Goal: Task Accomplishment & Management: Manage account settings

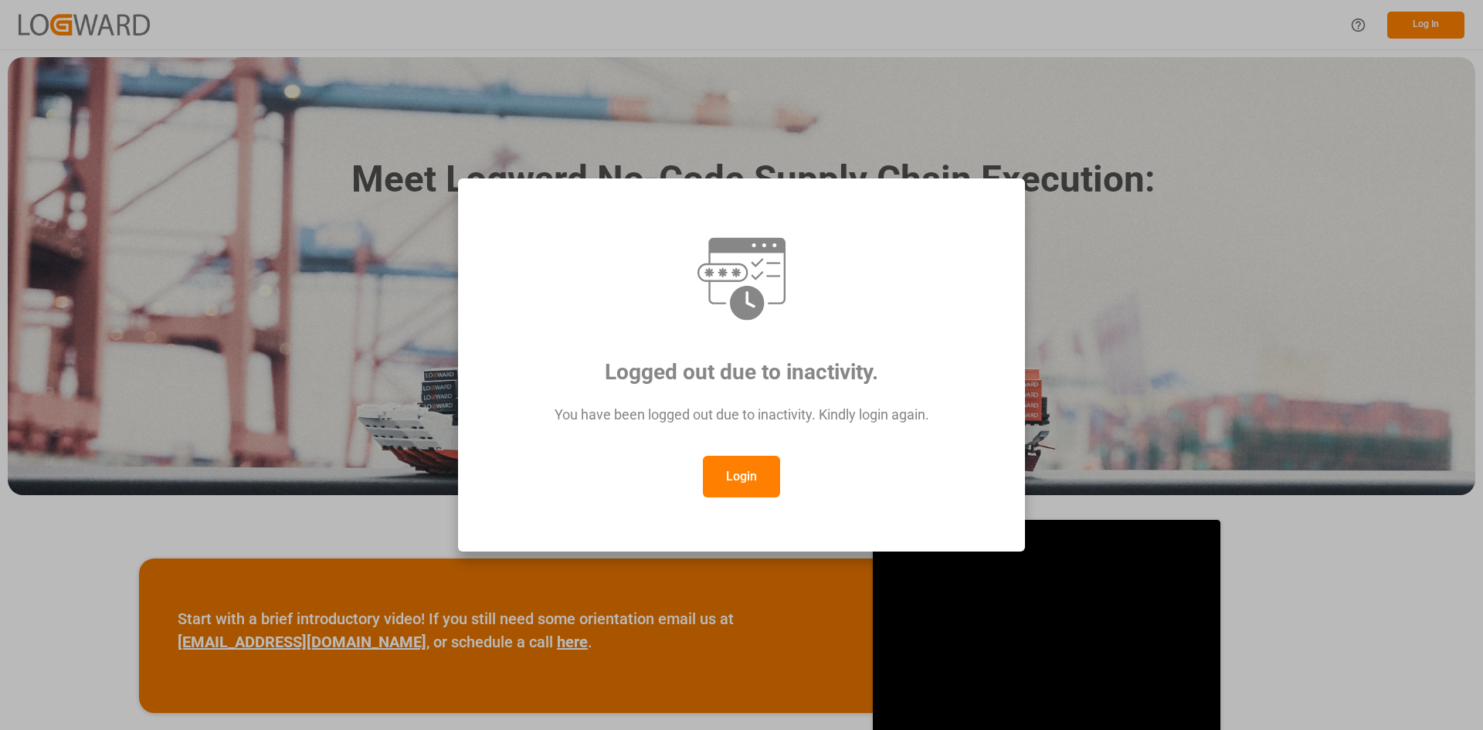
click at [752, 474] on button "Login" at bounding box center [741, 477] width 77 height 42
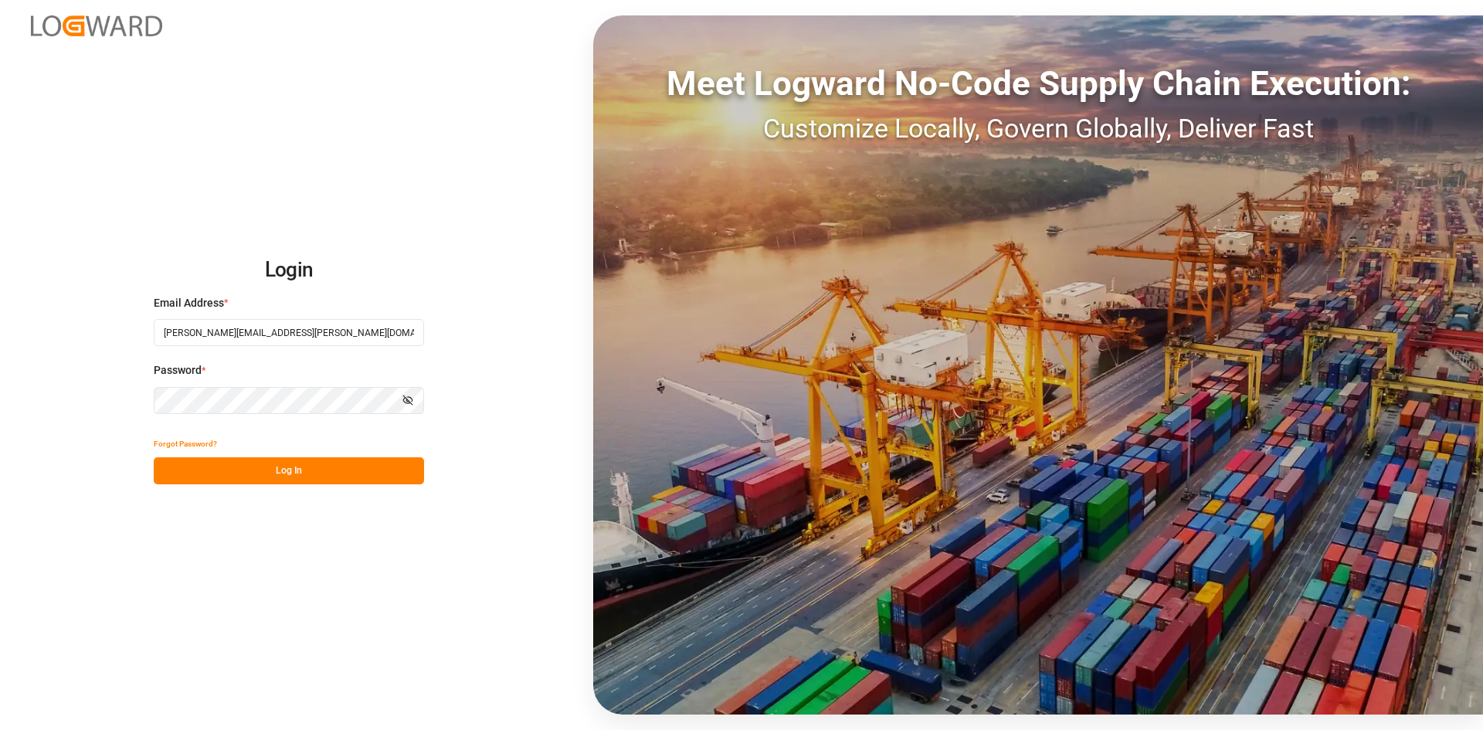
click at [365, 460] on button "Log In" at bounding box center [289, 470] width 270 height 27
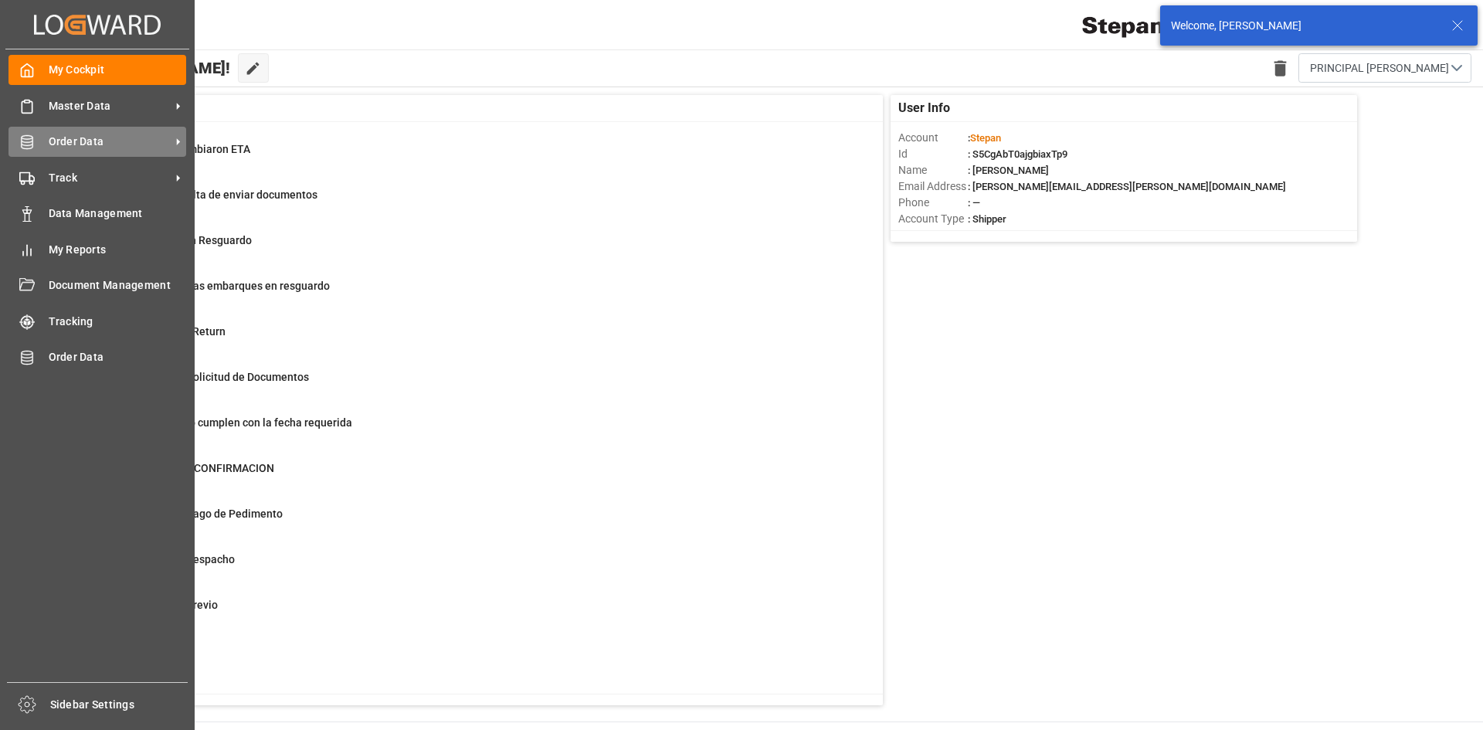
click at [93, 146] on span "Order Data" at bounding box center [110, 142] width 122 height 16
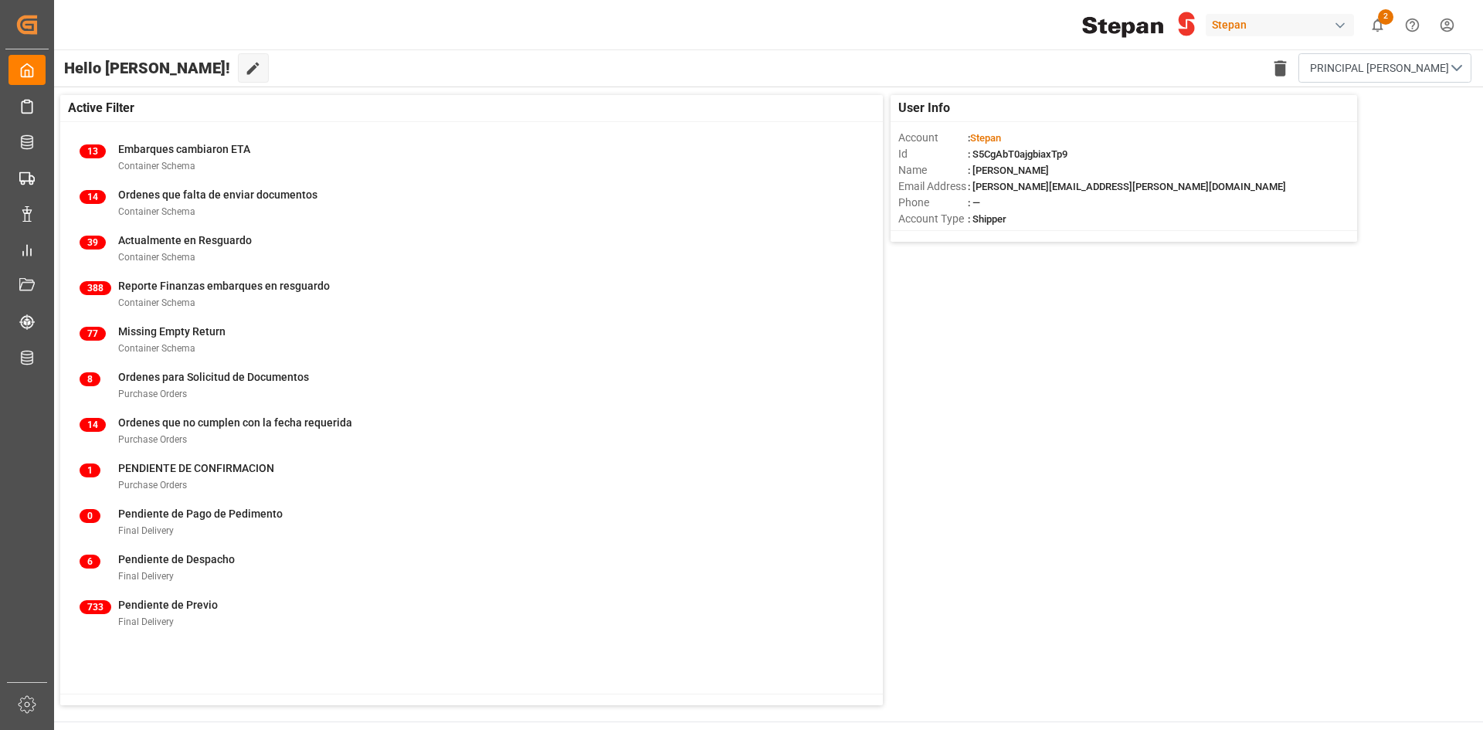
click at [1329, 22] on div "Stepan" at bounding box center [1280, 25] width 148 height 22
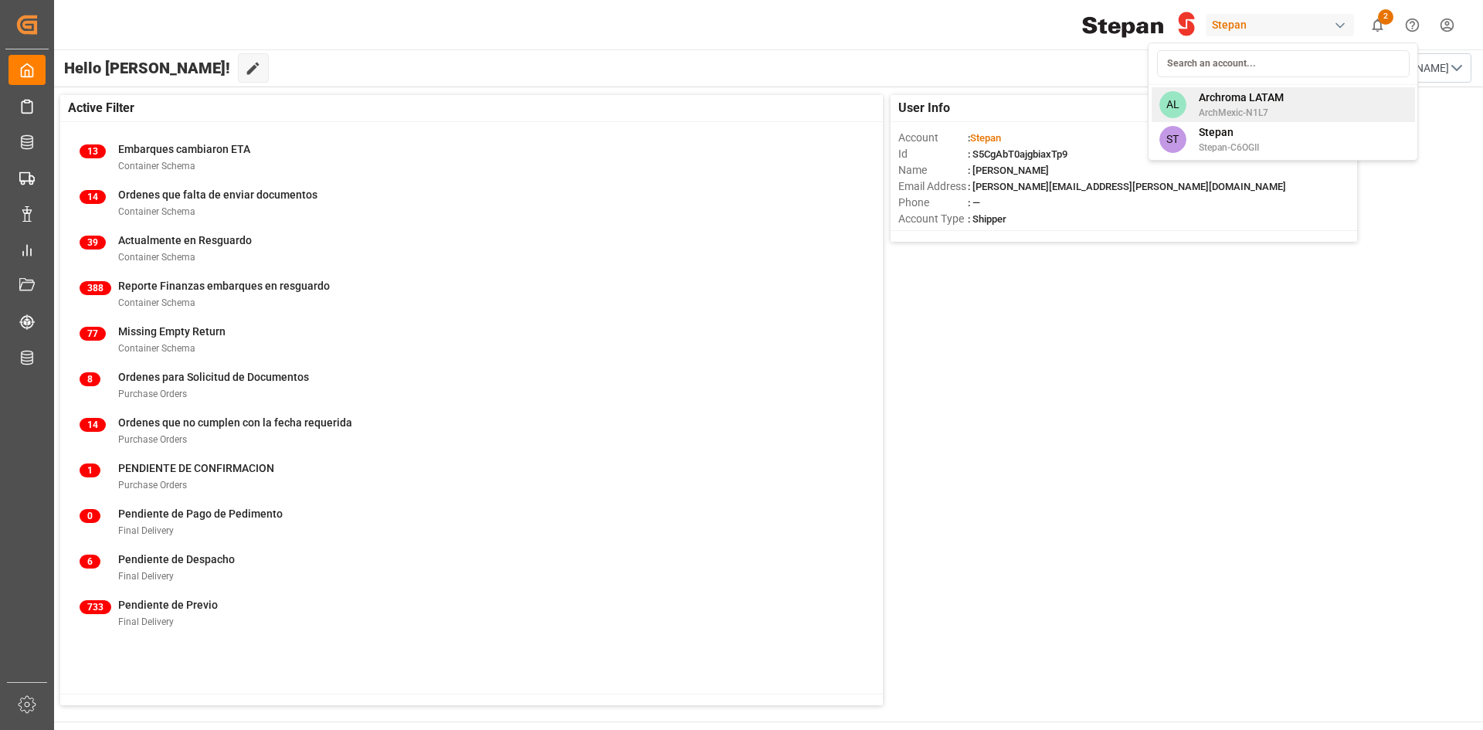
click at [1243, 97] on span "Archroma LATAM" at bounding box center [1241, 98] width 85 height 16
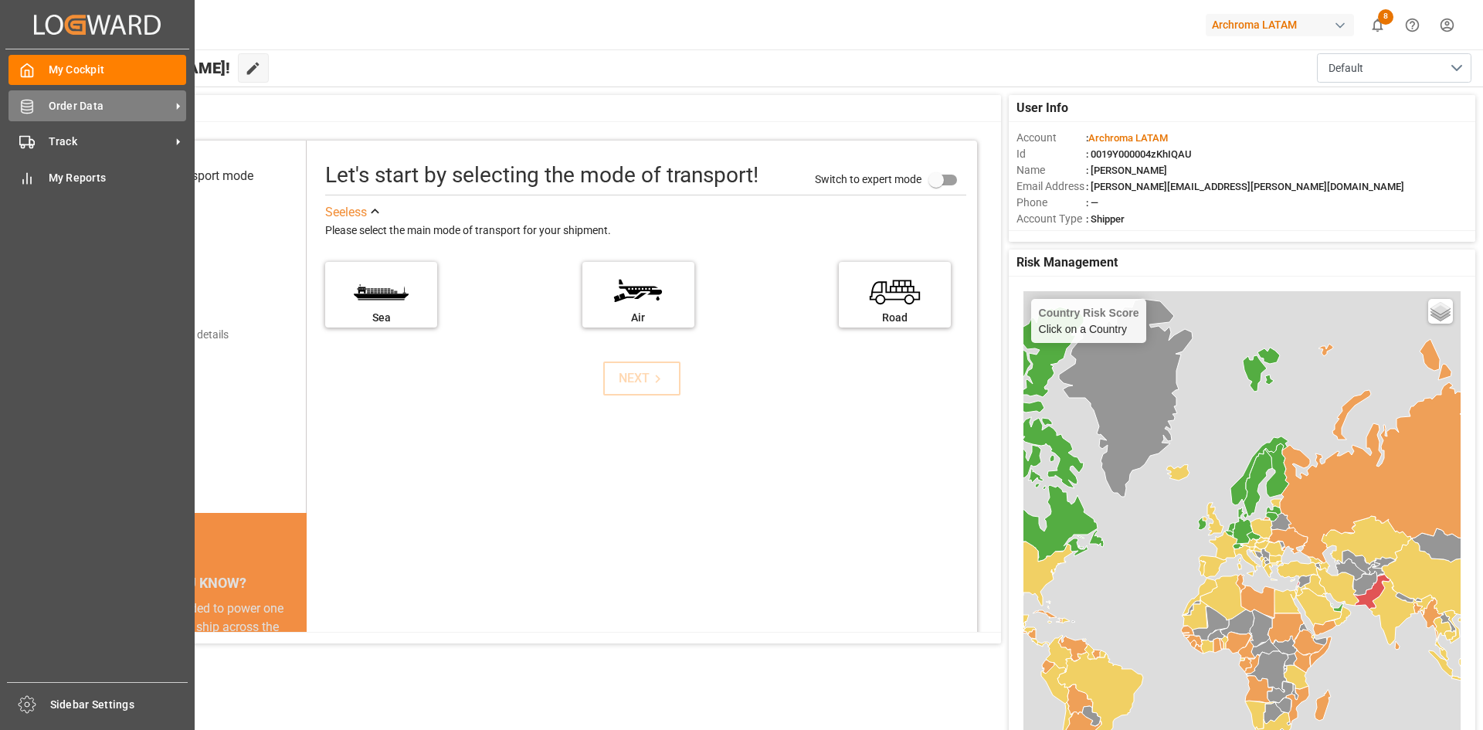
click at [41, 103] on div "Order Data Order Data" at bounding box center [97, 105] width 178 height 30
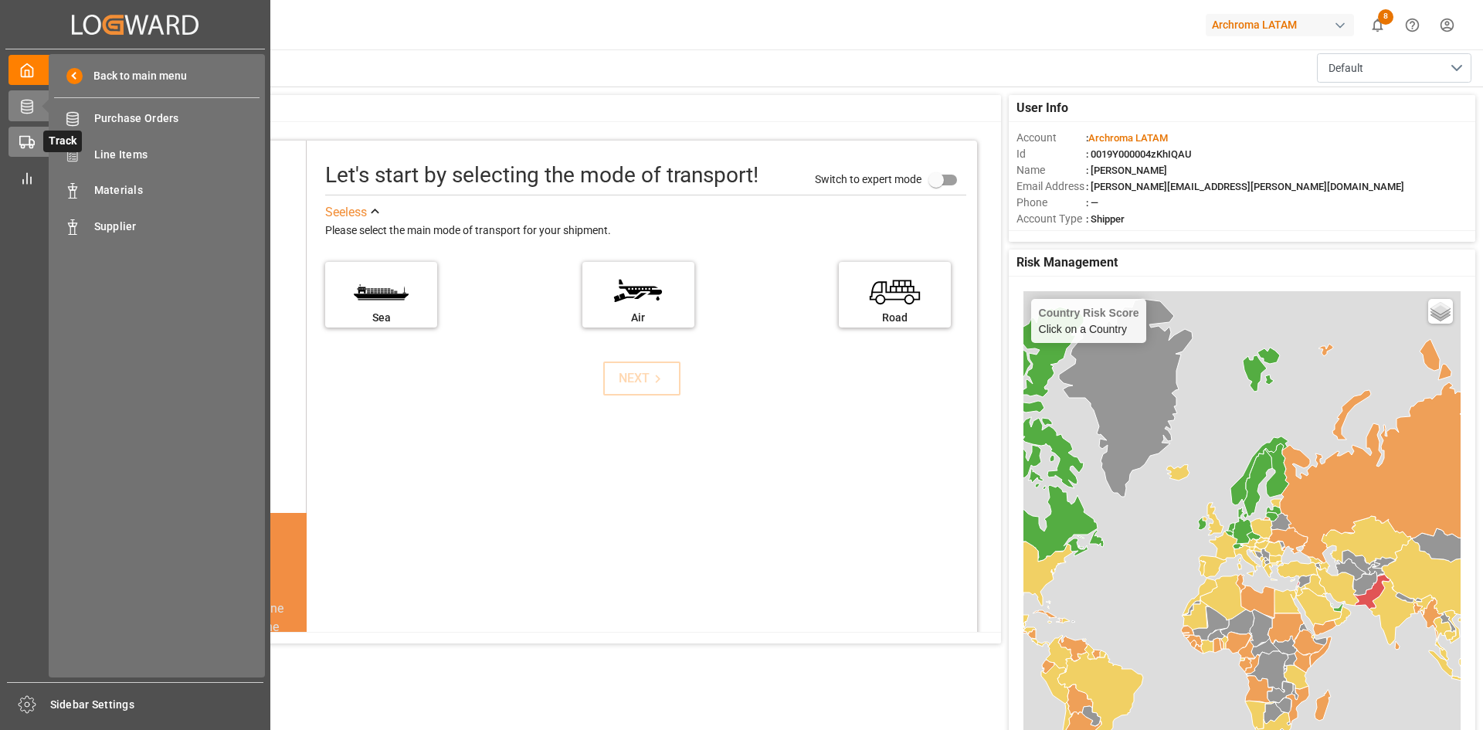
click at [22, 149] on icon at bounding box center [26, 141] width 15 height 15
click at [126, 149] on span "Final Delivery" at bounding box center [177, 155] width 166 height 16
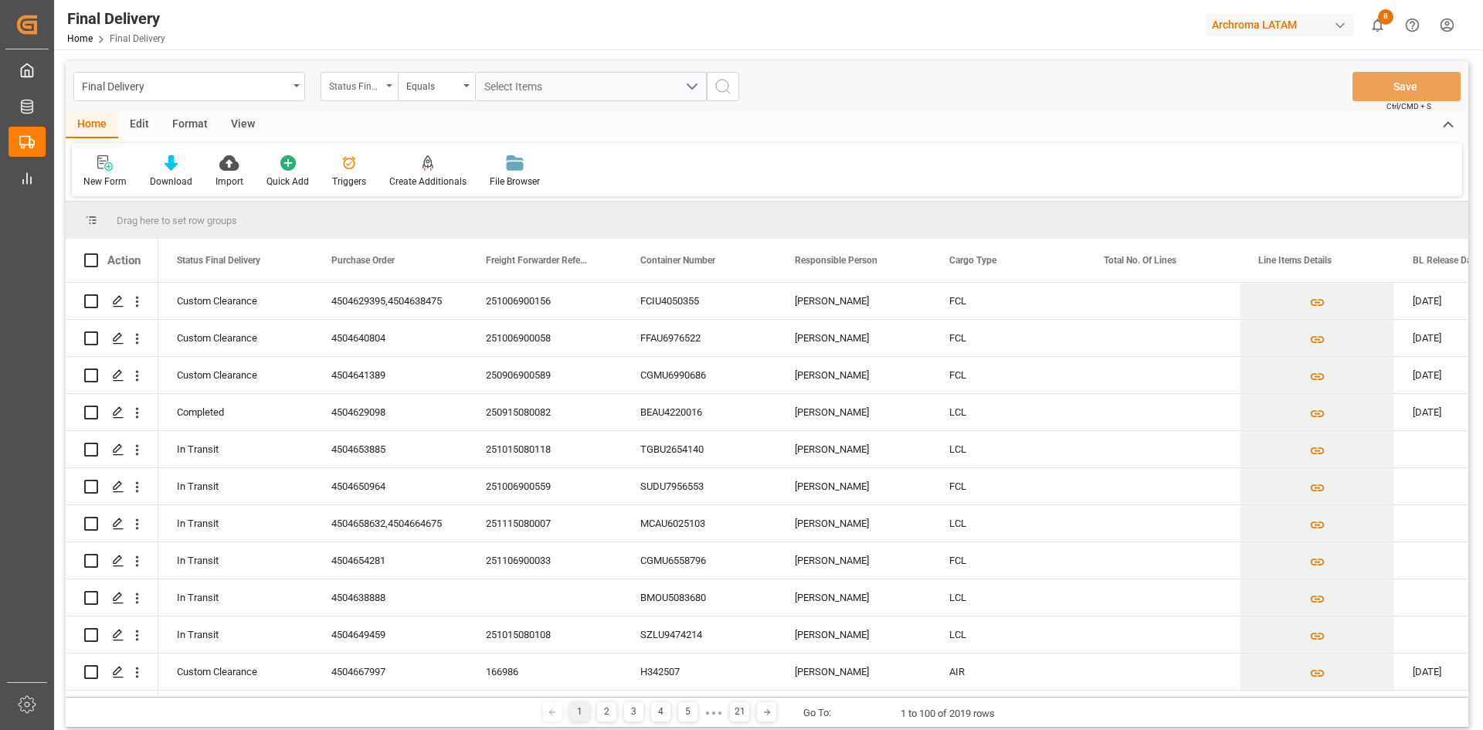
click at [396, 89] on div "Status Final Delivery" at bounding box center [359, 86] width 77 height 29
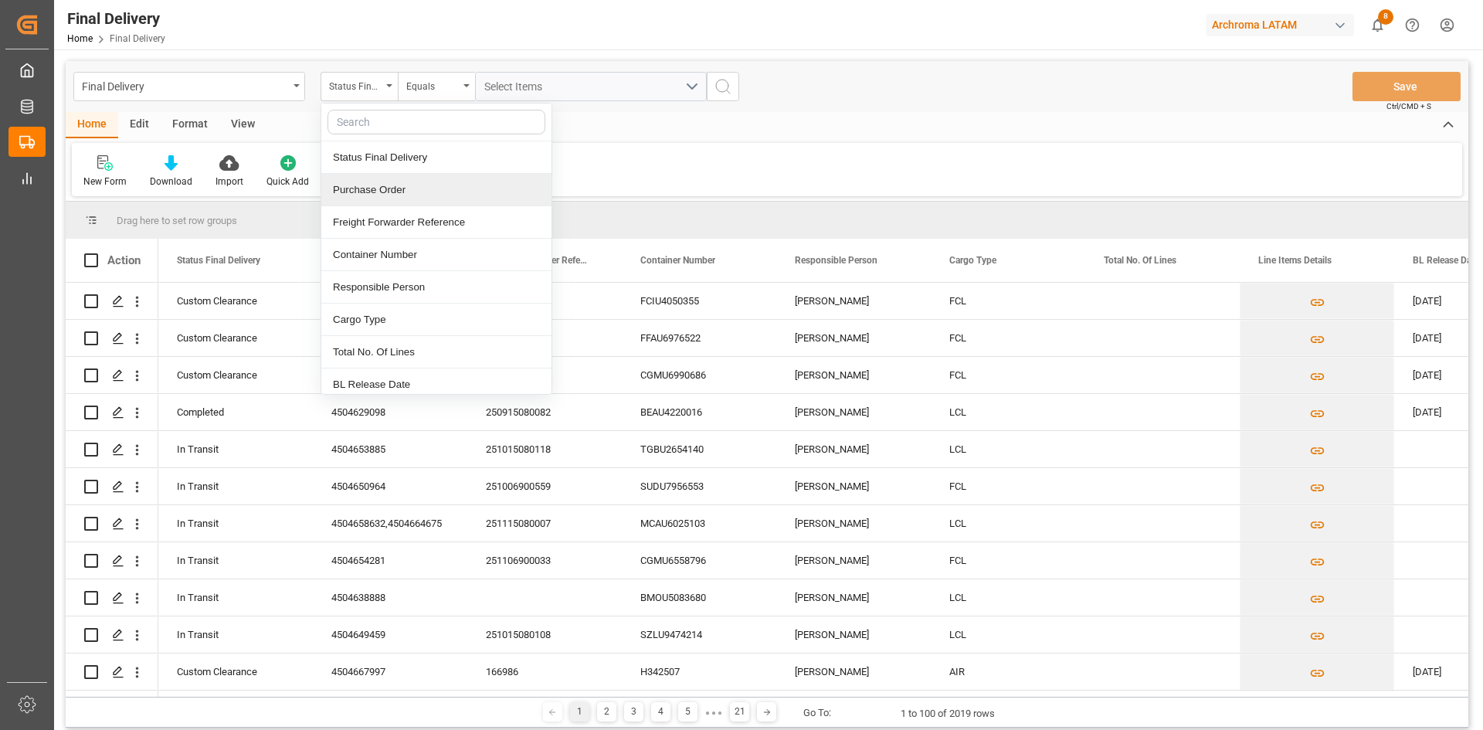
click at [402, 196] on div "Purchase Order" at bounding box center [436, 190] width 230 height 32
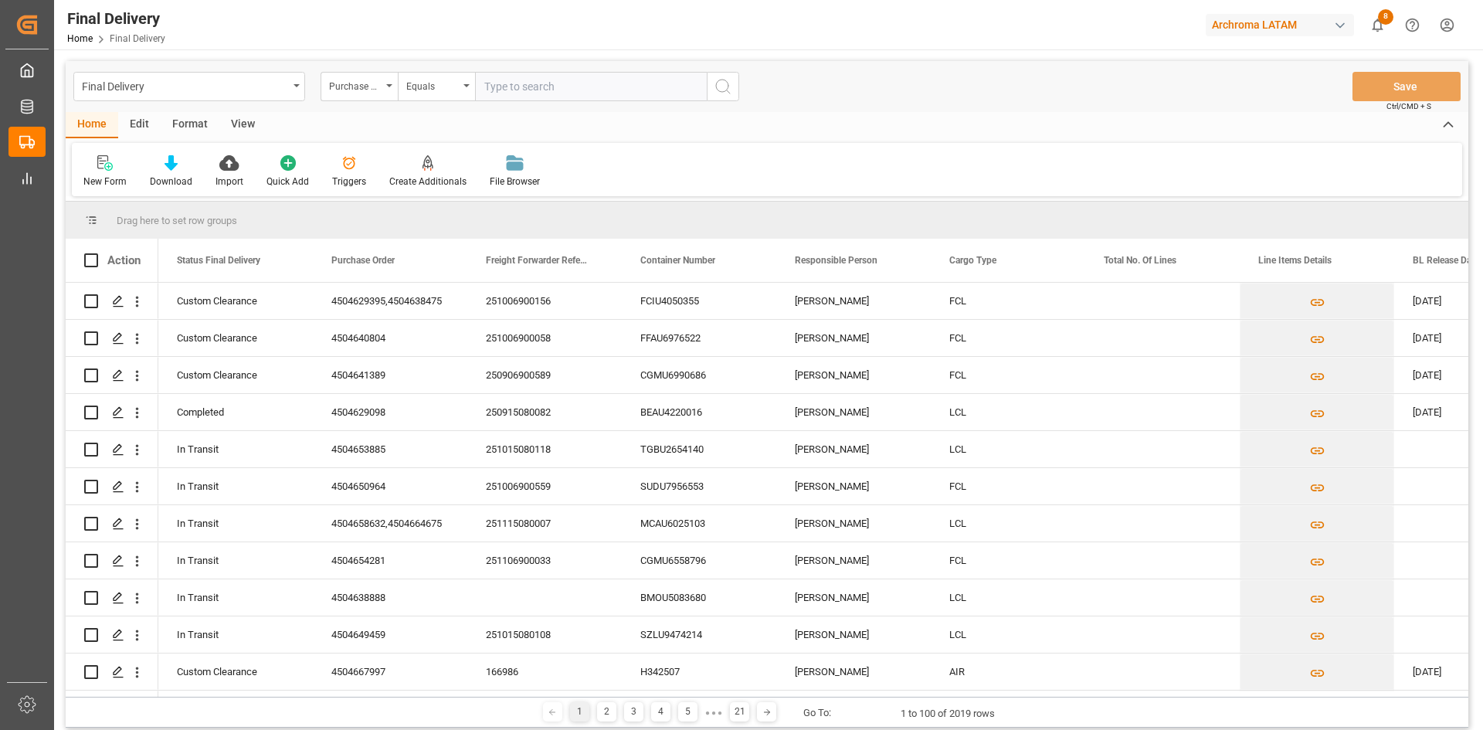
click at [547, 76] on input "text" at bounding box center [591, 86] width 232 height 29
type input "4504647436"
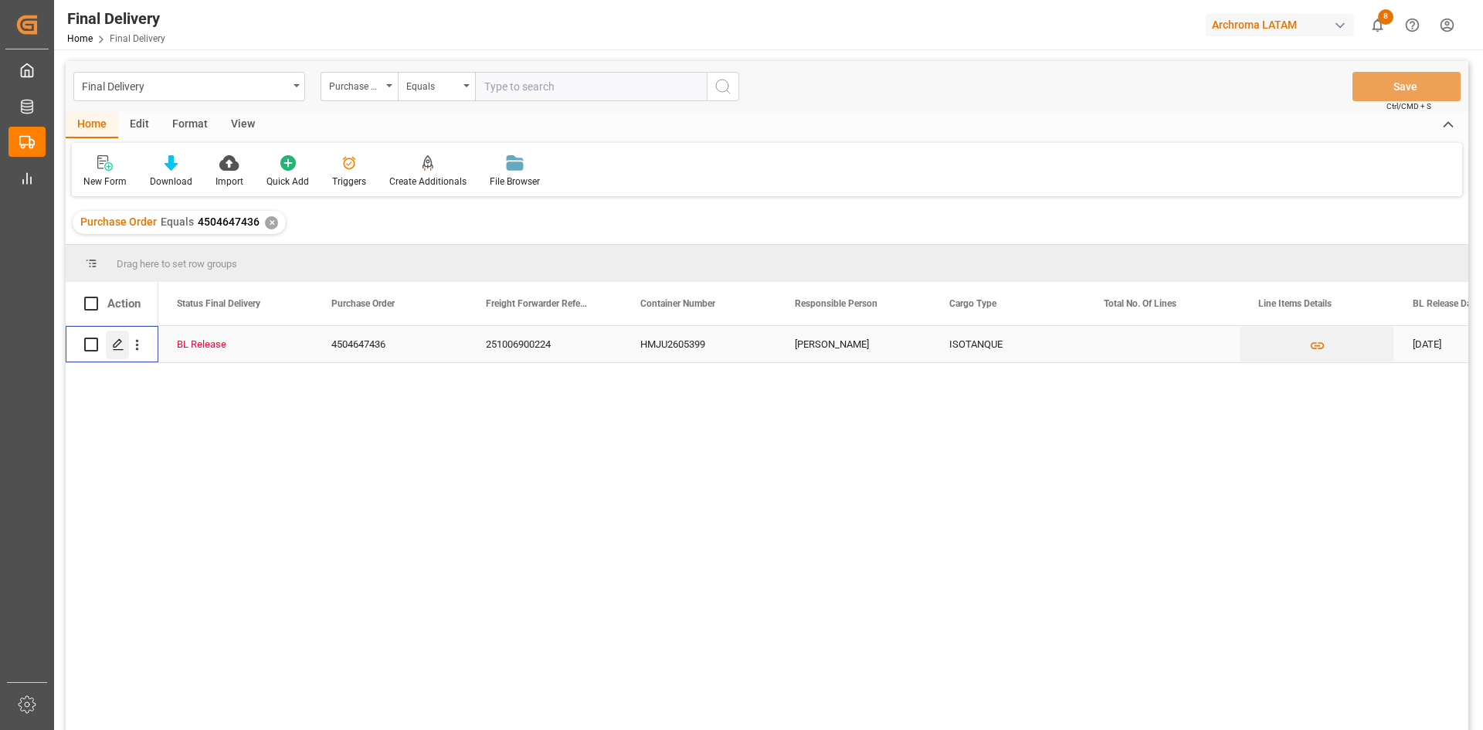
click at [117, 345] on icon "Press SPACE to select this row." at bounding box center [118, 344] width 12 height 12
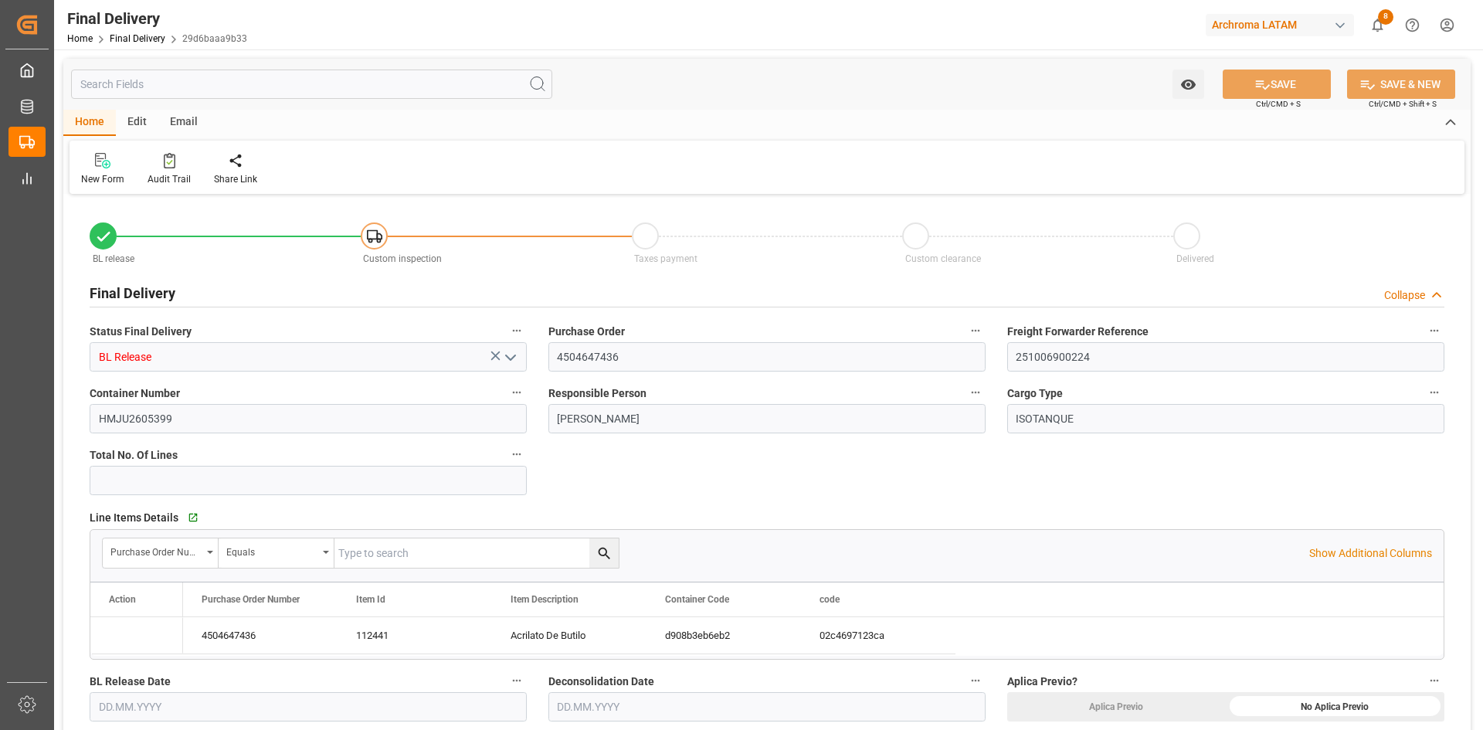
type input "[DATE]"
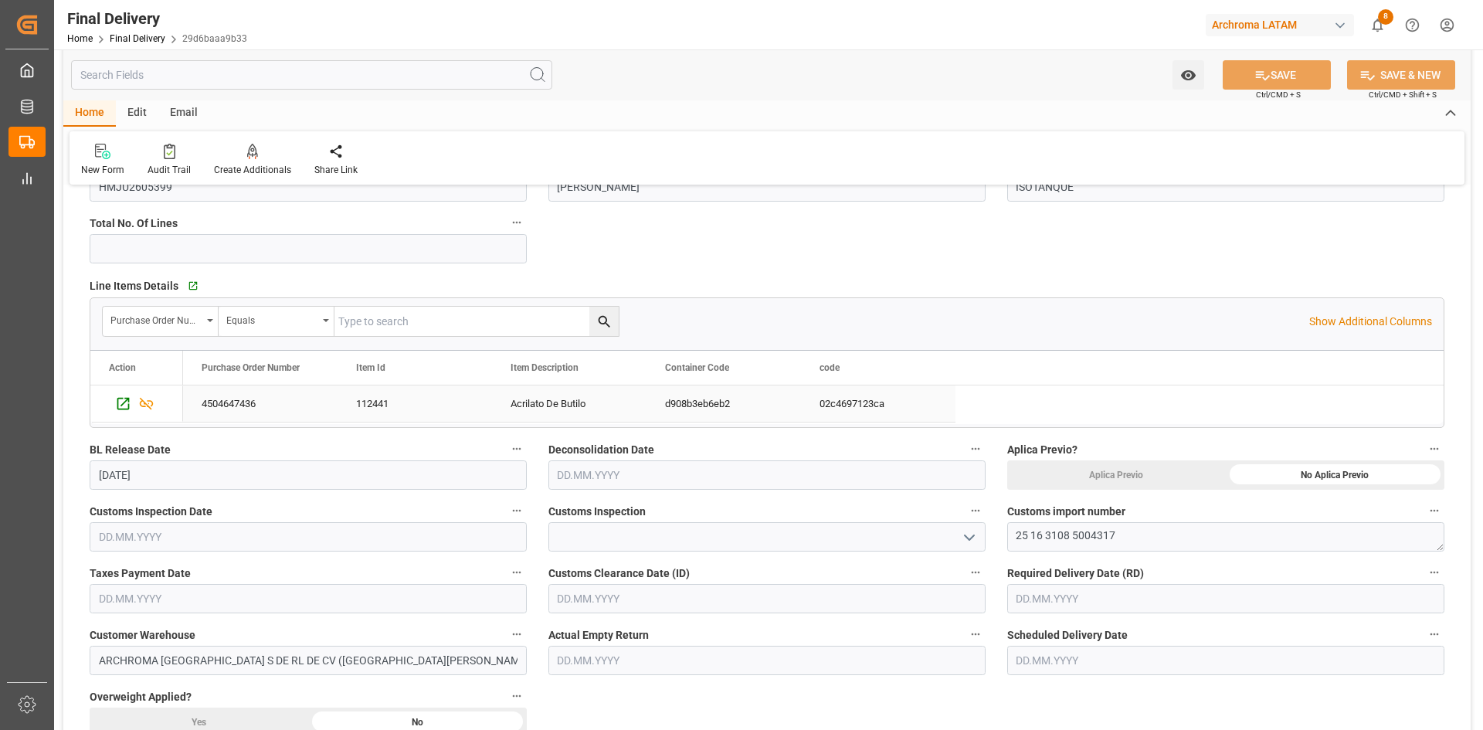
scroll to position [309, 0]
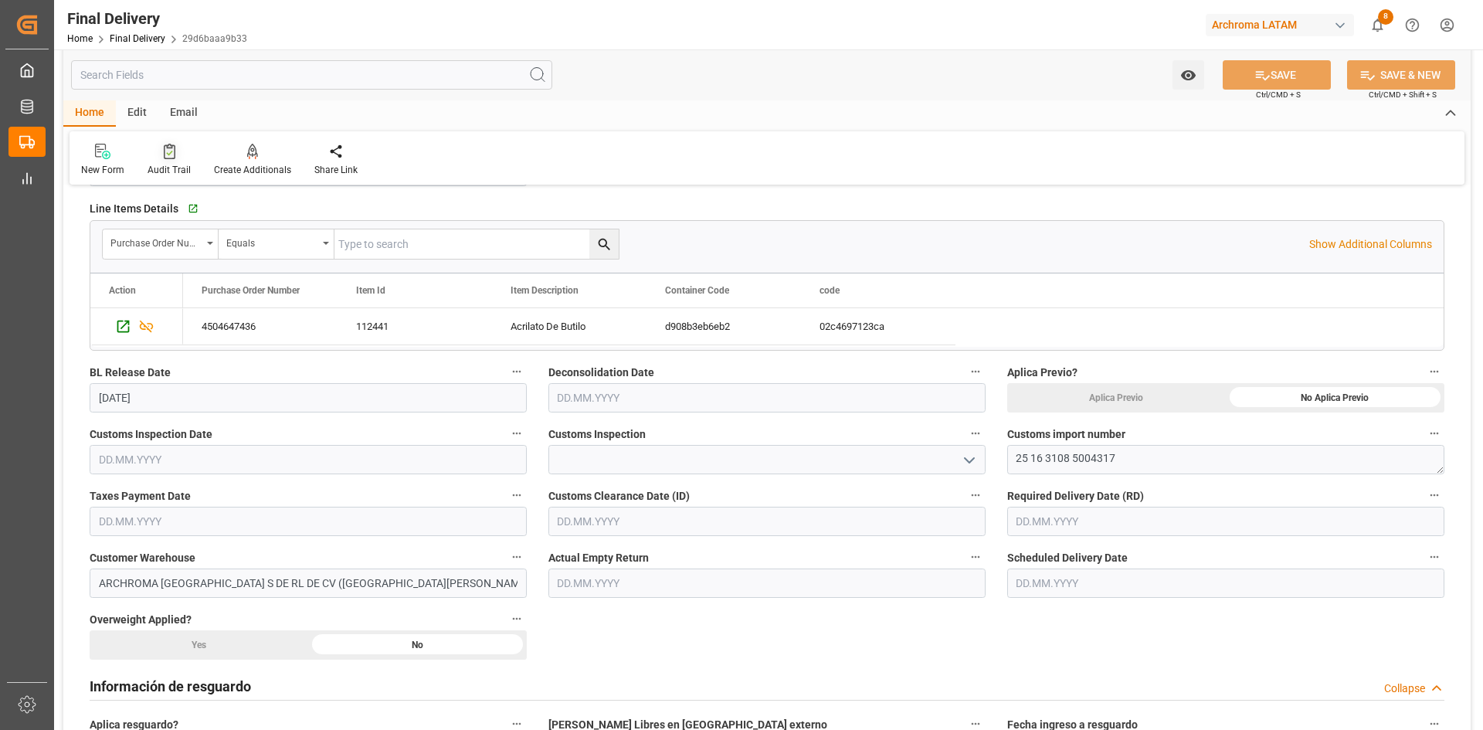
click at [172, 152] on icon at bounding box center [170, 151] width 12 height 15
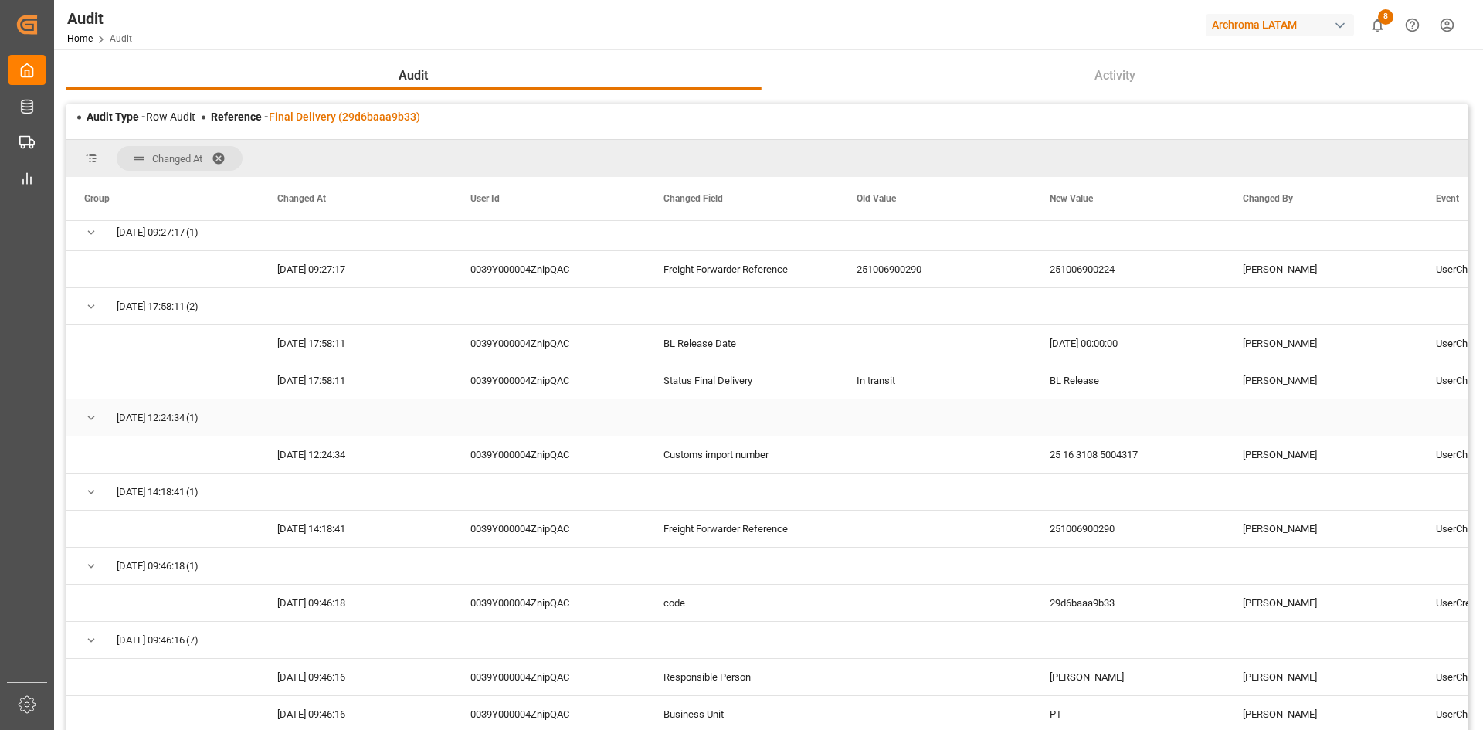
scroll to position [232, 0]
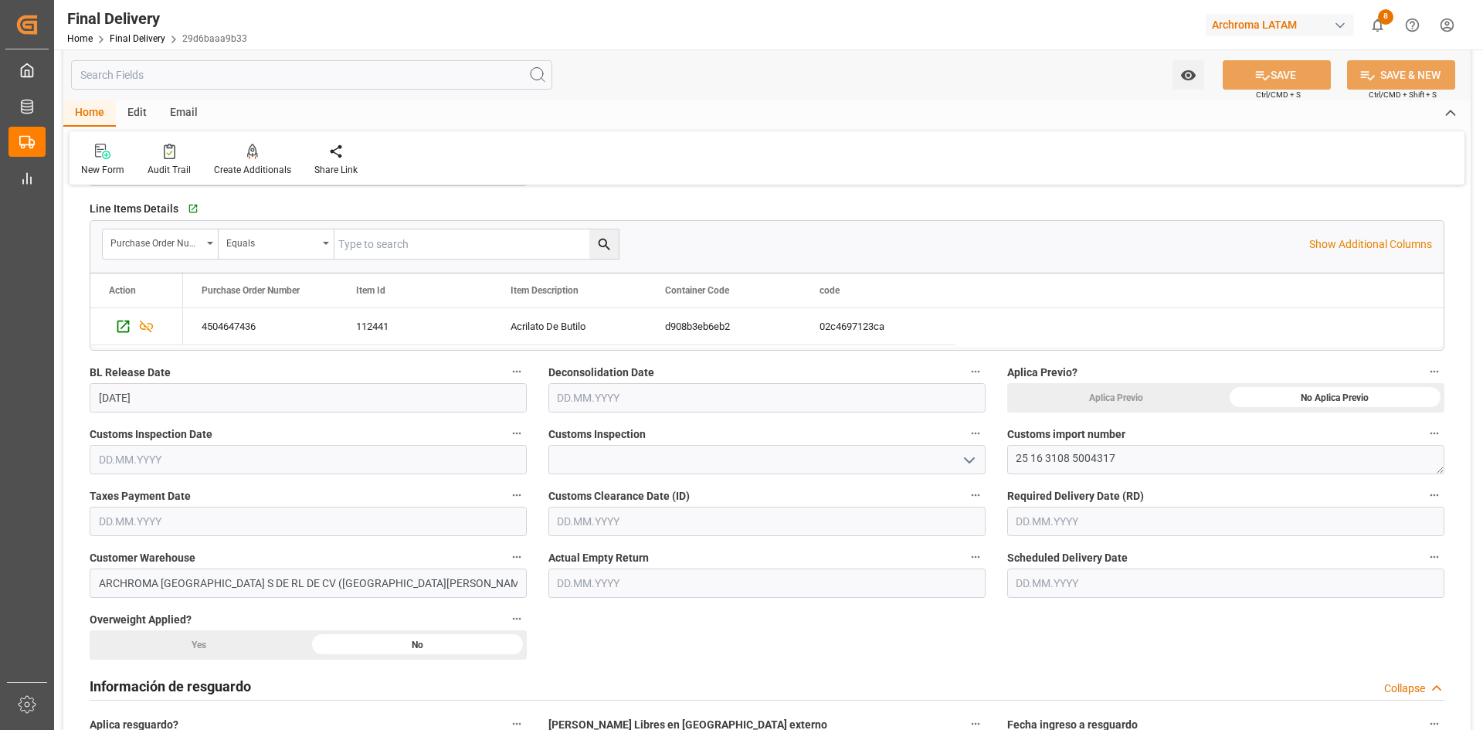
scroll to position [386, 0]
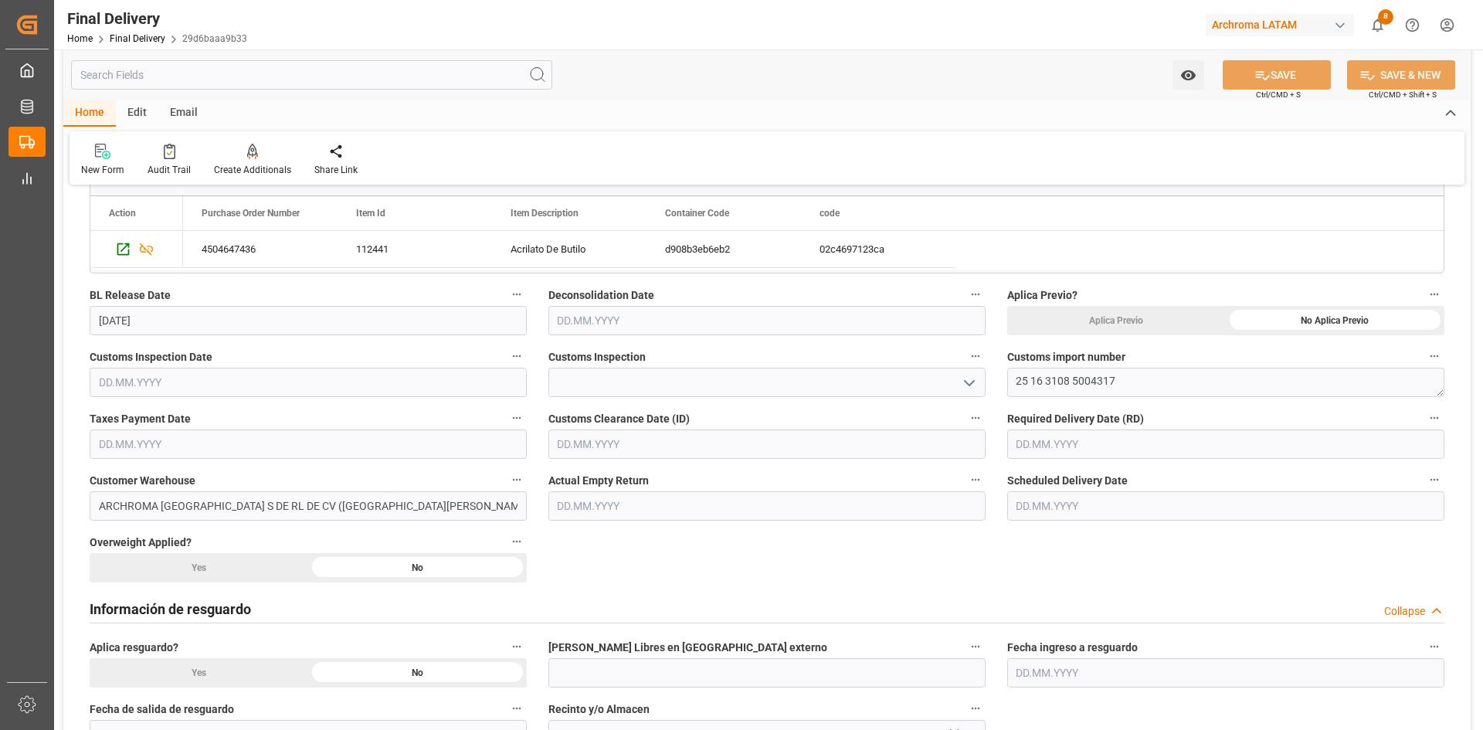
click at [425, 441] on input "text" at bounding box center [308, 444] width 437 height 29
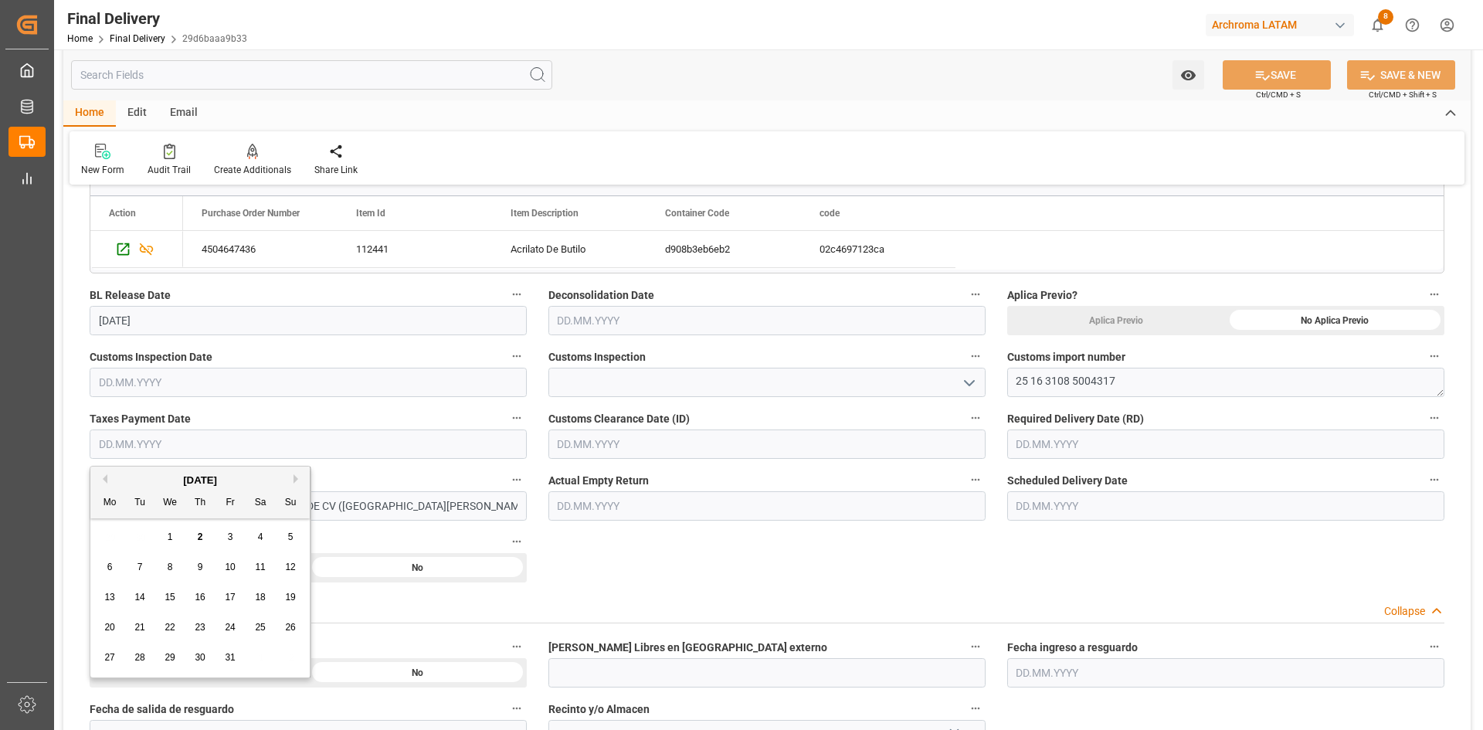
click at [112, 522] on div "29 30 1 2 3 4 5" at bounding box center [200, 537] width 211 height 30
click at [198, 539] on span "2" at bounding box center [200, 537] width 5 height 11
type input "[DATE]"
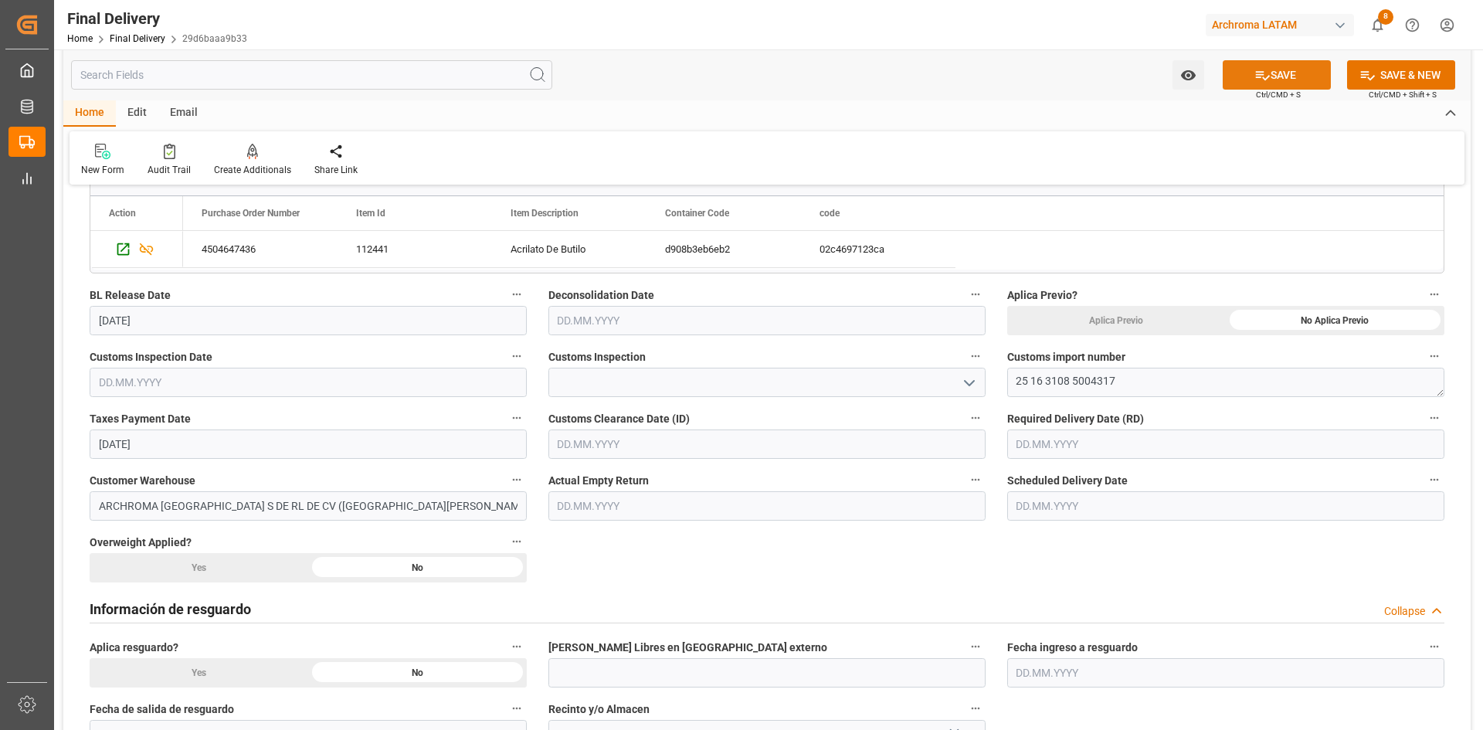
click at [1264, 73] on icon at bounding box center [1263, 75] width 16 height 16
type input "Taxes paid"
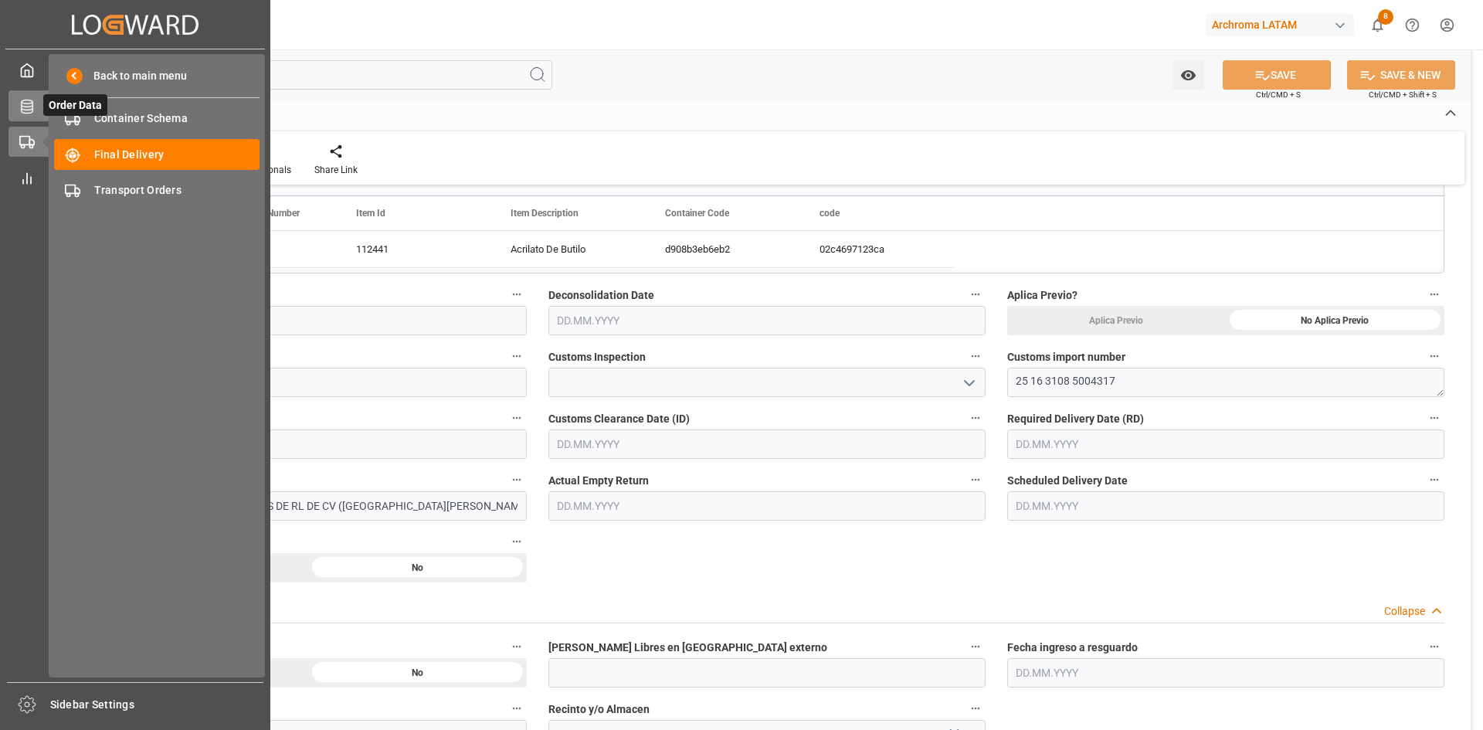
click at [36, 104] on div "Order Data Order Data" at bounding box center [134, 105] width 253 height 30
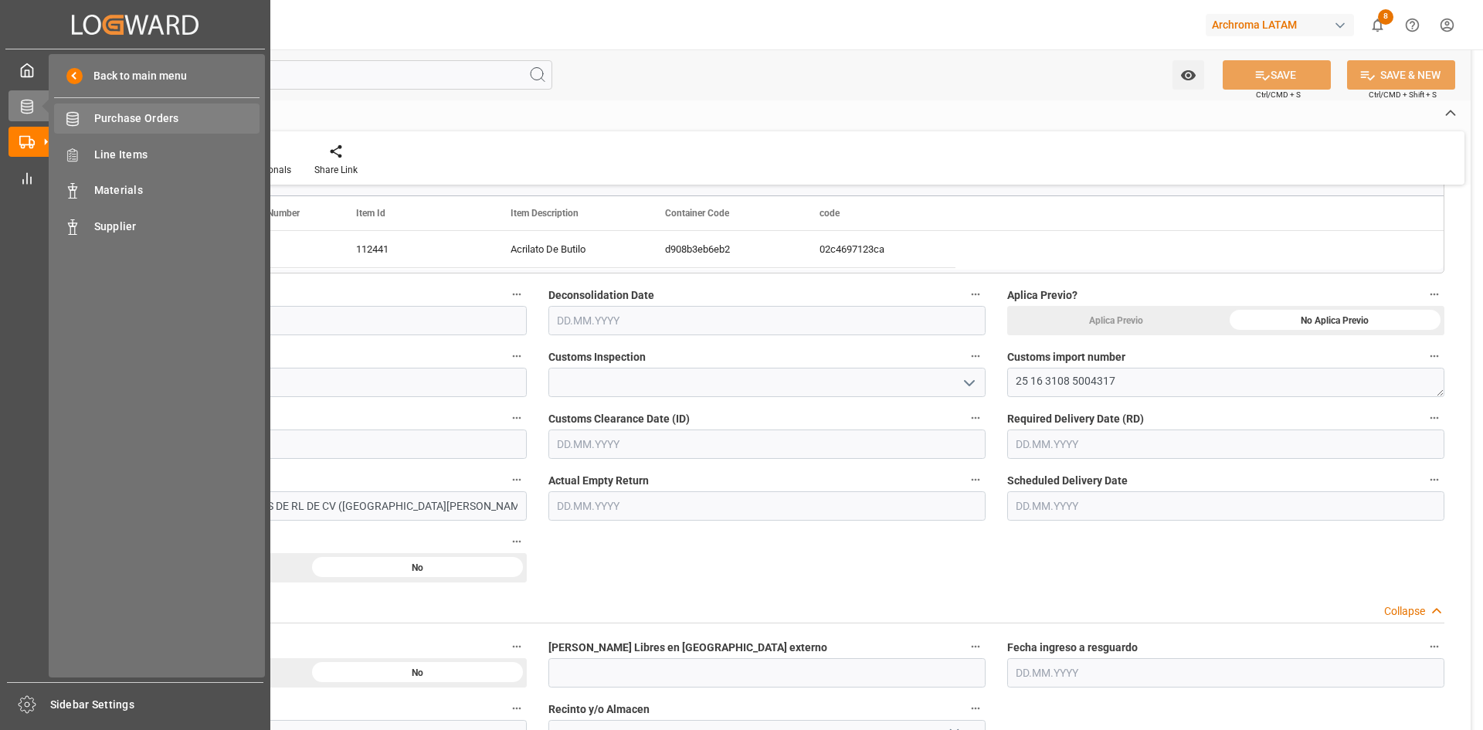
click at [94, 117] on span "Purchase Orders" at bounding box center [177, 118] width 166 height 16
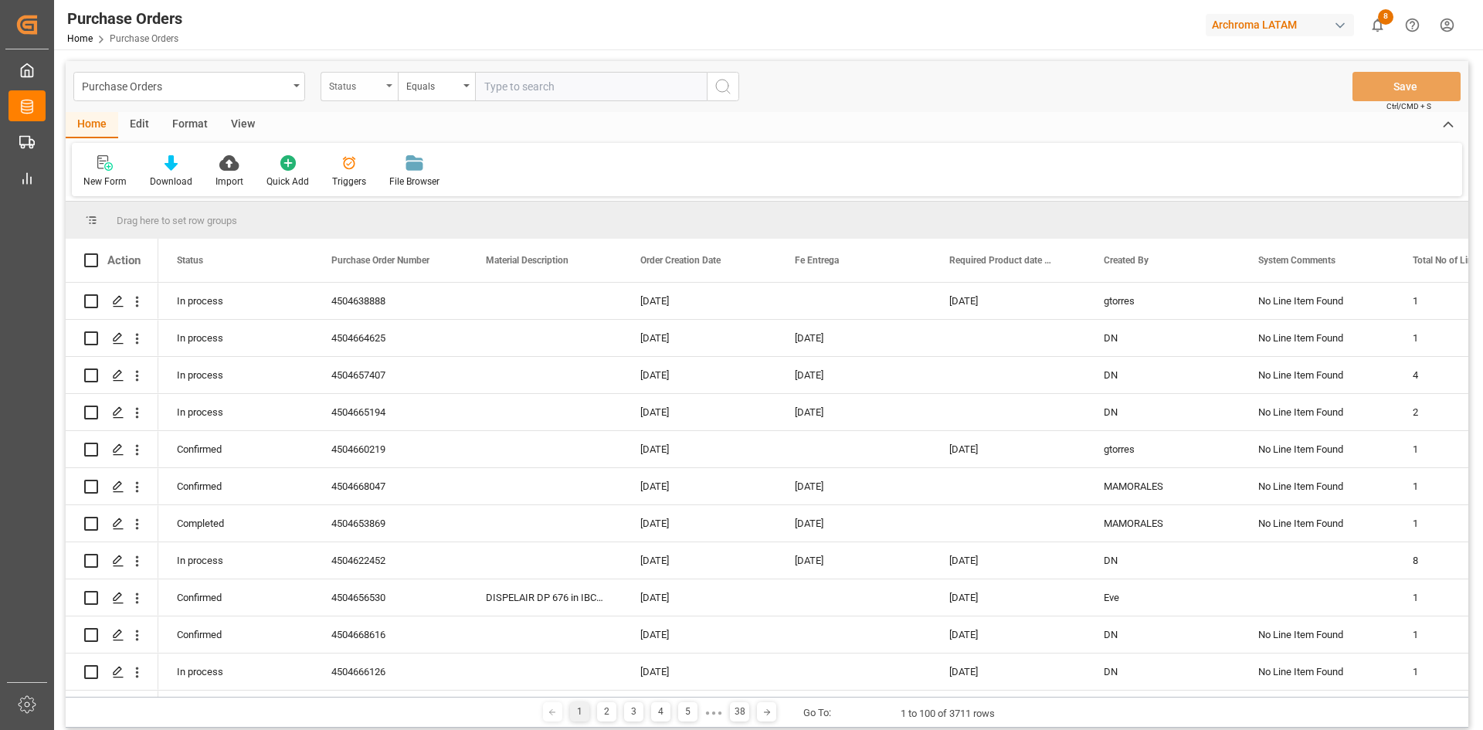
click at [392, 90] on div "Status" at bounding box center [359, 86] width 77 height 29
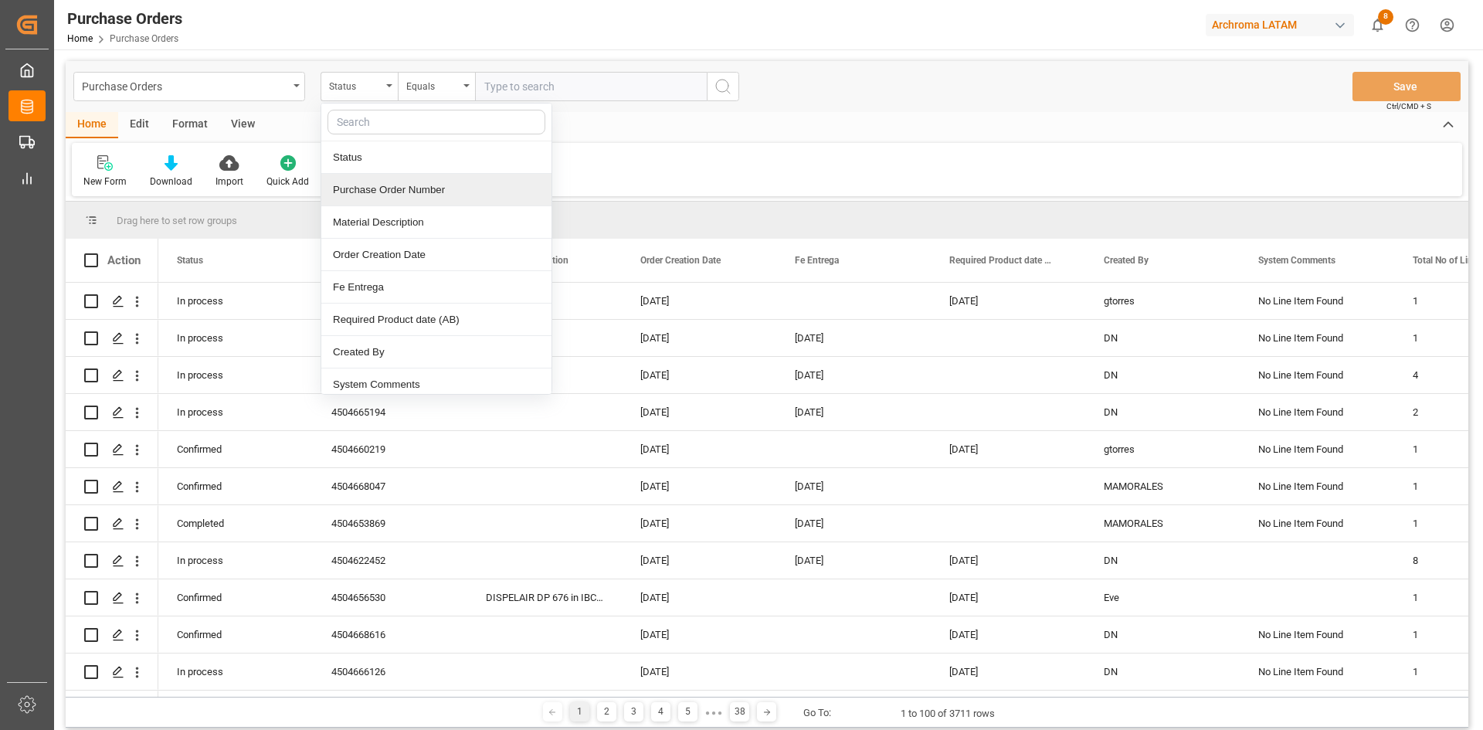
click at [413, 191] on div "Purchase Order Number" at bounding box center [436, 190] width 230 height 32
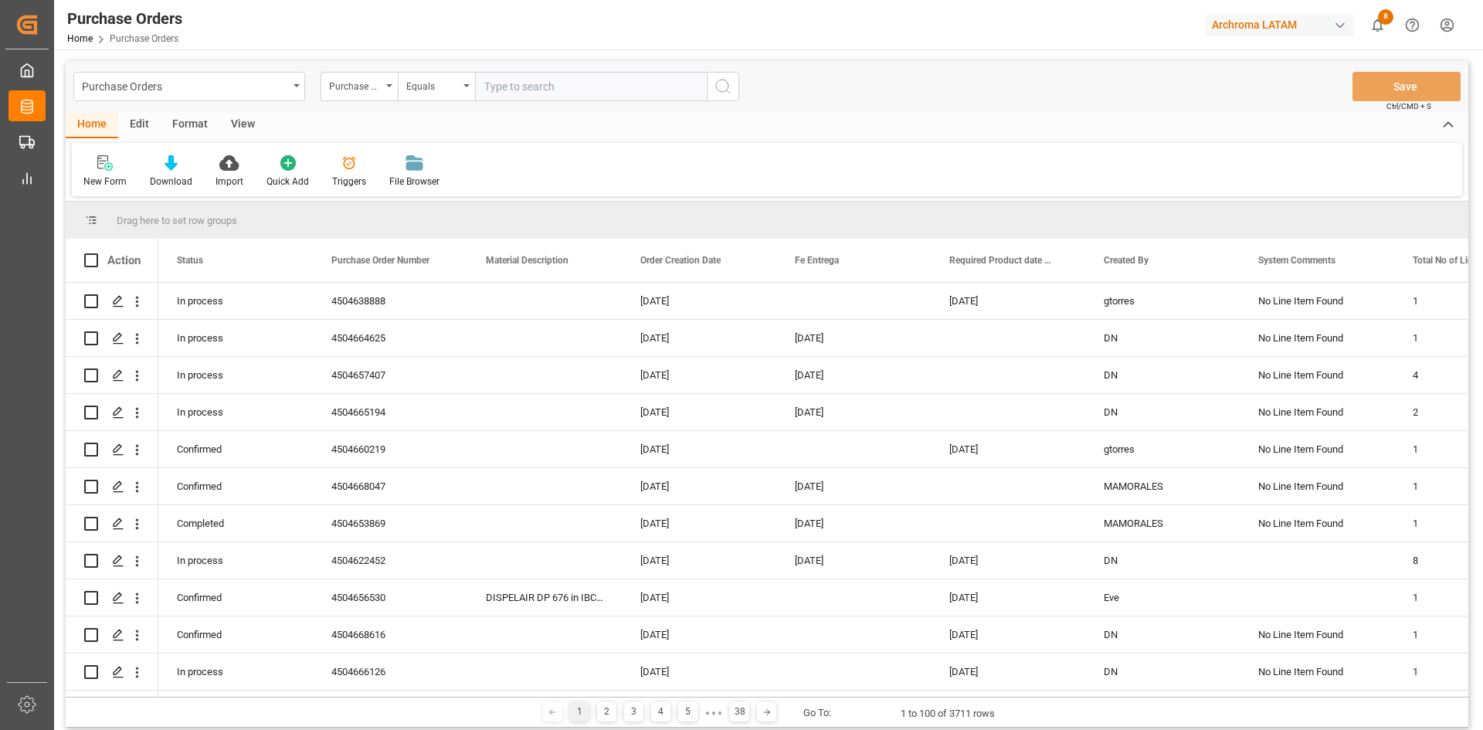
click at [527, 85] on input "text" at bounding box center [591, 86] width 232 height 29
paste input "4504646339"
type input "4504646339"
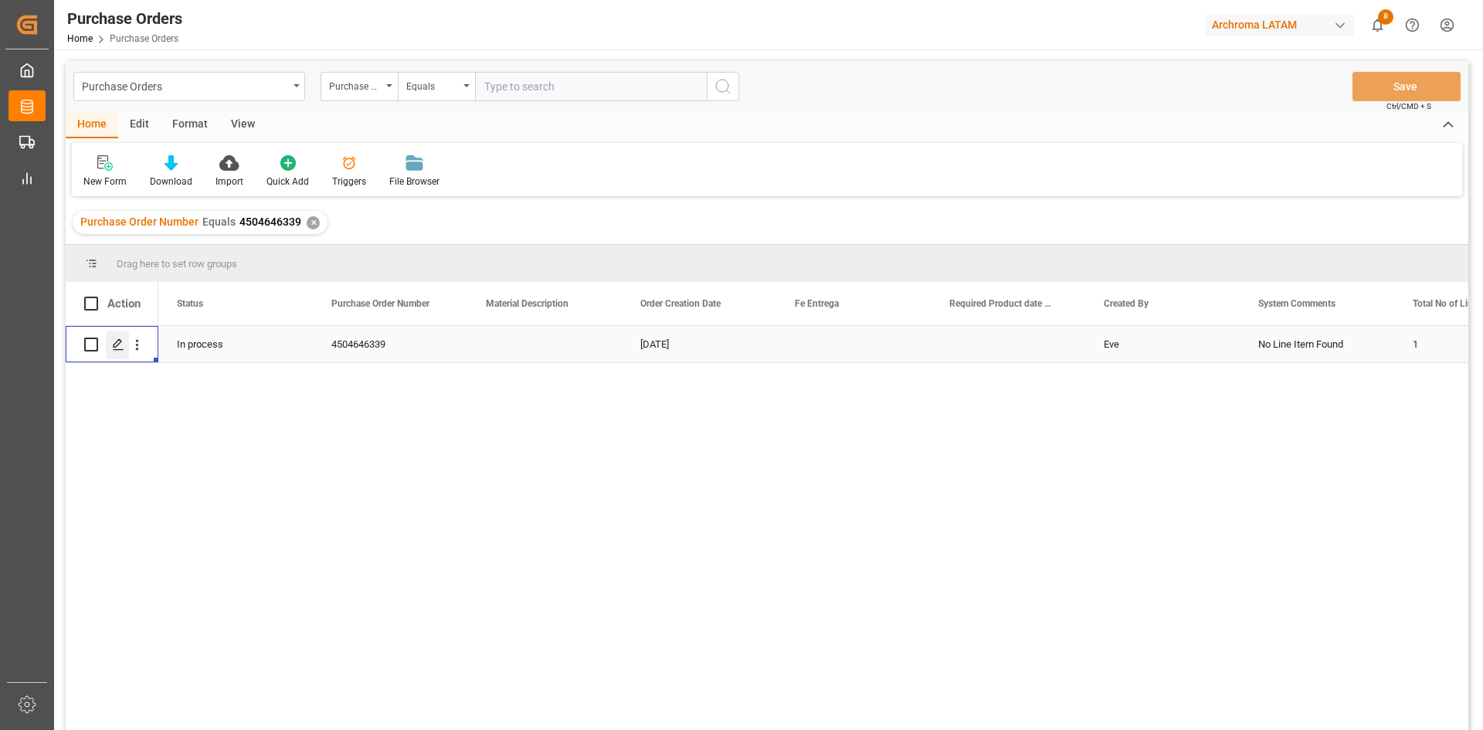
click at [114, 345] on polygon "Press SPACE to select this row." at bounding box center [118, 344] width 8 height 8
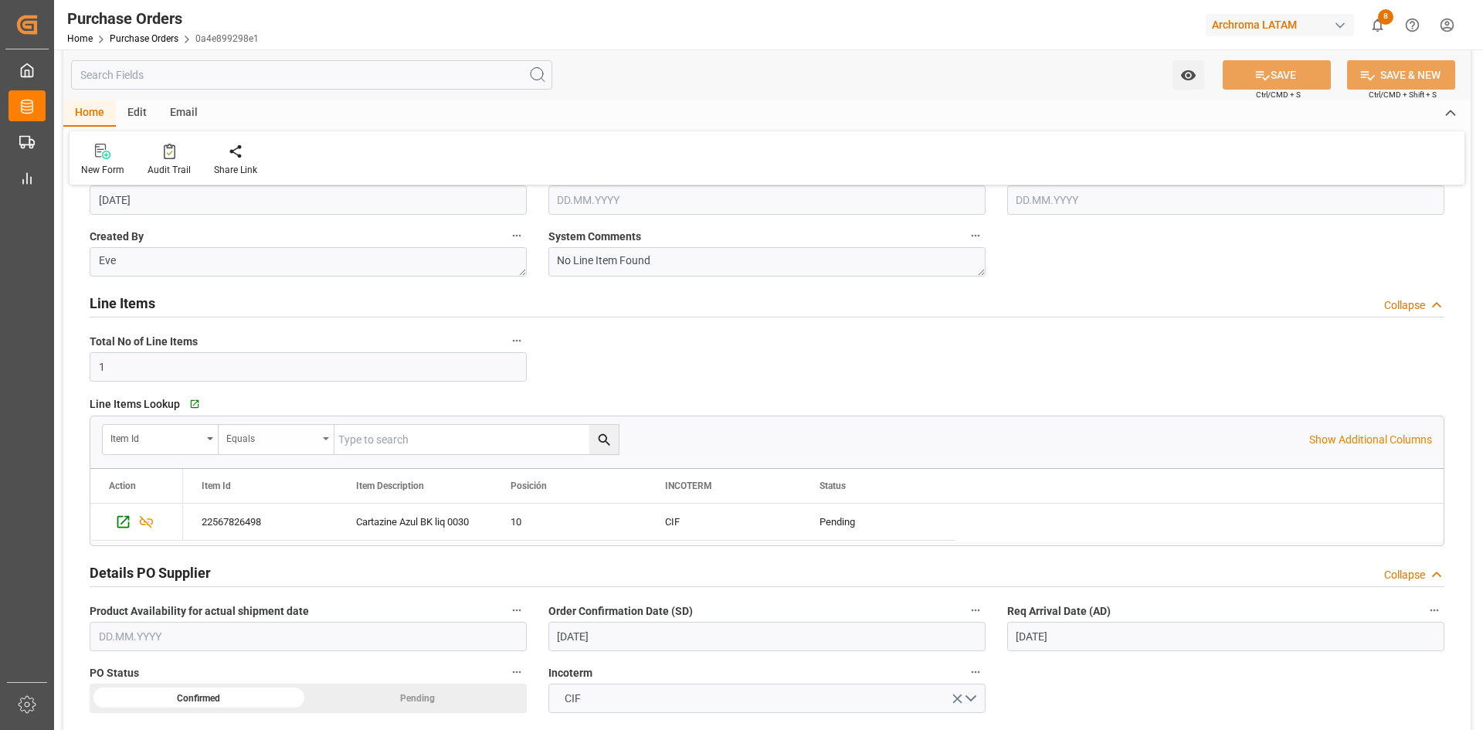
scroll to position [155, 0]
click at [124, 521] on icon "Press SPACE to select this row." at bounding box center [123, 520] width 16 height 16
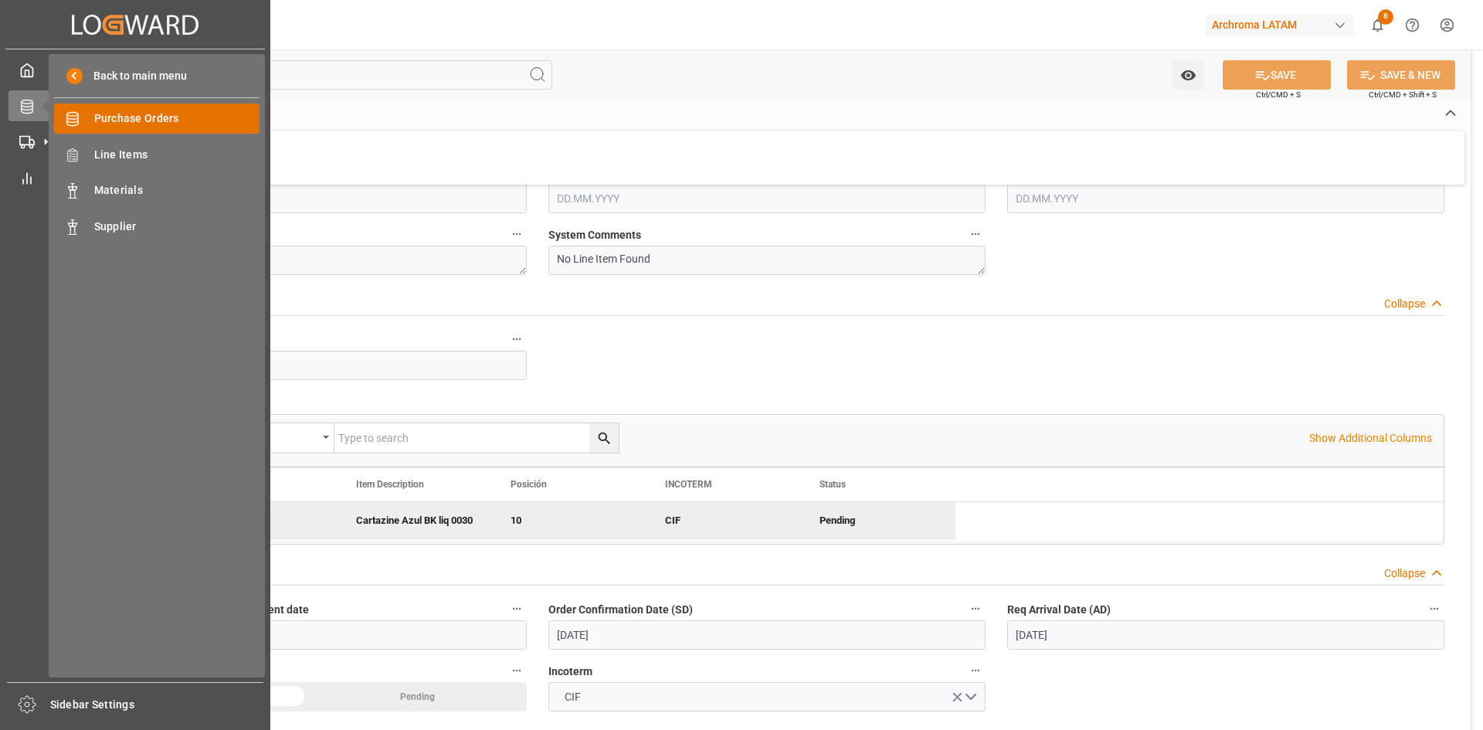
click at [106, 121] on span "Purchase Orders" at bounding box center [177, 118] width 166 height 16
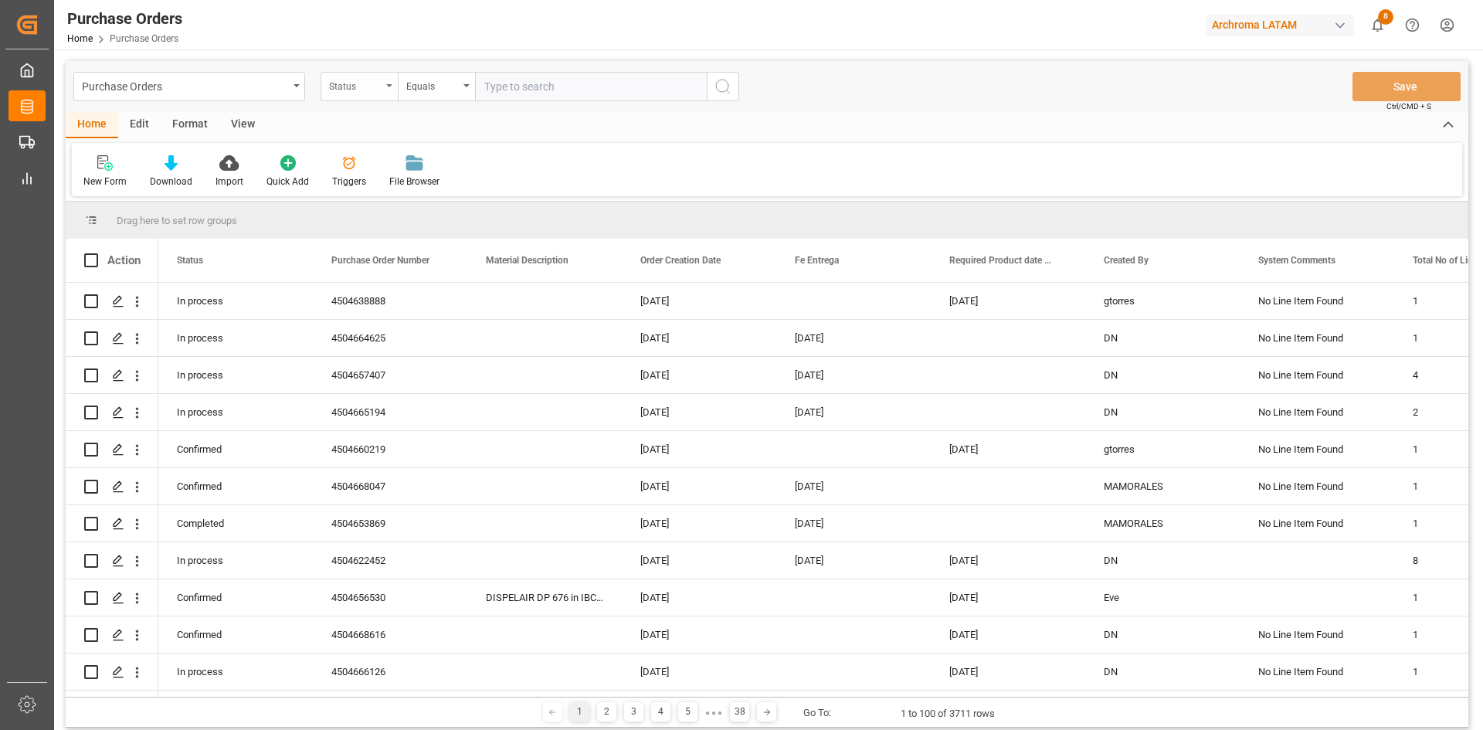
click at [387, 88] on div "Status" at bounding box center [359, 86] width 77 height 29
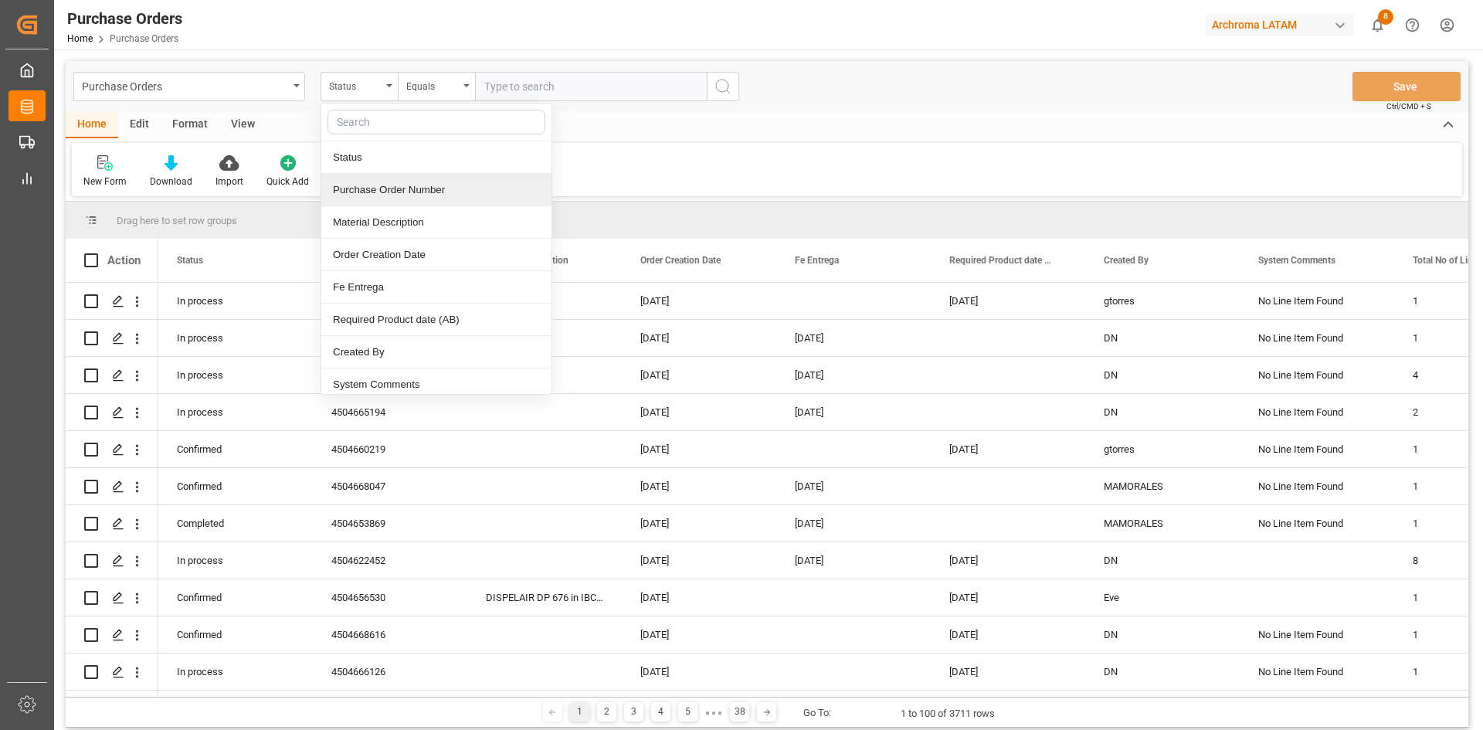
click at [419, 192] on div "Purchase Order Number" at bounding box center [436, 190] width 230 height 32
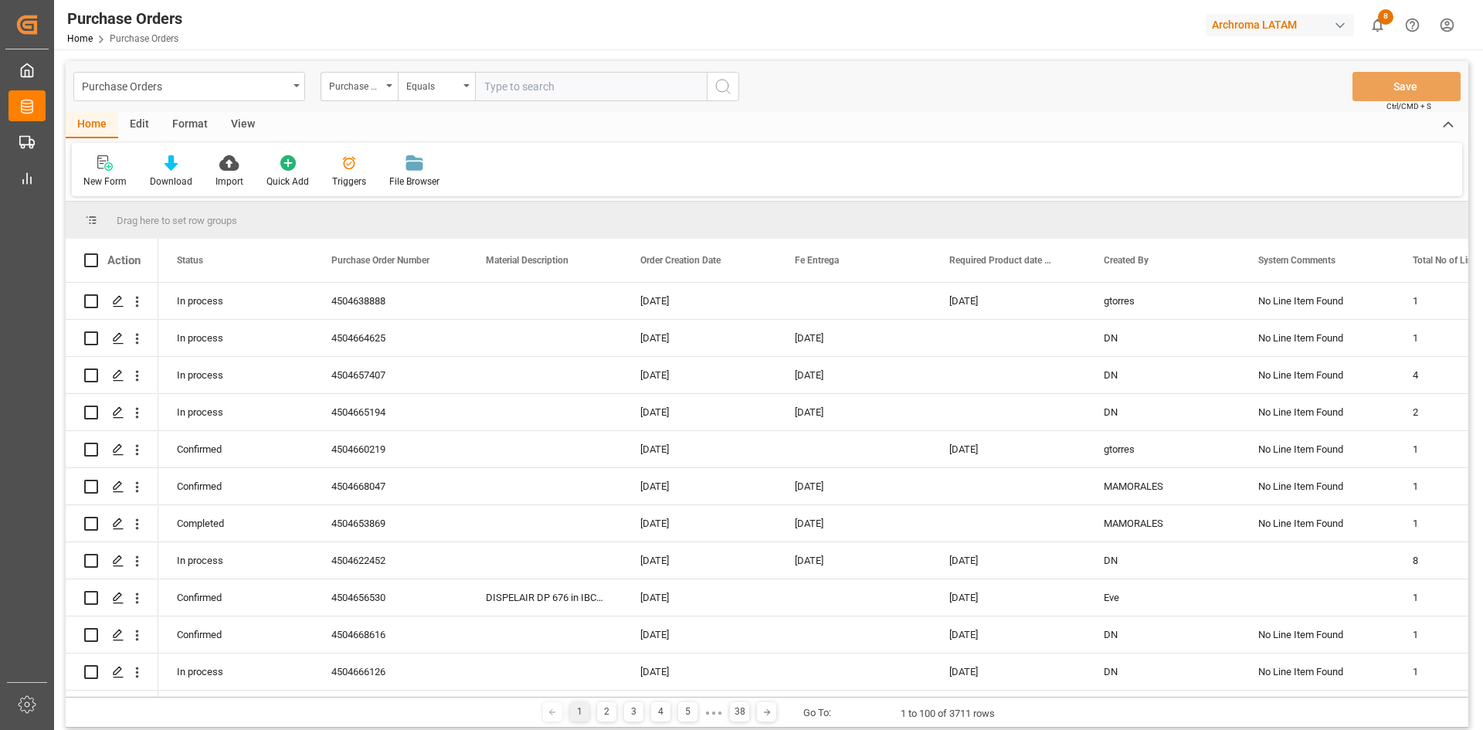
click at [488, 87] on input "text" at bounding box center [591, 86] width 232 height 29
paste input "4504650037"
type input "450465003"
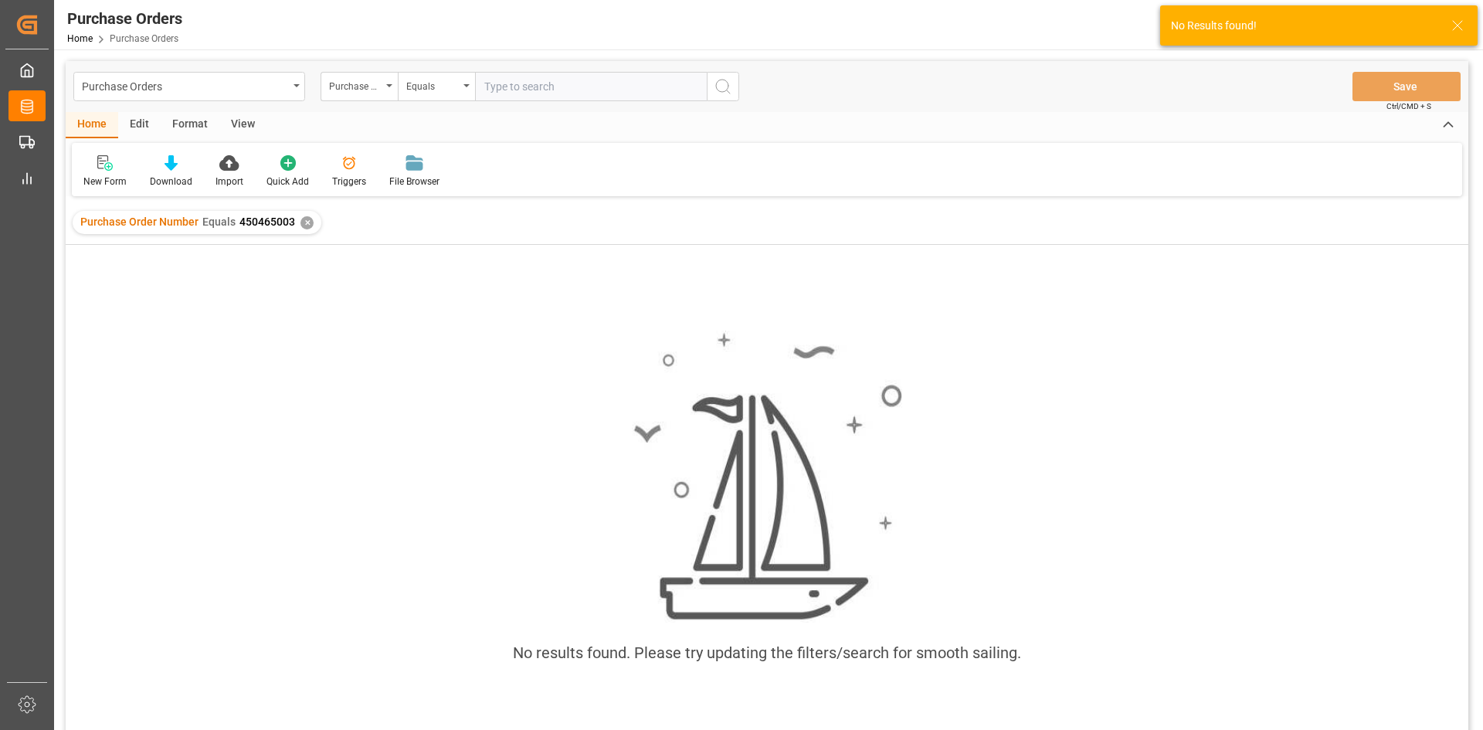
click at [304, 219] on div "✕" at bounding box center [307, 222] width 13 height 13
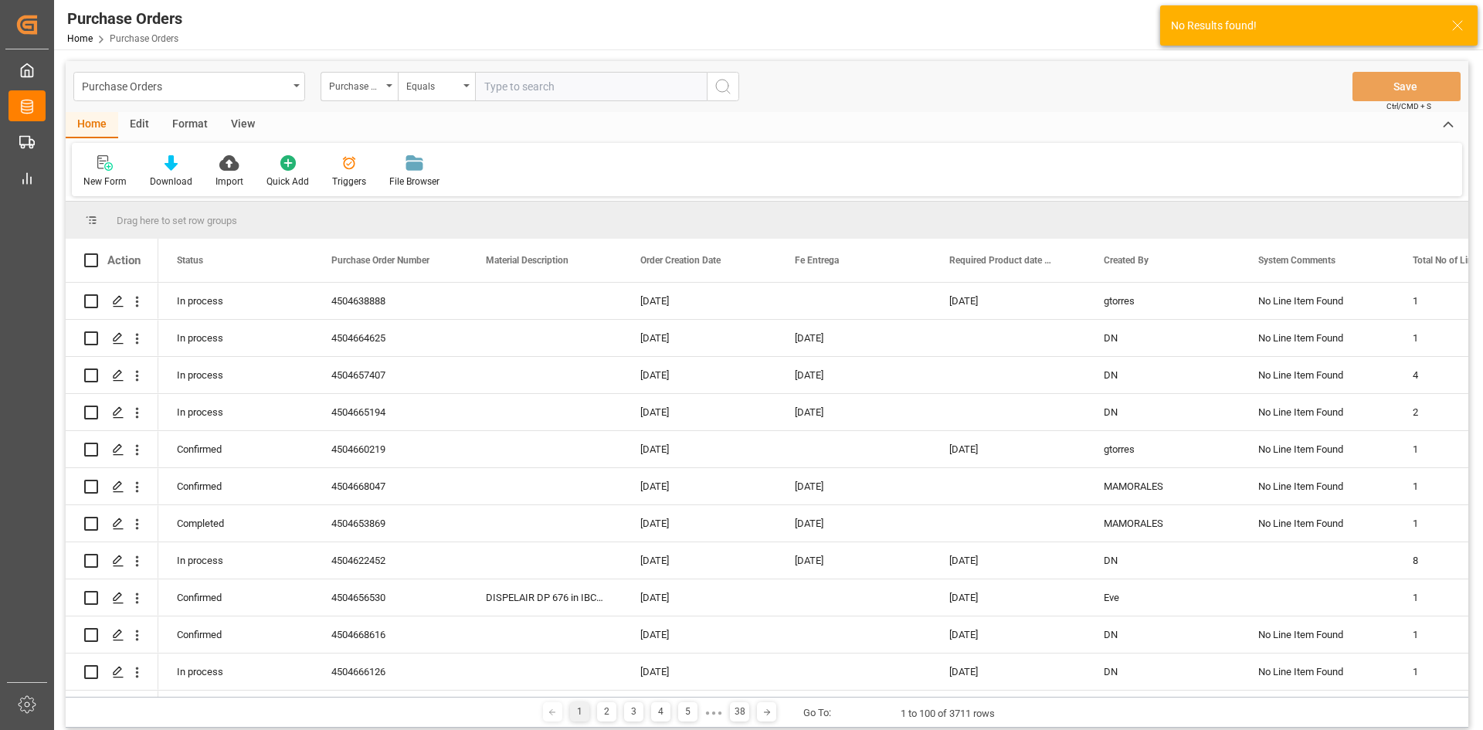
click at [496, 92] on input "text" at bounding box center [591, 86] width 232 height 29
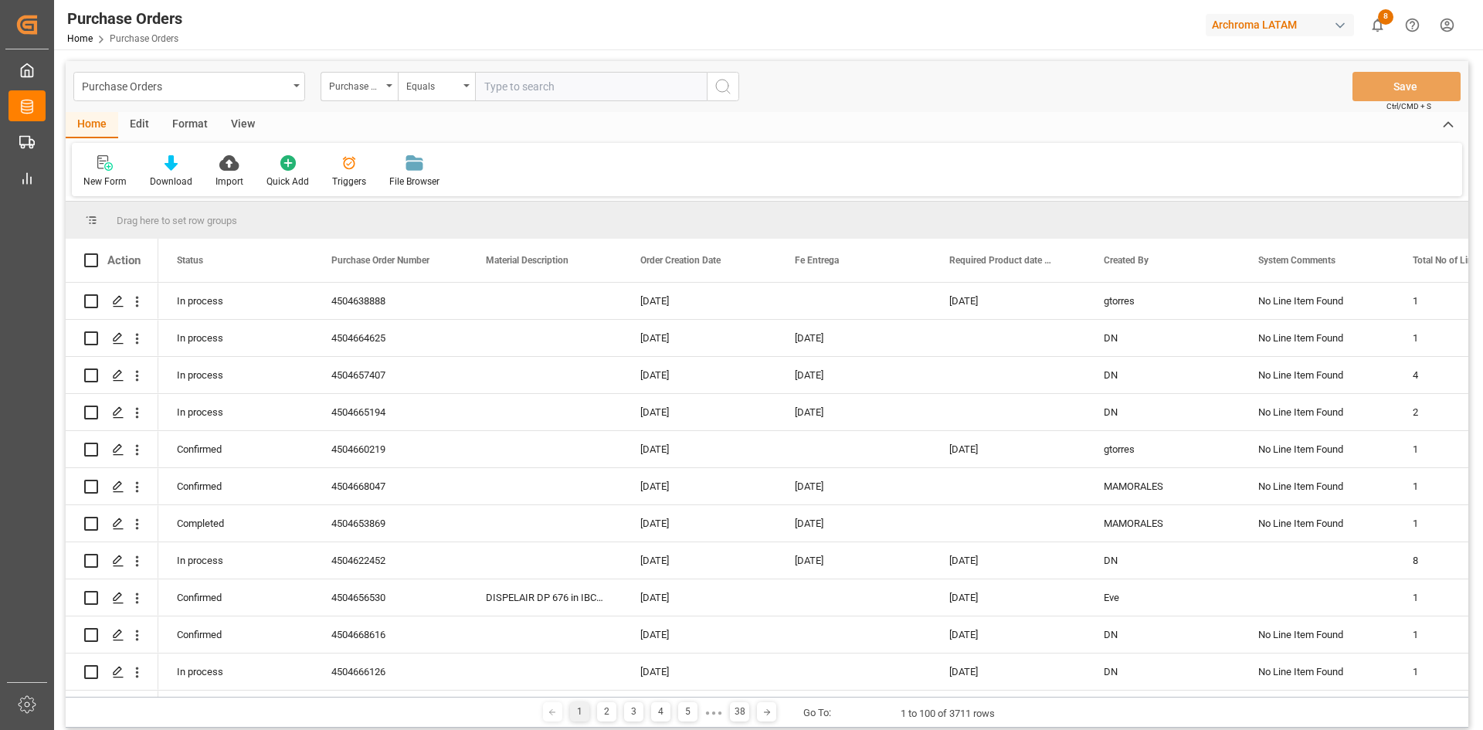
paste input "4504650037"
type input "4504650037"
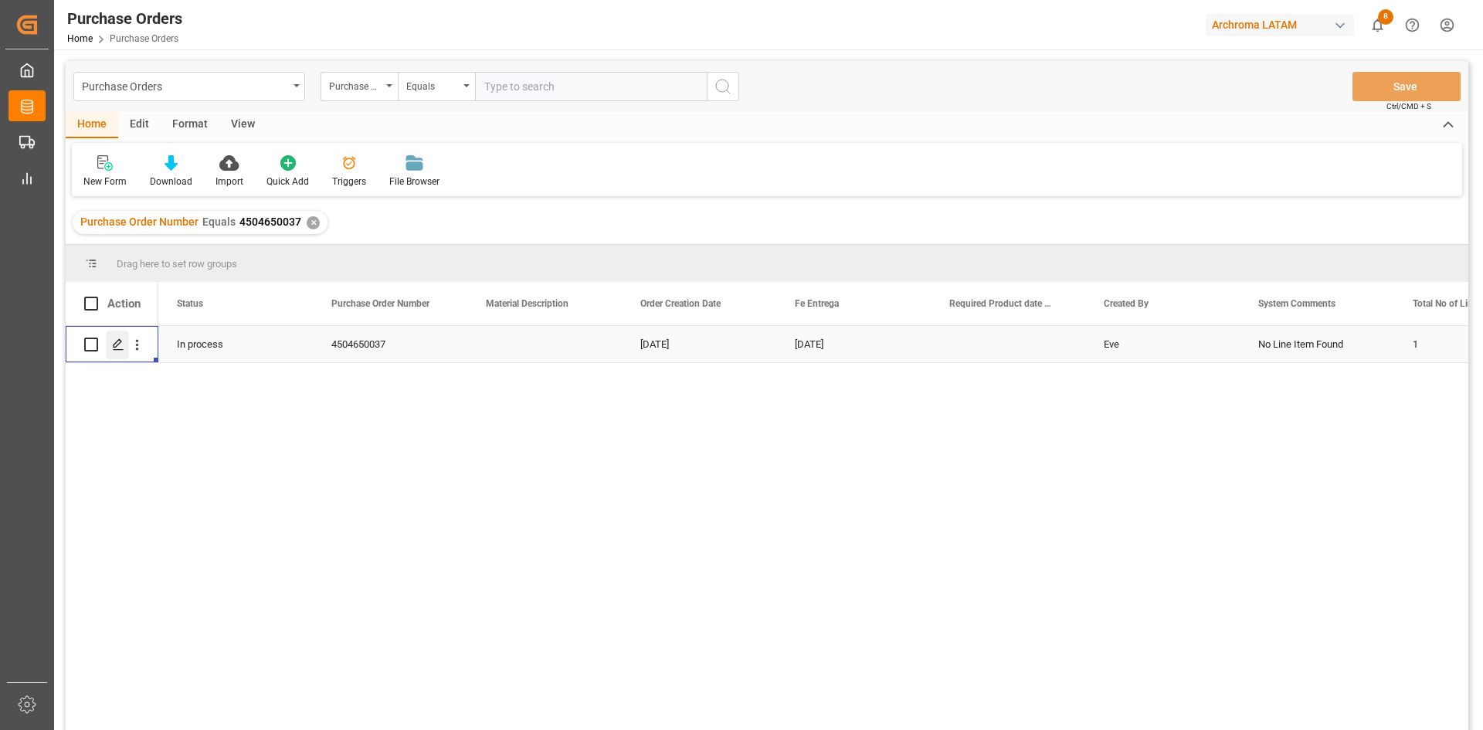
click at [121, 338] on icon "Press SPACE to select this row." at bounding box center [118, 344] width 12 height 12
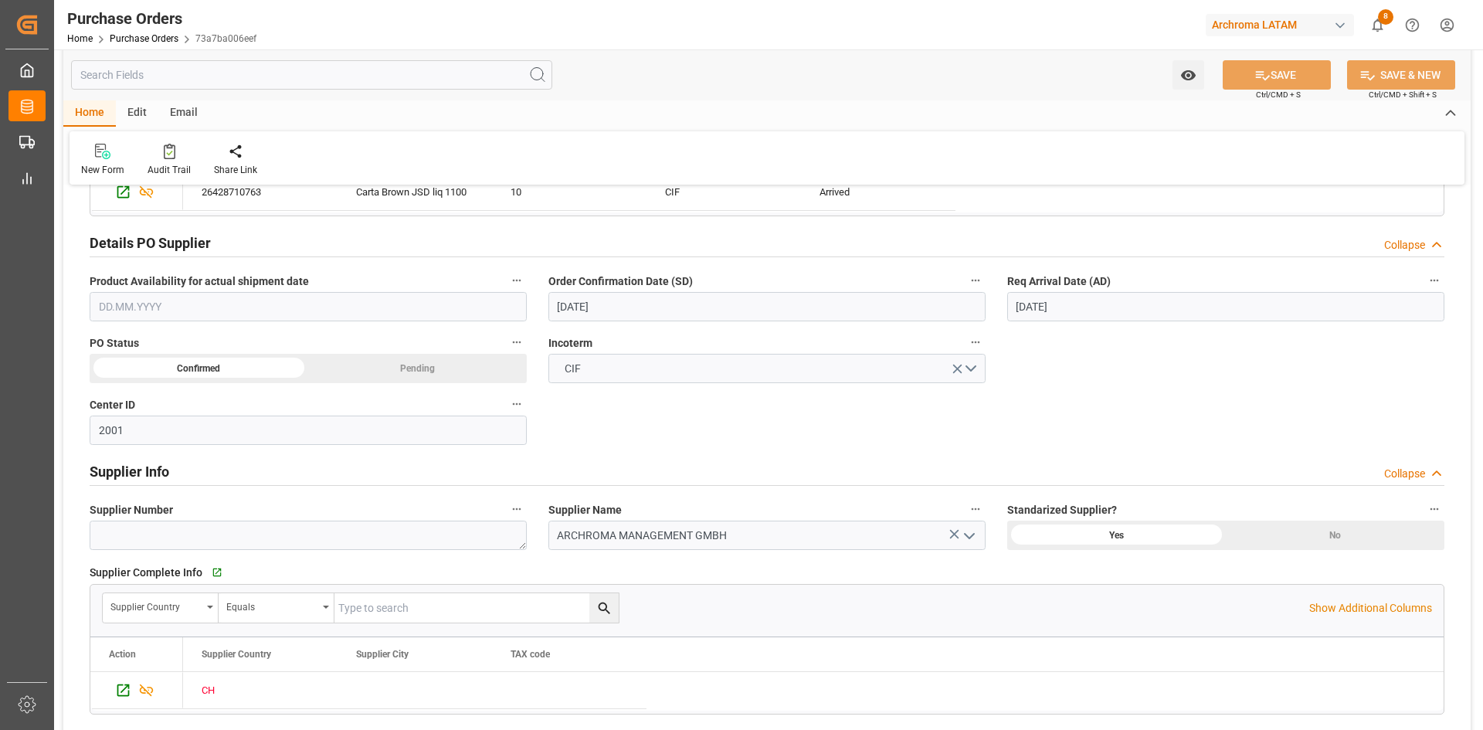
scroll to position [386, 0]
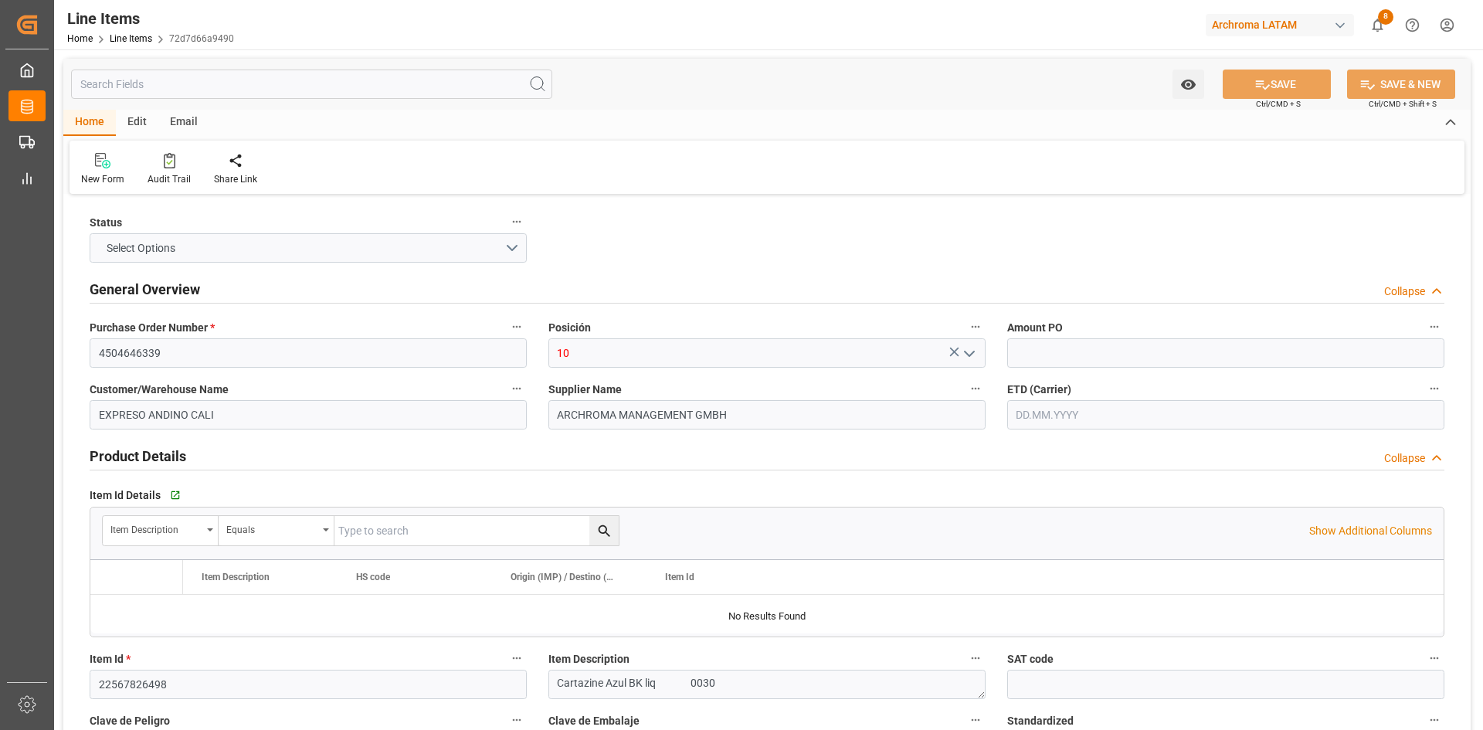
type input "84"
type input "2520"
type input "2688.84"
type input "8316"
type input "3204.13.00.00"
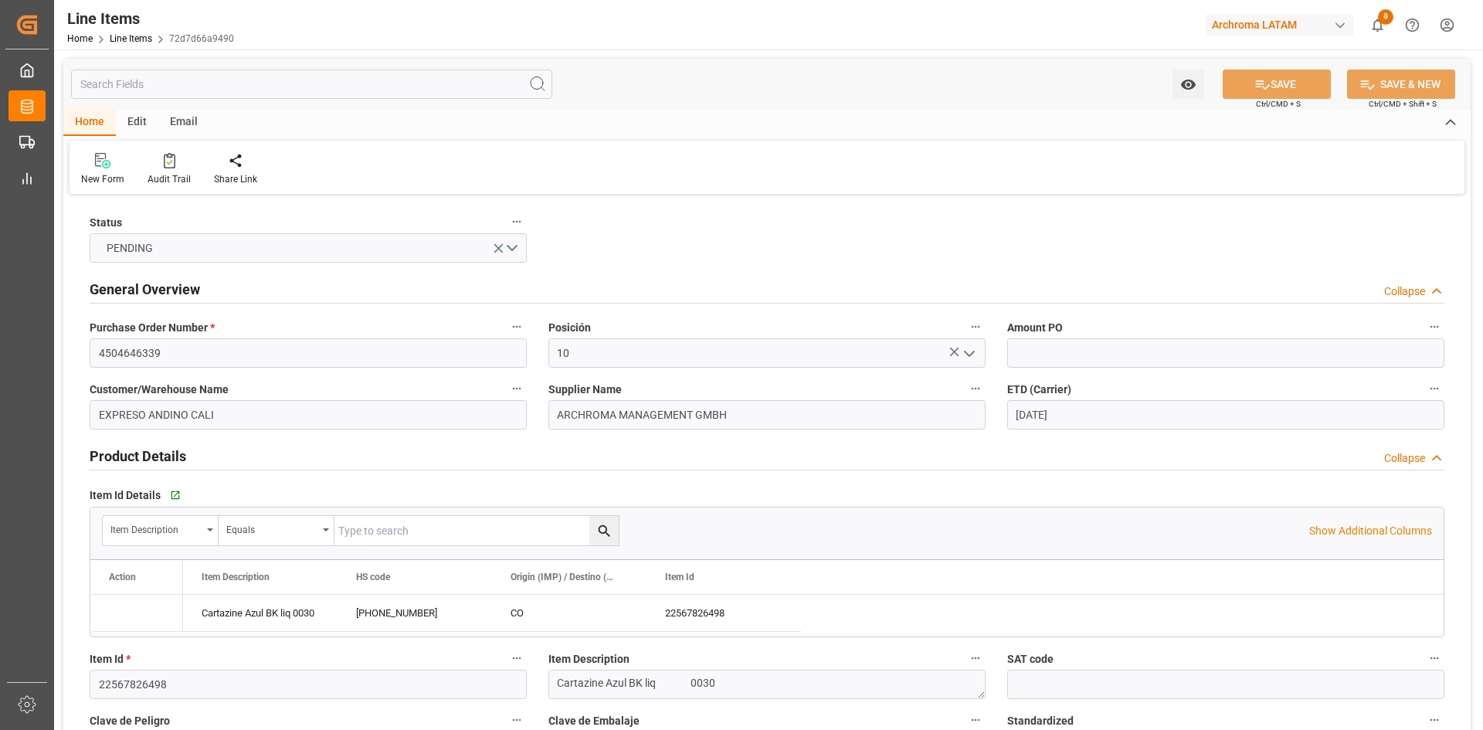
type input "01.09.2025"
type input "25.08.2025"
type input "[DATE] 05:11"
type input "24.07.2025 15:35"
type input "[DATE]"
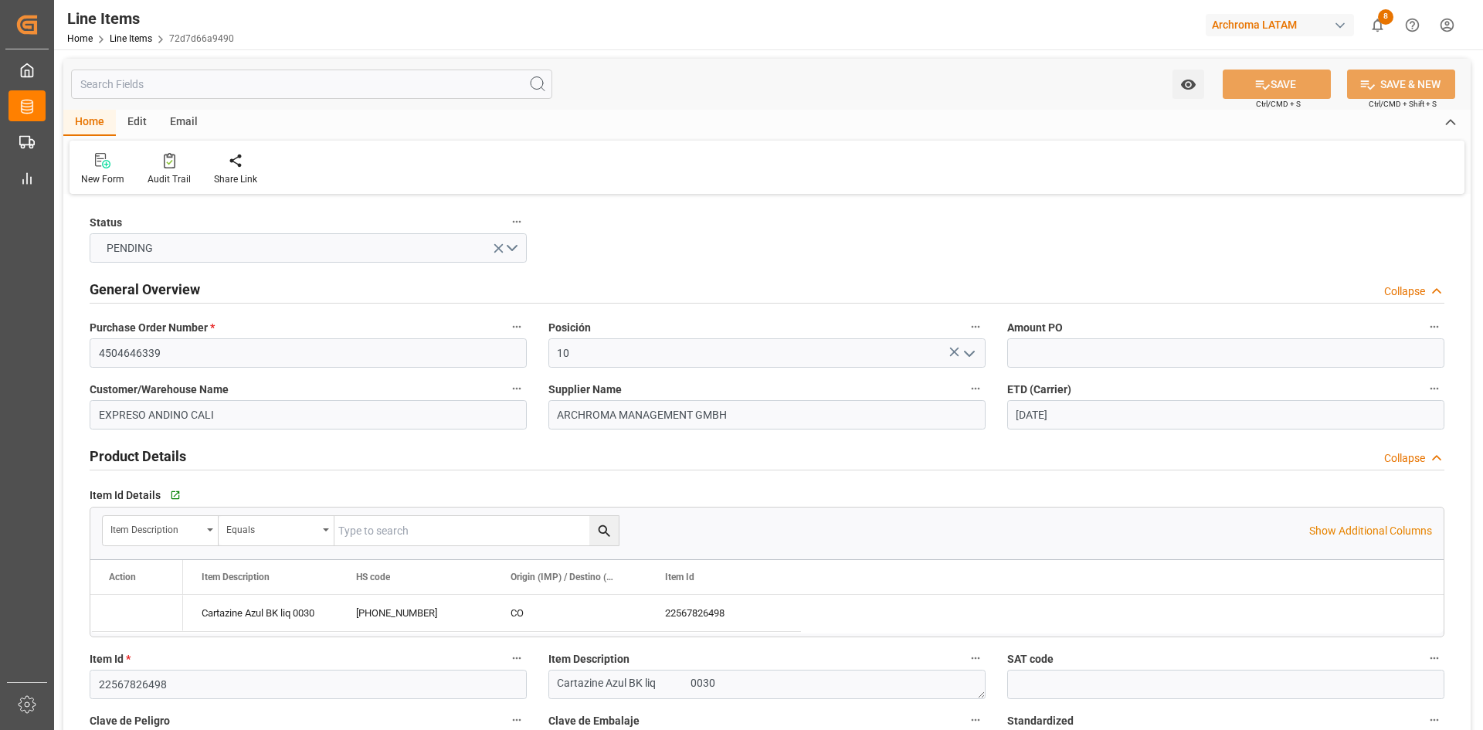
type input "31.08.2025"
type input "[DATE]"
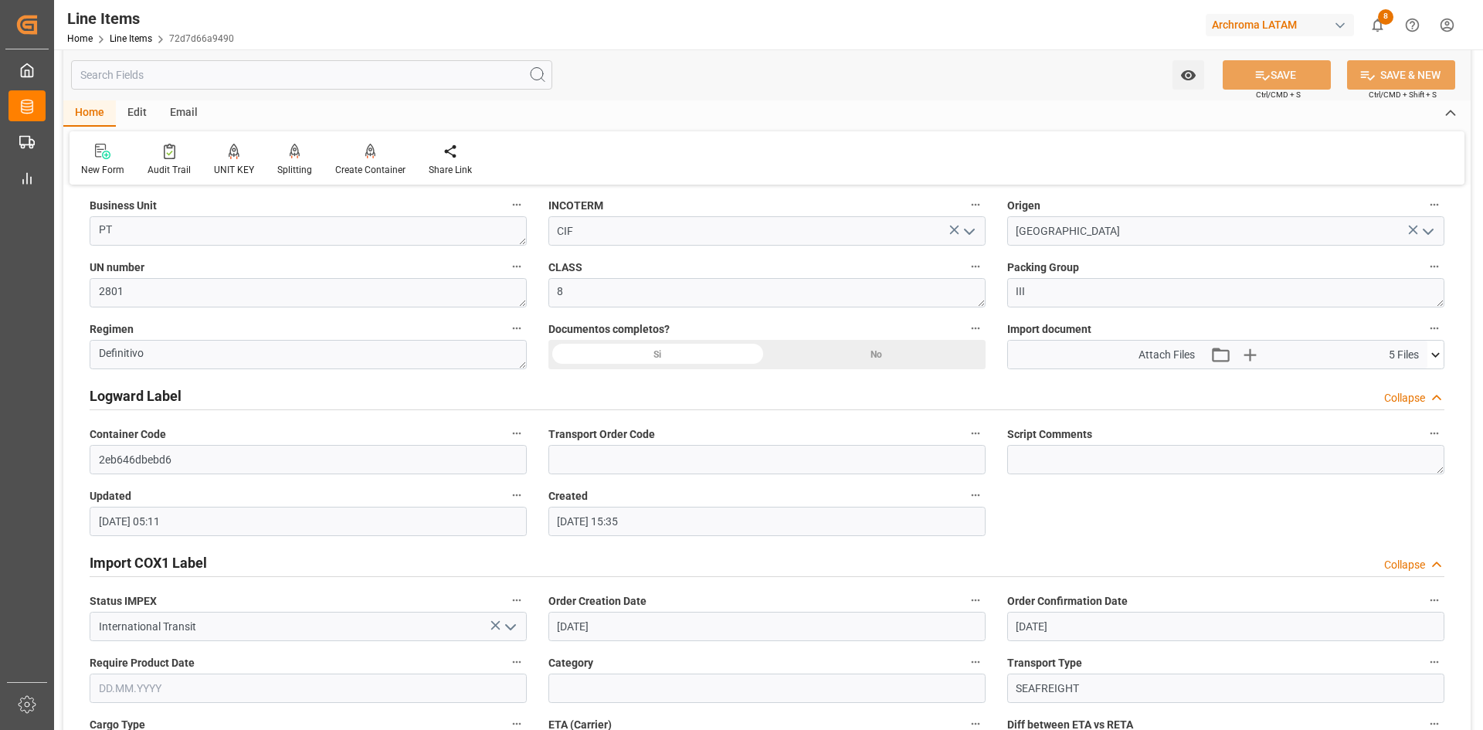
scroll to position [1236, 0]
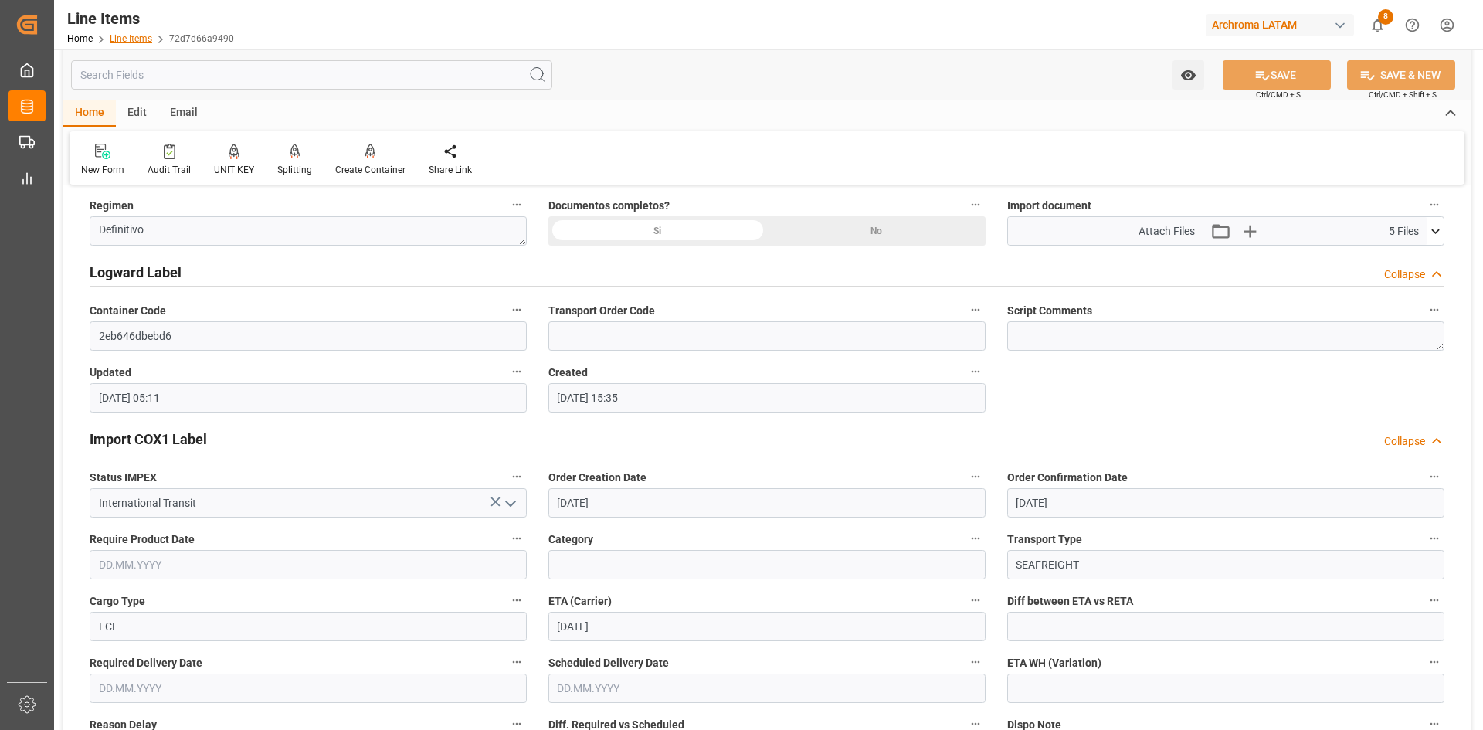
click at [131, 36] on link "Line Items" at bounding box center [131, 38] width 42 height 11
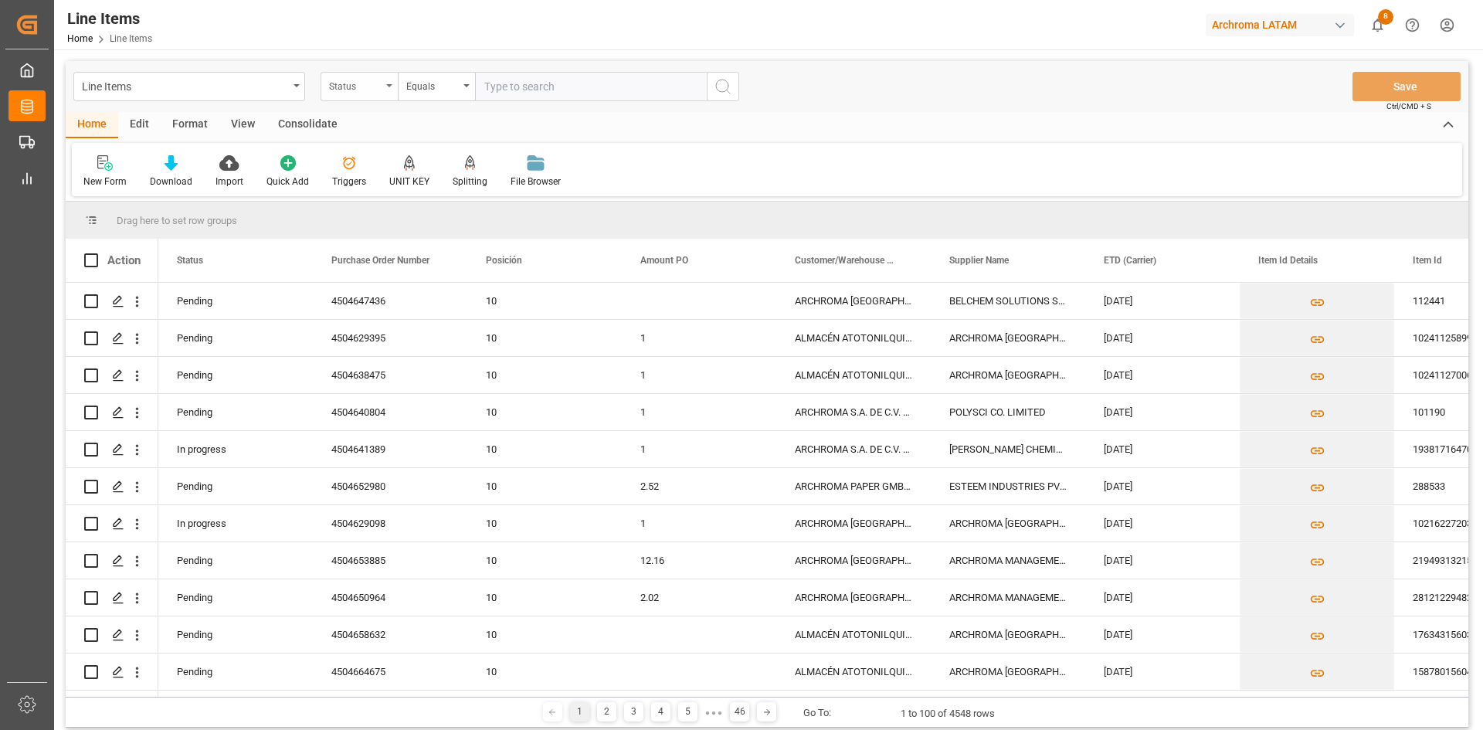
click at [379, 90] on div "Status" at bounding box center [355, 85] width 53 height 18
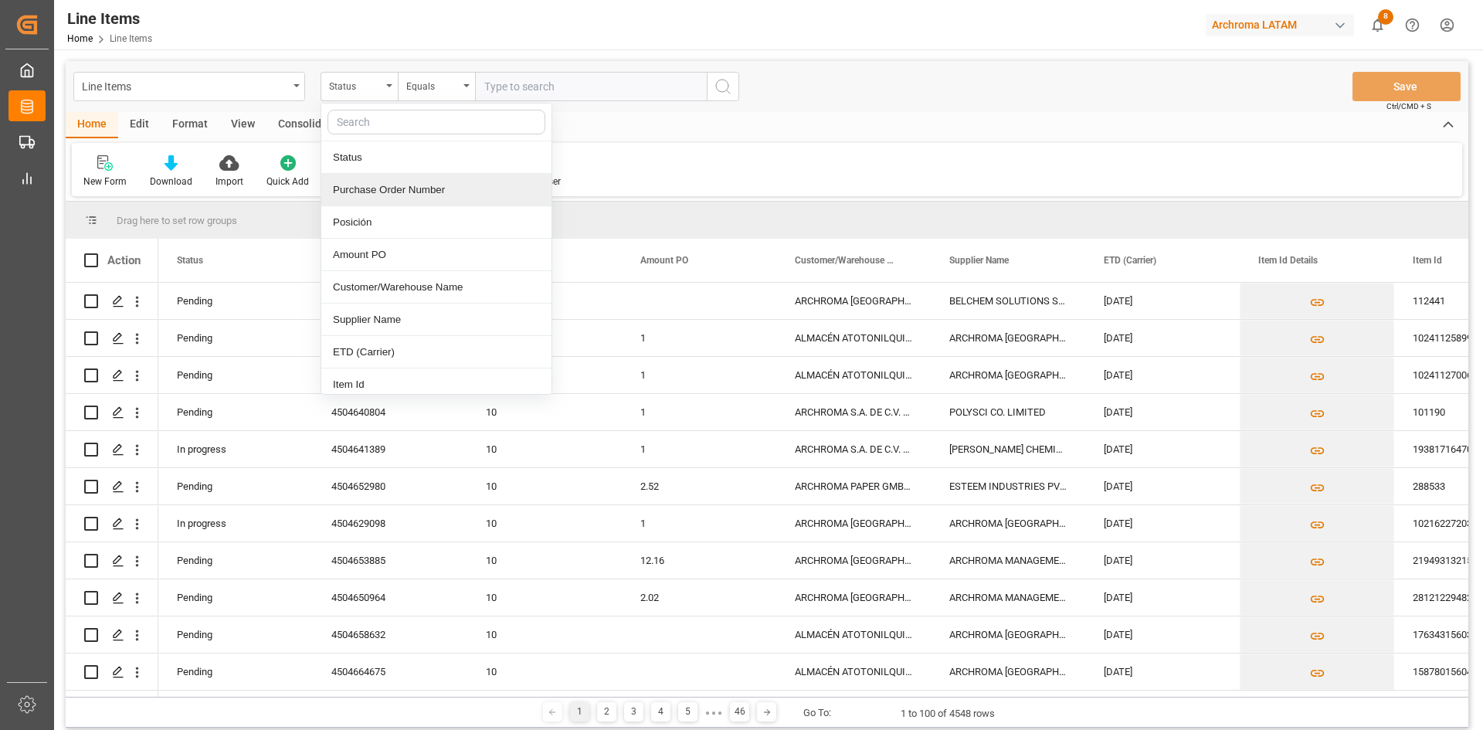
click at [402, 182] on div "Purchase Order Number" at bounding box center [436, 190] width 230 height 32
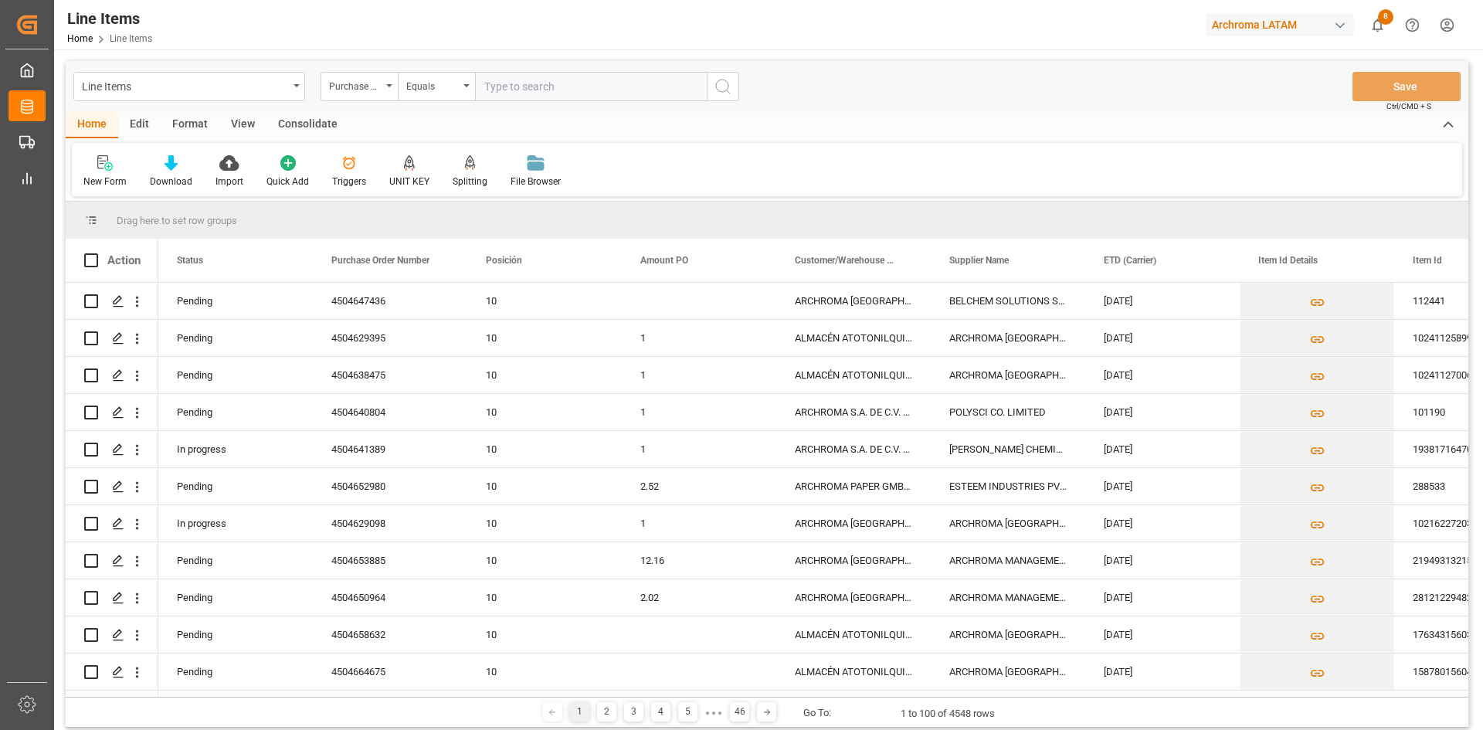
click at [533, 81] on input "text" at bounding box center [591, 86] width 232 height 29
paste input "4504650037"
type input "4504650037"
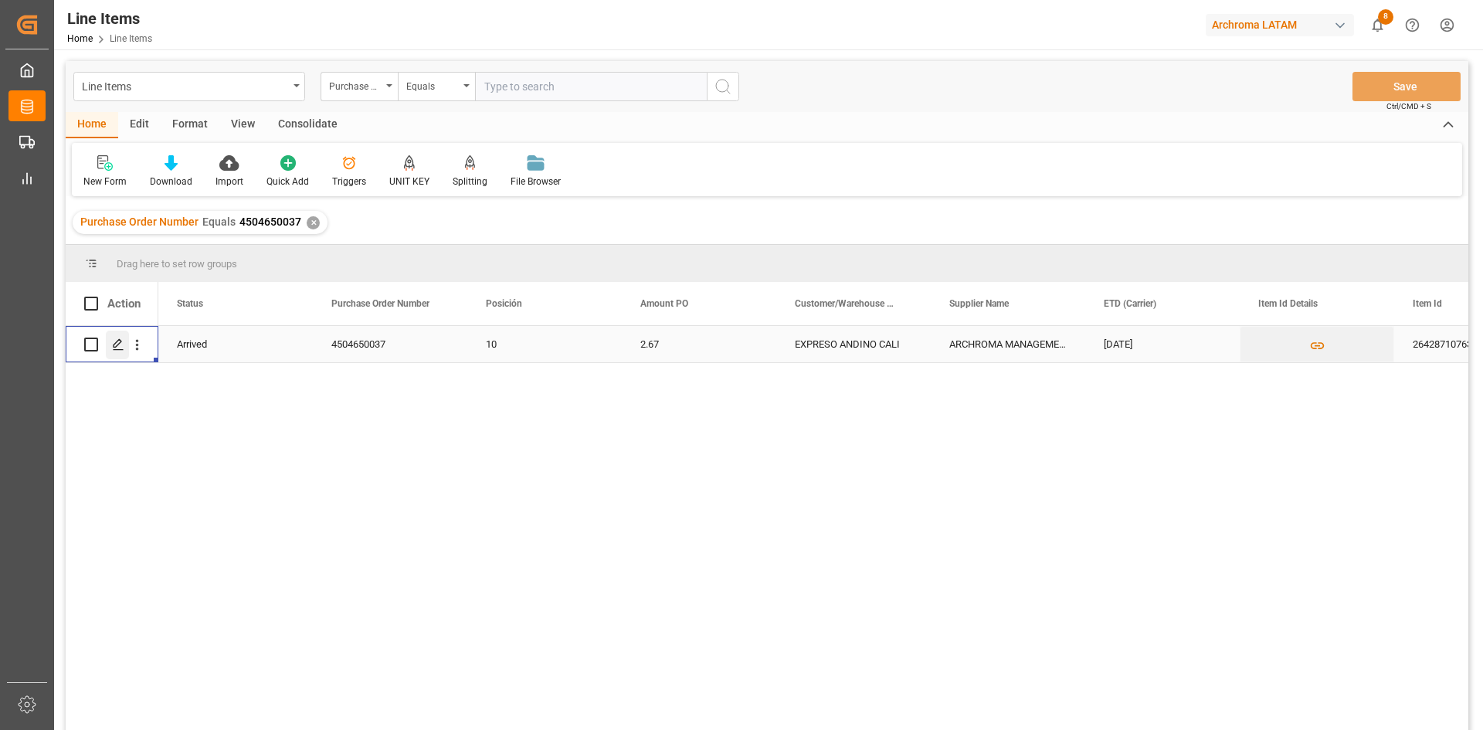
click at [116, 349] on icon "Press SPACE to select this row." at bounding box center [118, 344] width 12 height 12
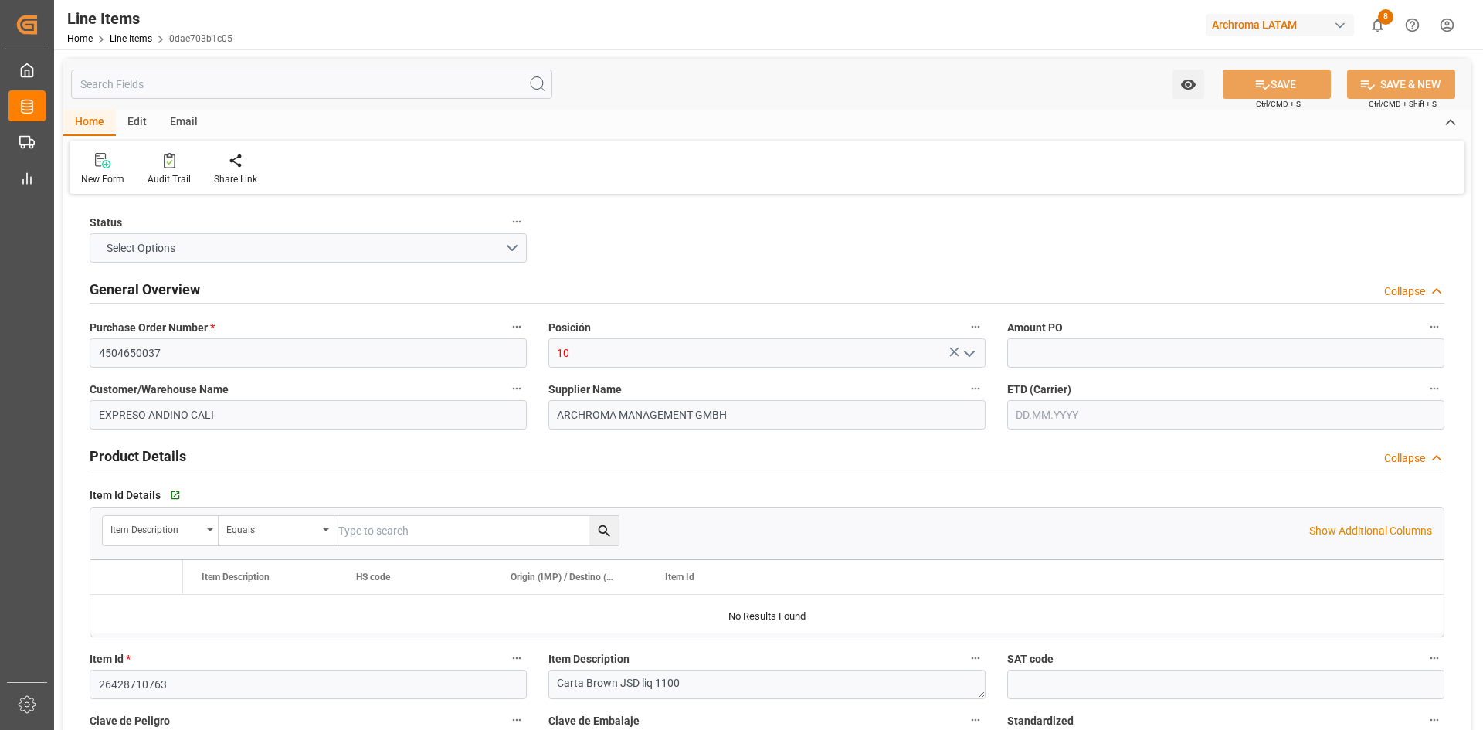
type input "2.67"
type input "2"
type input "2200"
type input "2318.8"
type input "5874"
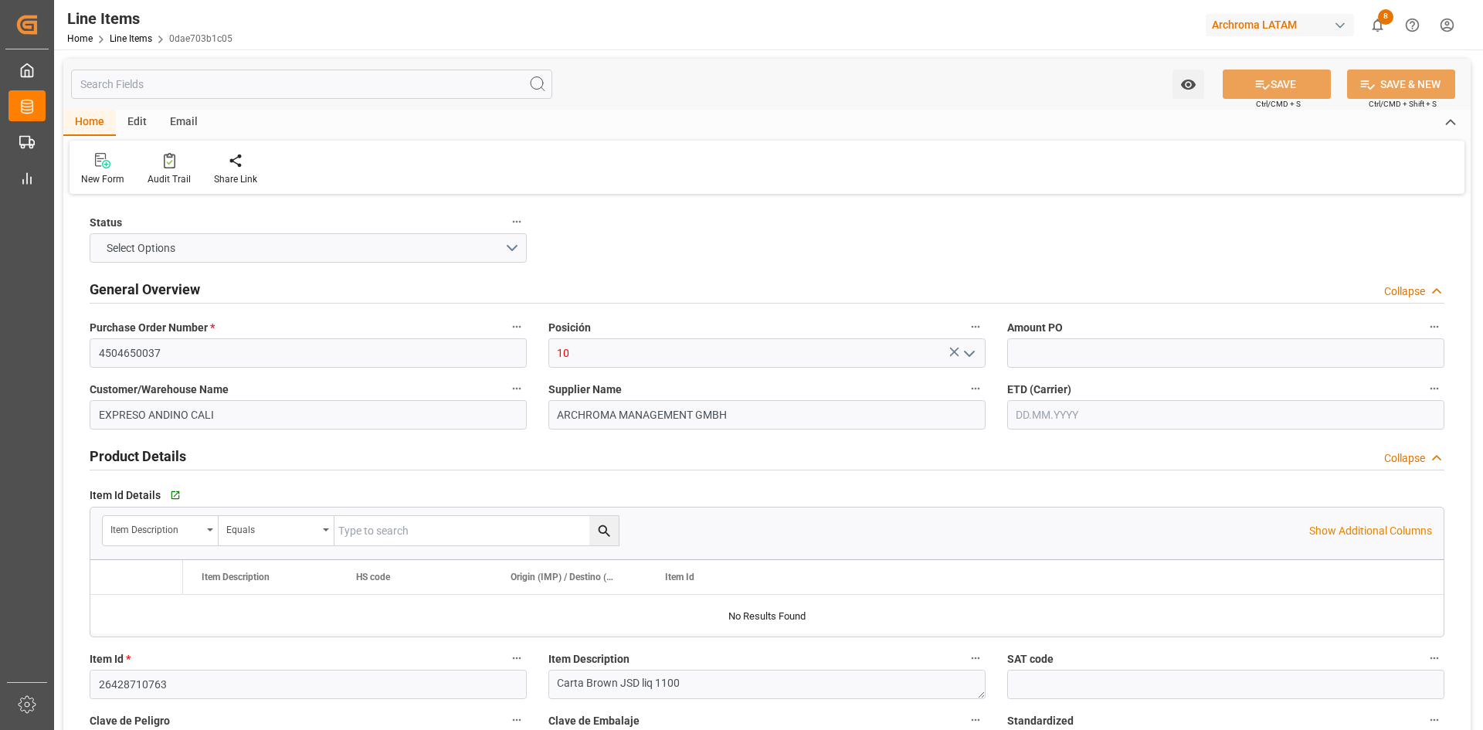
type input "320414"
type input "-12"
type input "[DATE]"
type input "30.09.2025 09:01"
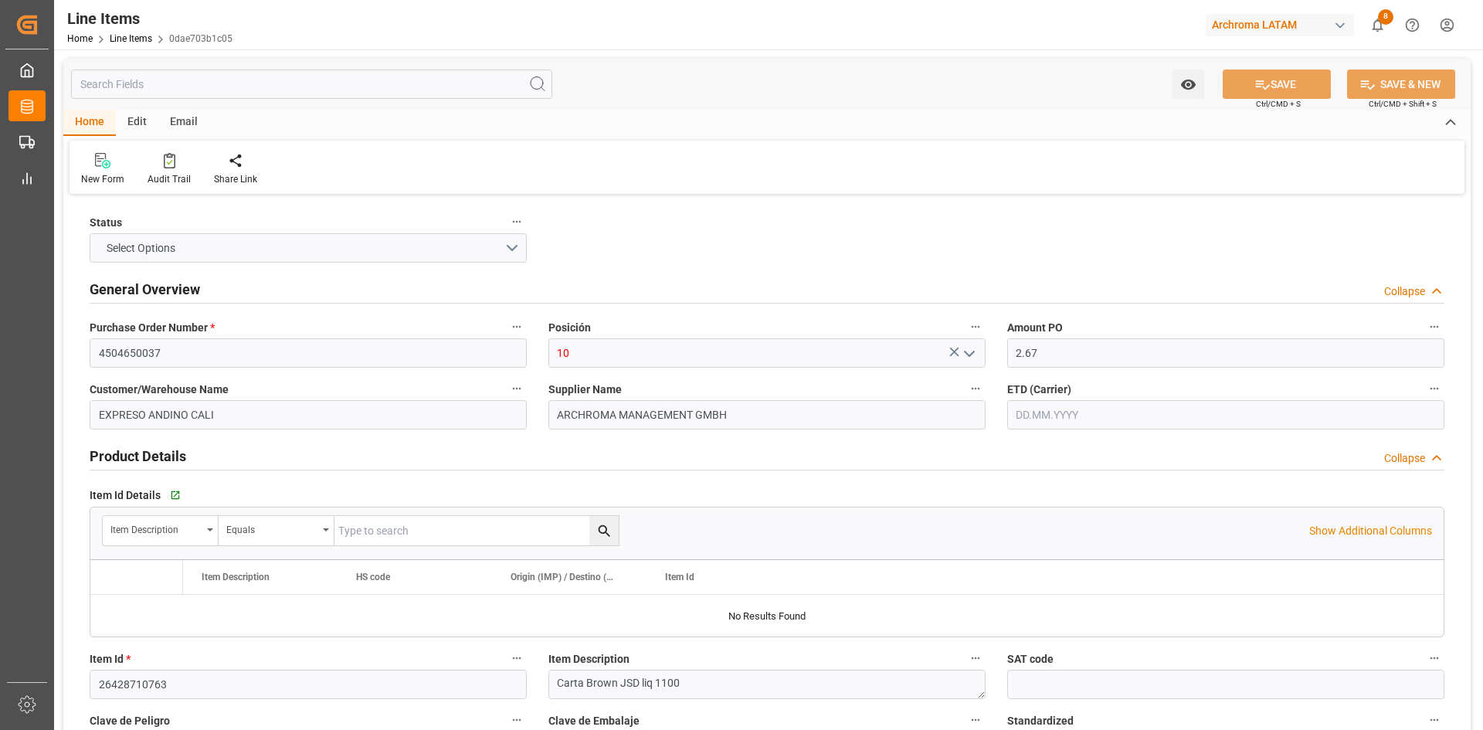
type input "06.08.2025 21:12"
type input "06.08.2025"
type input "[DATE]"
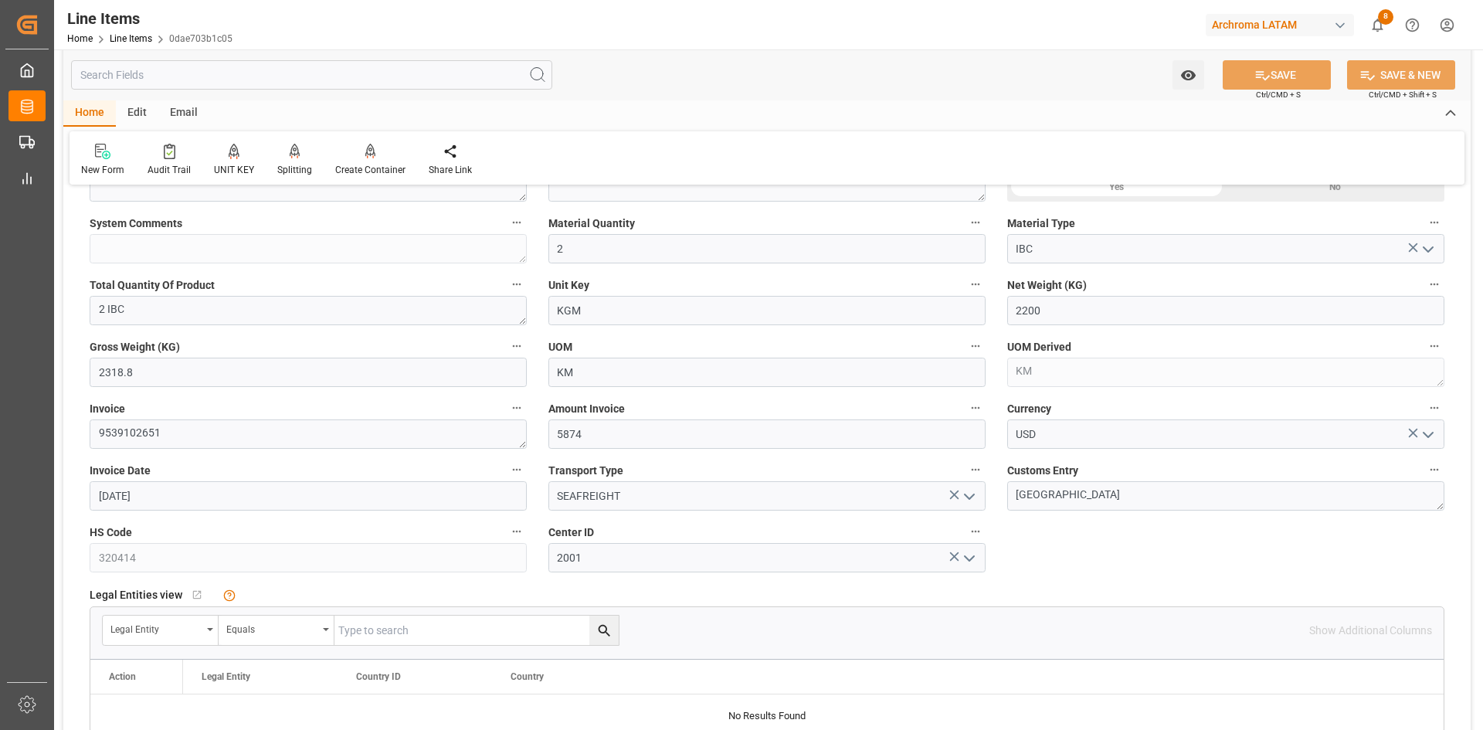
scroll to position [541, 0]
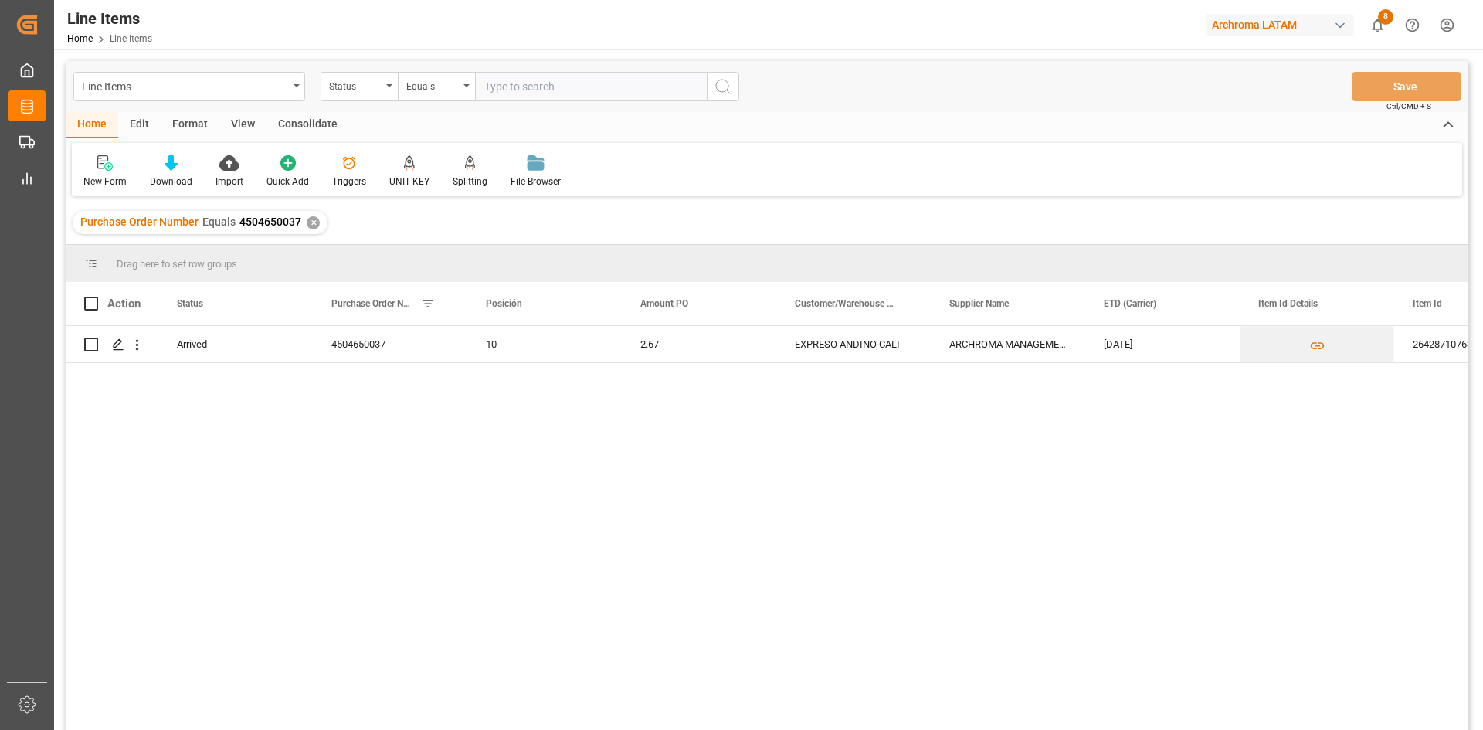
click at [311, 221] on div "✕" at bounding box center [313, 222] width 13 height 13
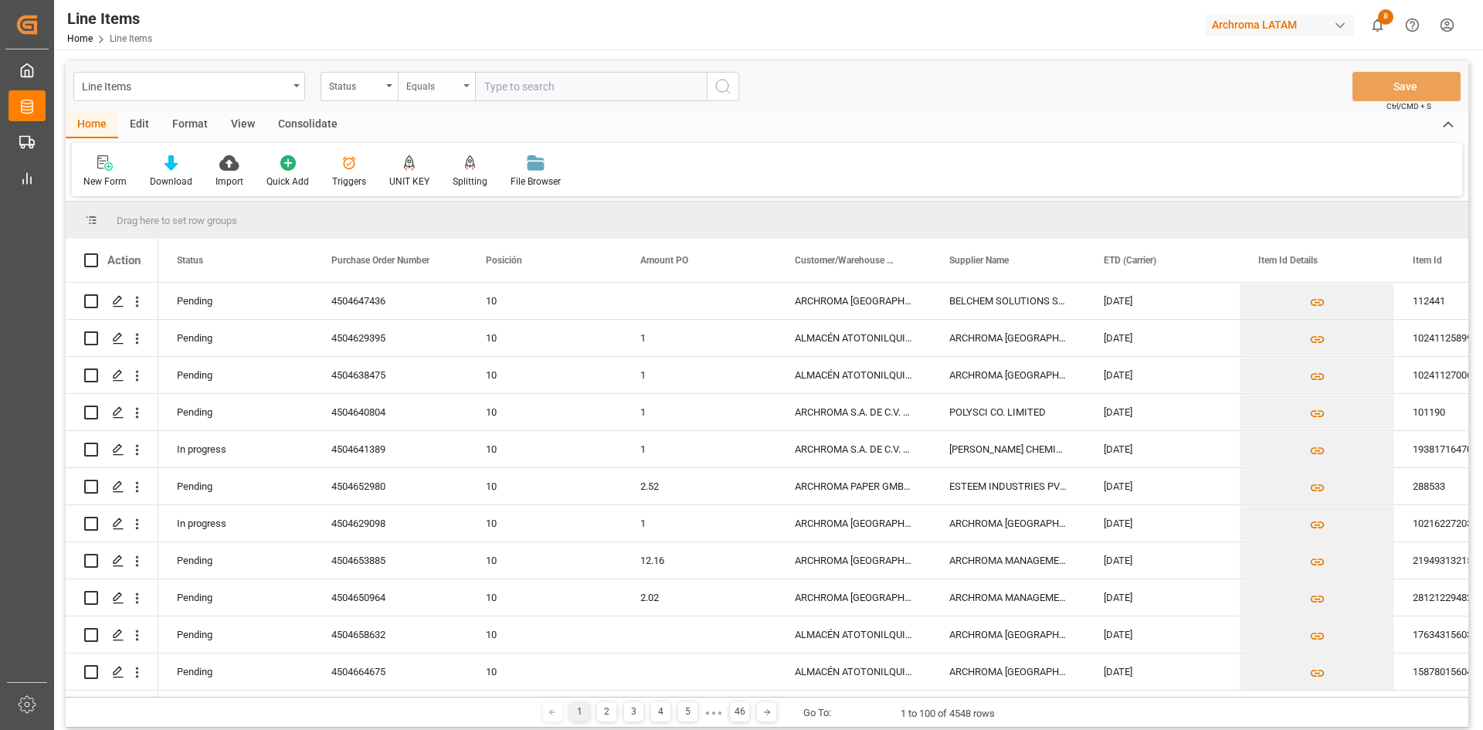
click at [436, 87] on div "Equals" at bounding box center [432, 85] width 53 height 18
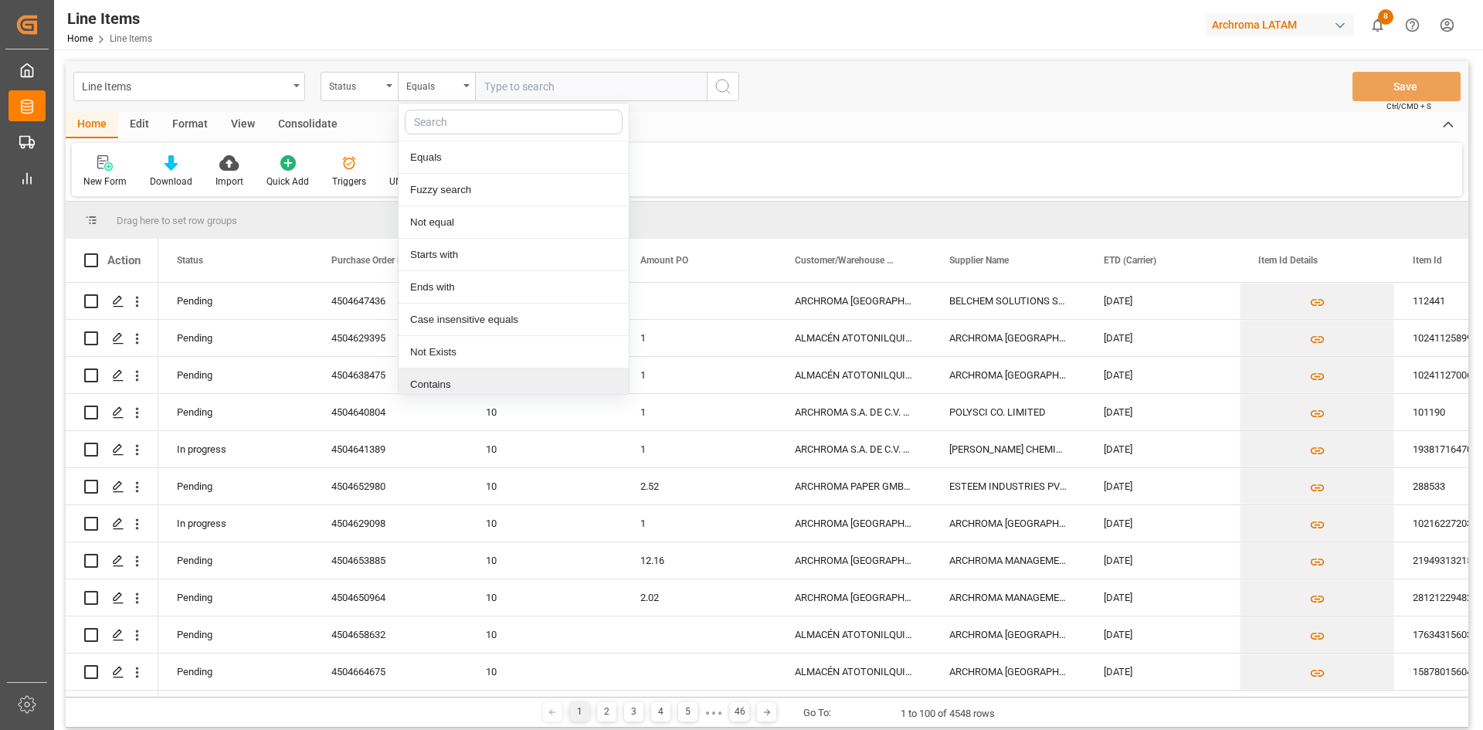
click at [453, 381] on div "Contains" at bounding box center [514, 385] width 230 height 32
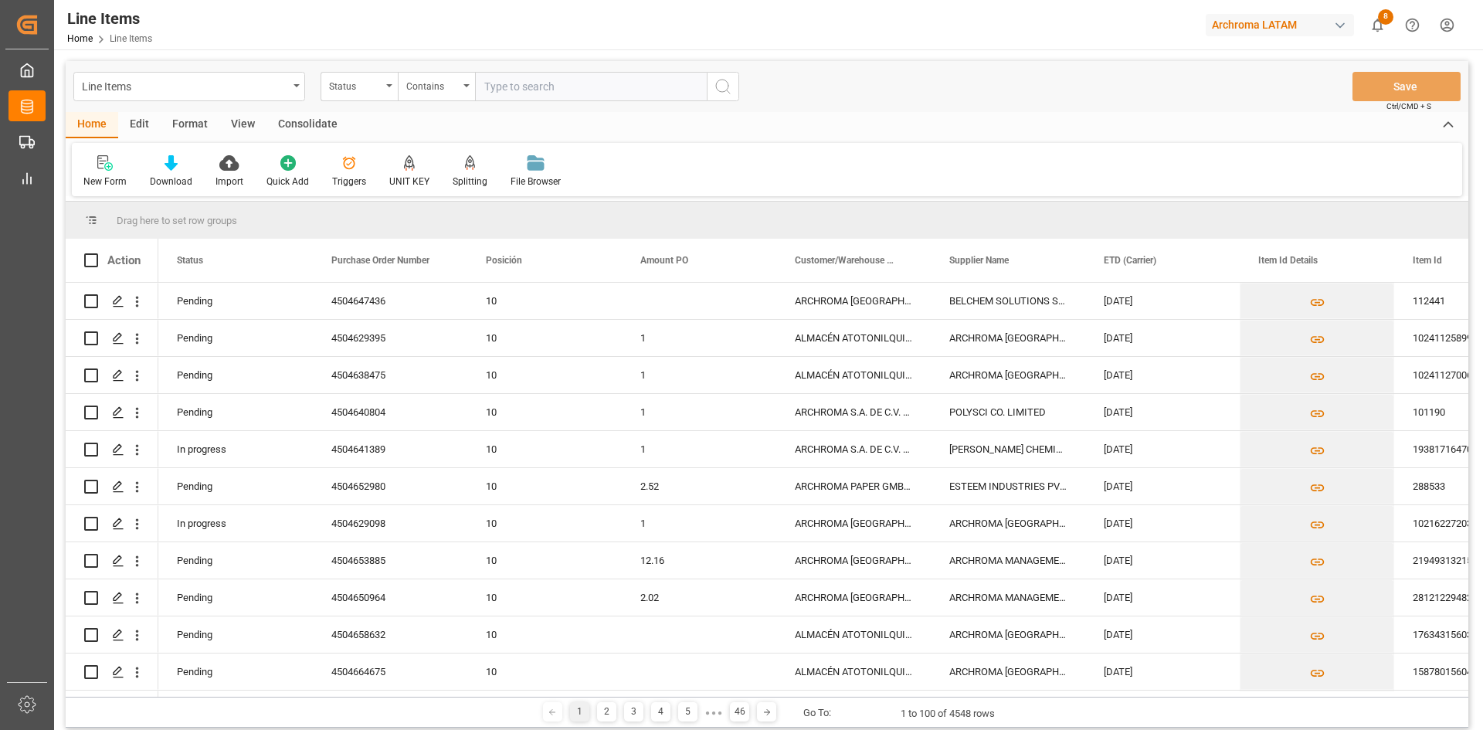
paste input "4504650037,4504656916,4504656917"
type input "4504650037,4504656916,4504656917"
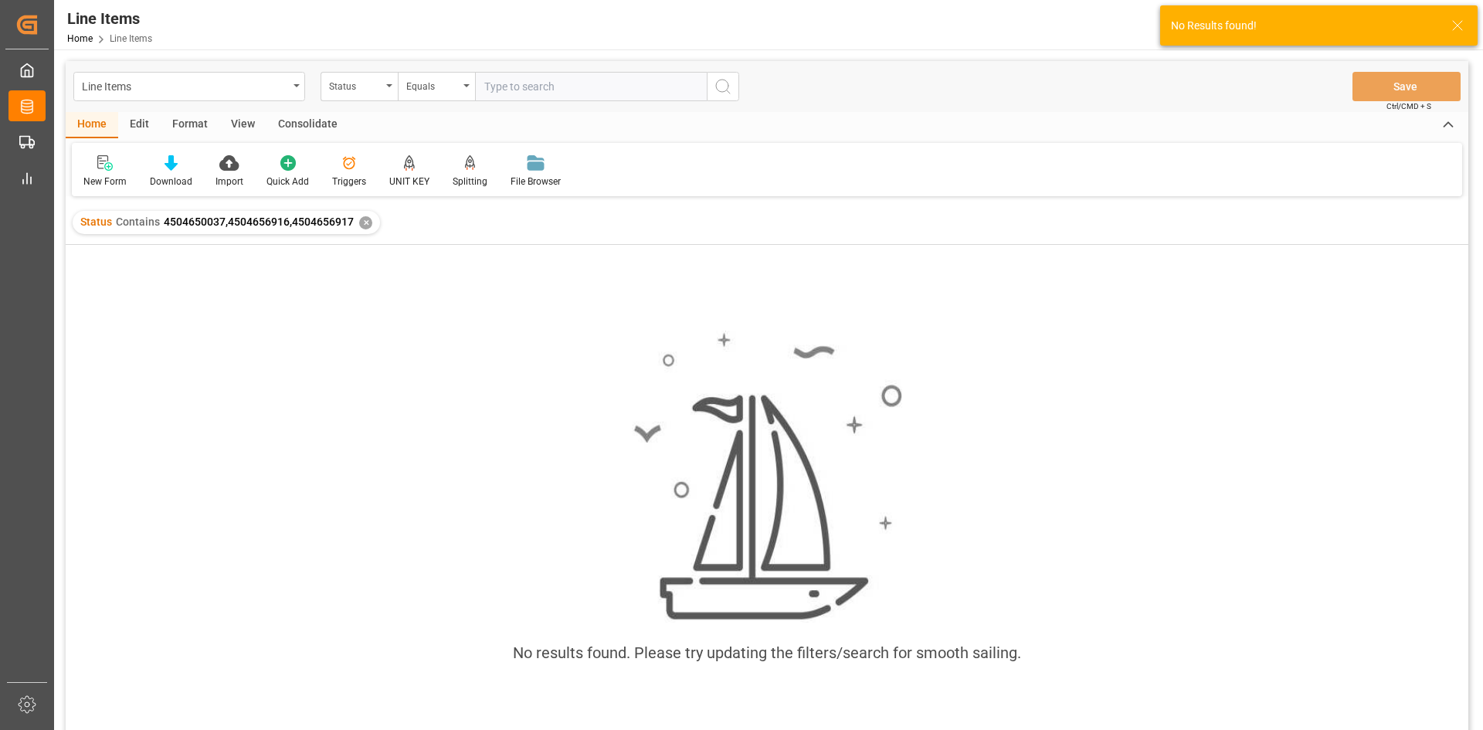
click at [364, 222] on div "✕" at bounding box center [365, 222] width 13 height 13
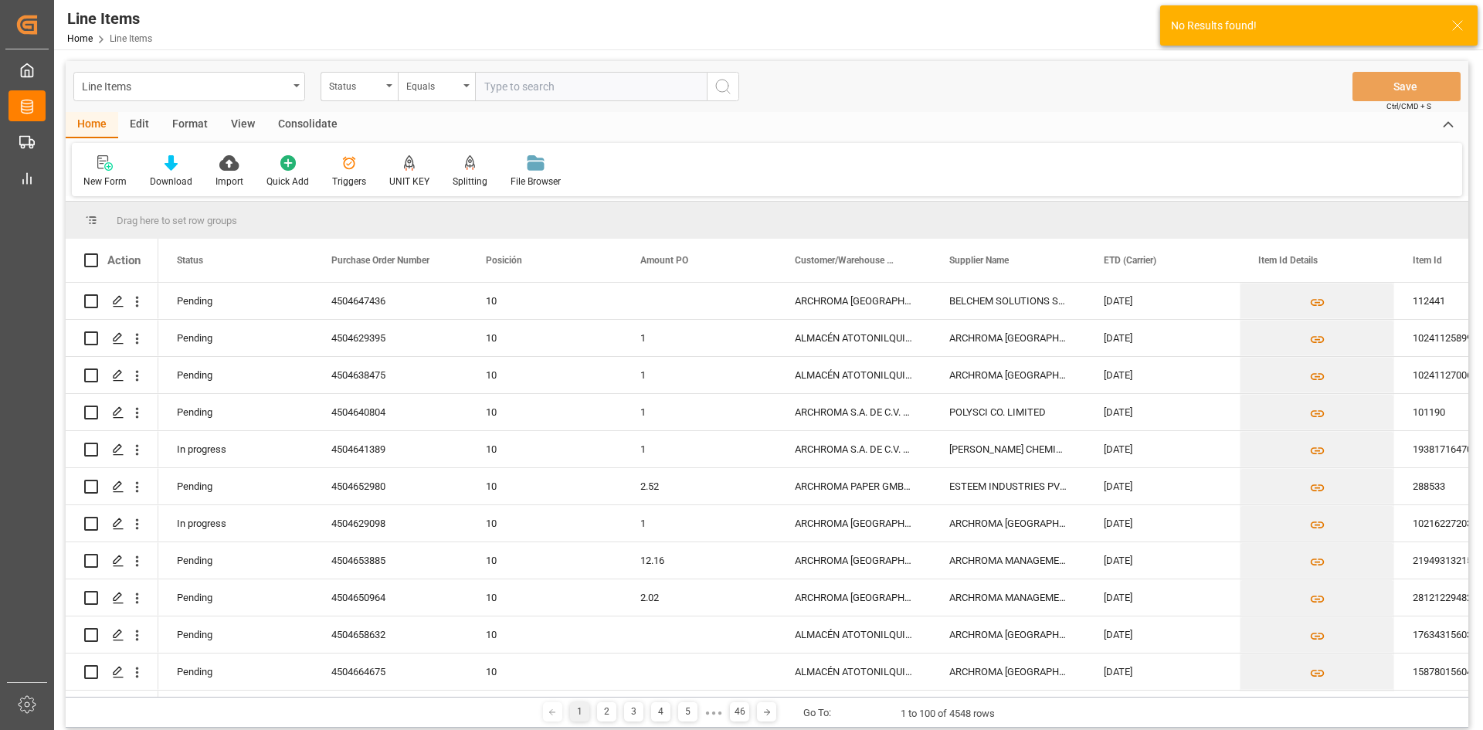
click at [490, 87] on input "text" at bounding box center [591, 86] width 232 height 29
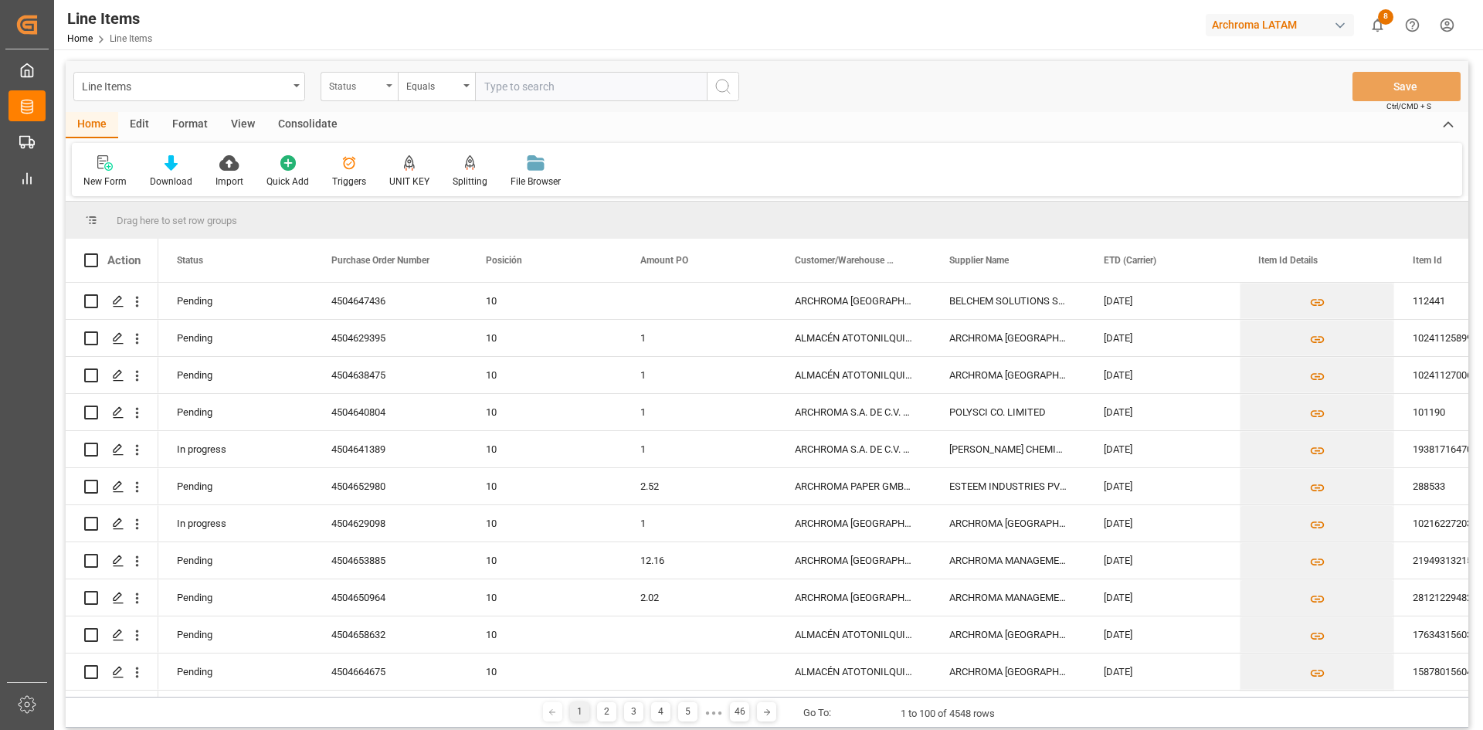
click at [370, 84] on div "Status" at bounding box center [355, 85] width 53 height 18
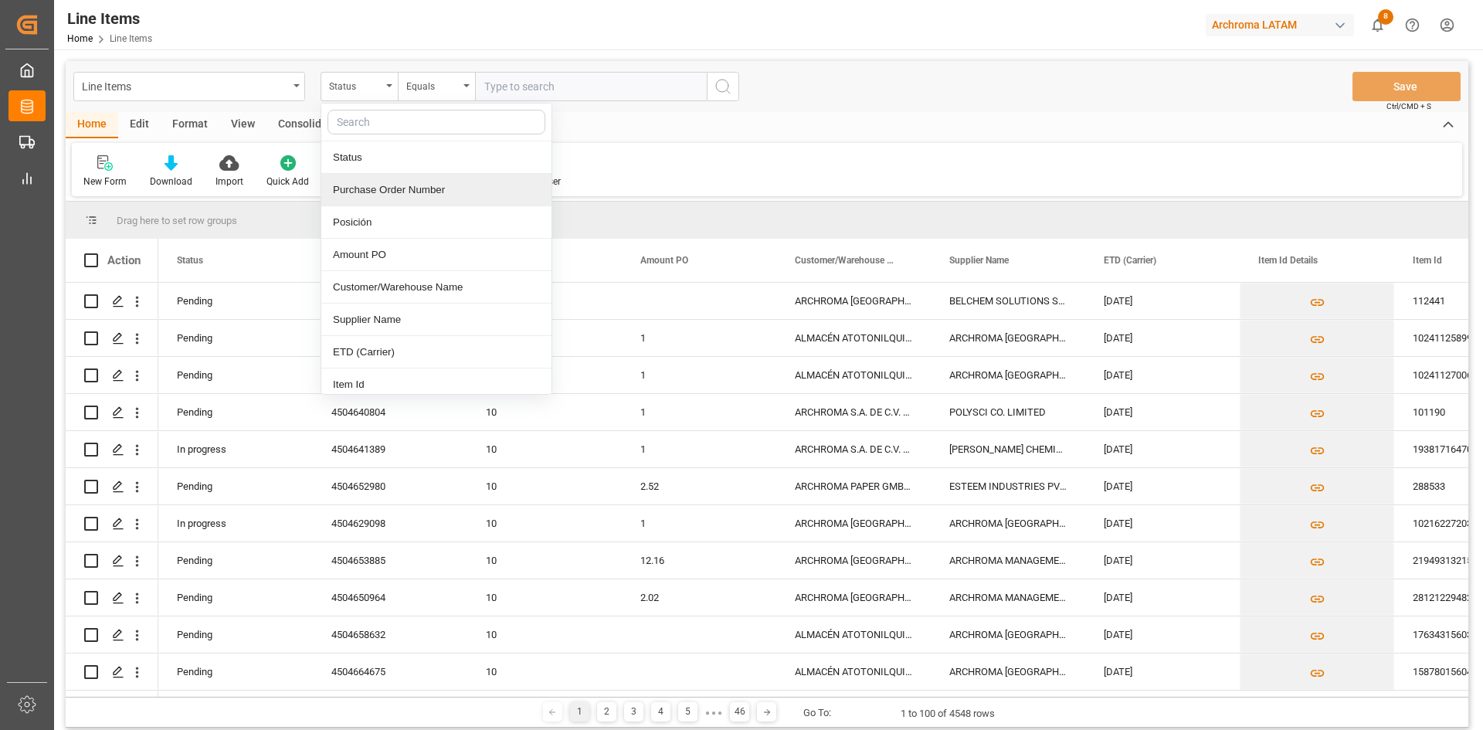
click at [410, 194] on div "Purchase Order Number" at bounding box center [436, 190] width 230 height 32
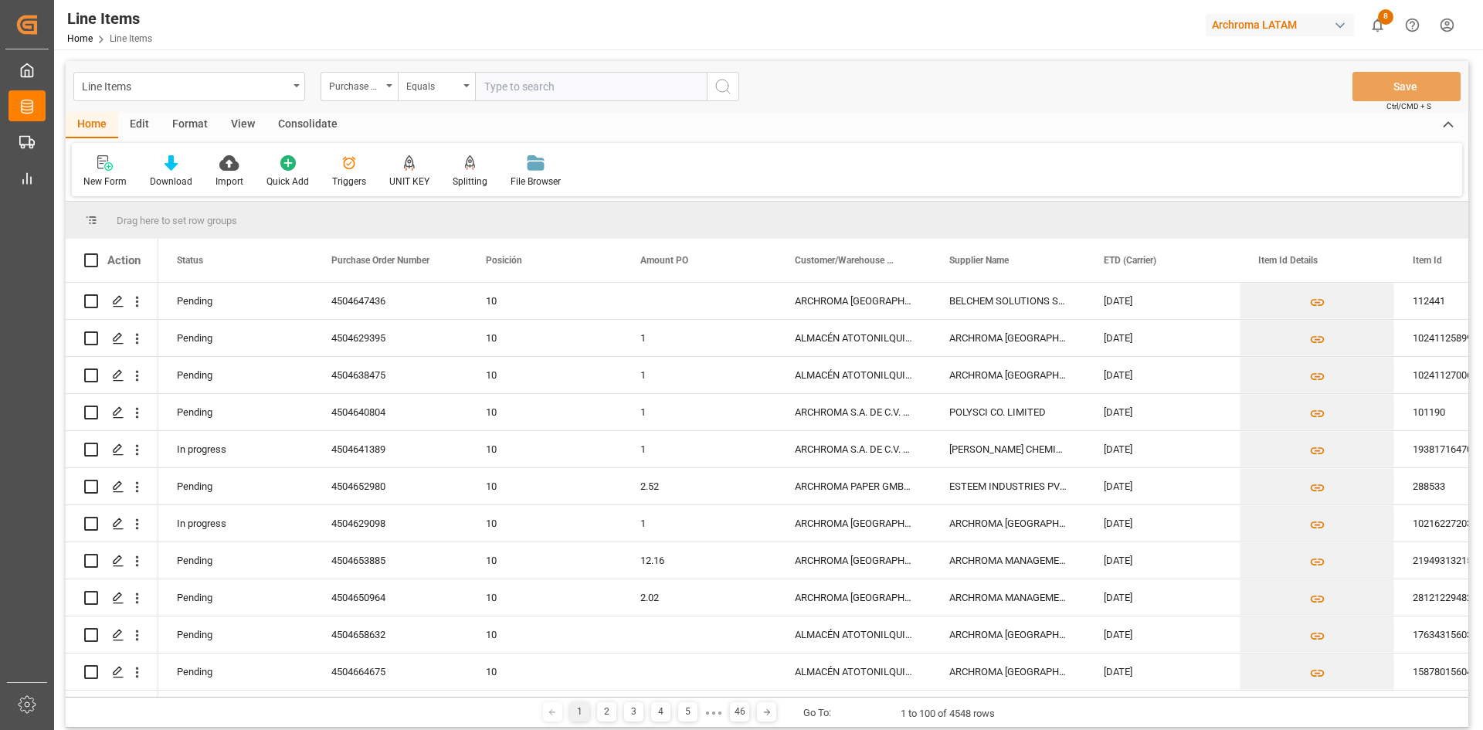
click at [494, 95] on input "text" at bounding box center [591, 86] width 232 height 29
paste input "4504650037,4504656916,4504656917"
click at [547, 85] on input "4504650037,4504656916,4504656917" at bounding box center [591, 86] width 232 height 29
type input "4504650037,4504656916,4504656917"
click at [728, 89] on circle "search button" at bounding box center [722, 86] width 12 height 12
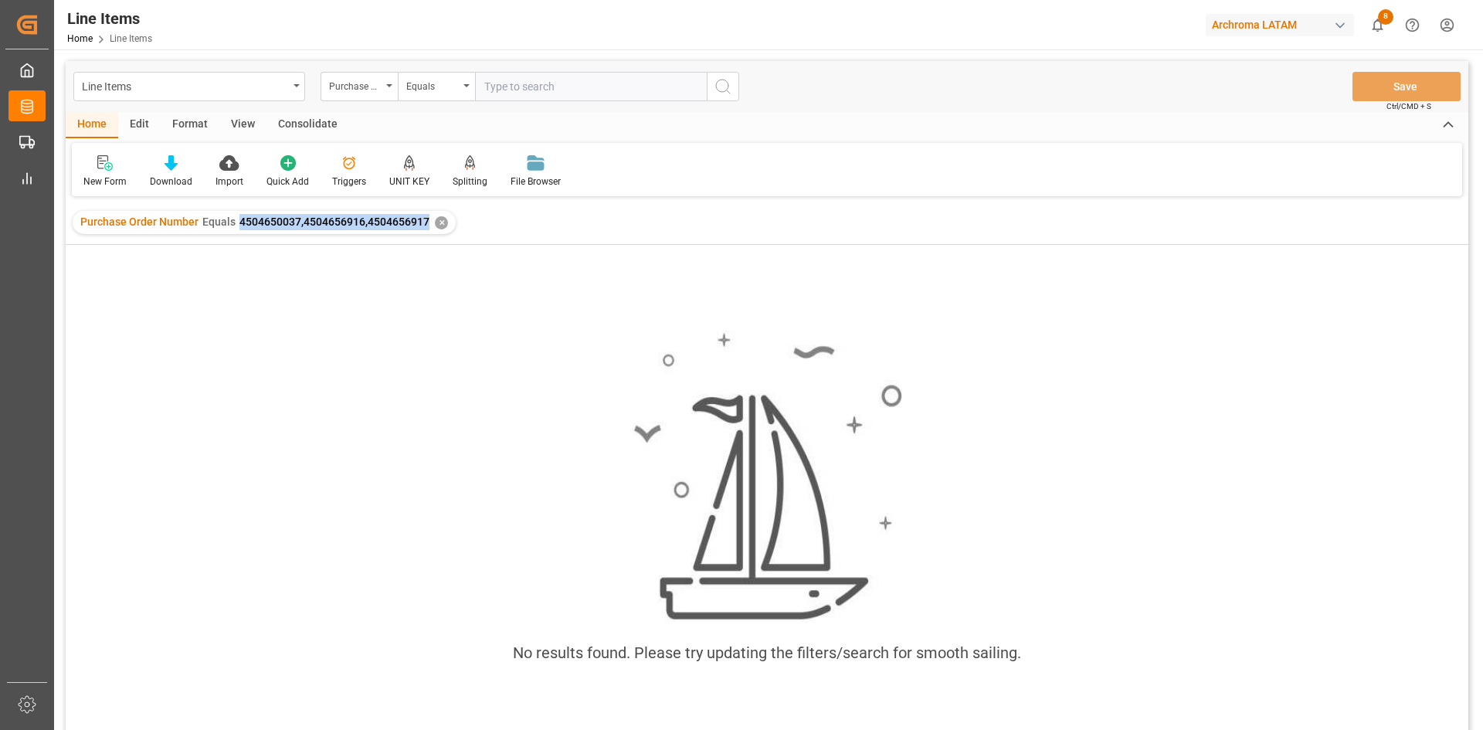
drag, startPoint x: 239, startPoint y: 224, endPoint x: 426, endPoint y: 235, distance: 187.3
click at [426, 235] on div "Purchase Order Number Equals 4504650037,4504656916,4504656917 ✕" at bounding box center [767, 222] width 1403 height 43
copy span "4504650037,4504656916,4504656917"
click at [443, 222] on div "✕" at bounding box center [441, 222] width 13 height 13
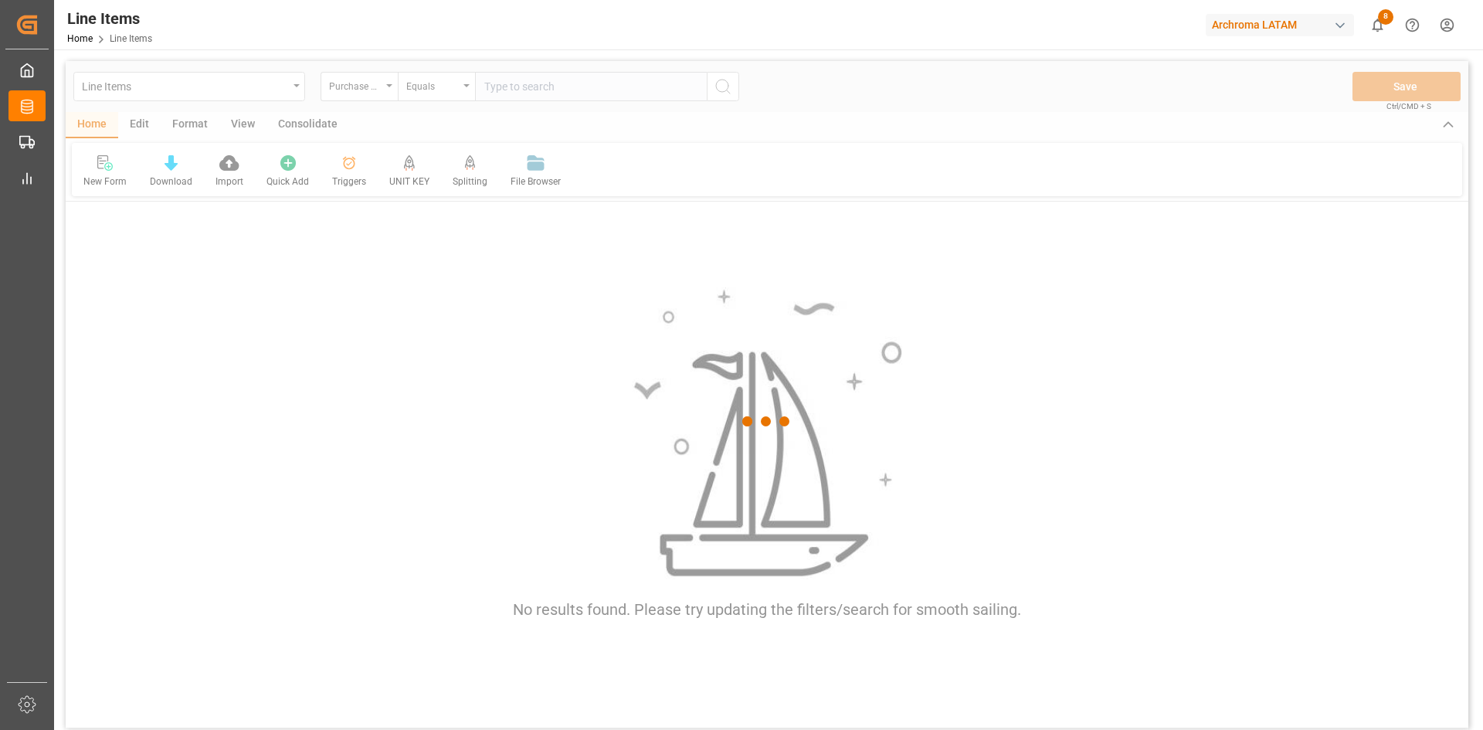
click at [470, 89] on div at bounding box center [767, 421] width 1403 height 721
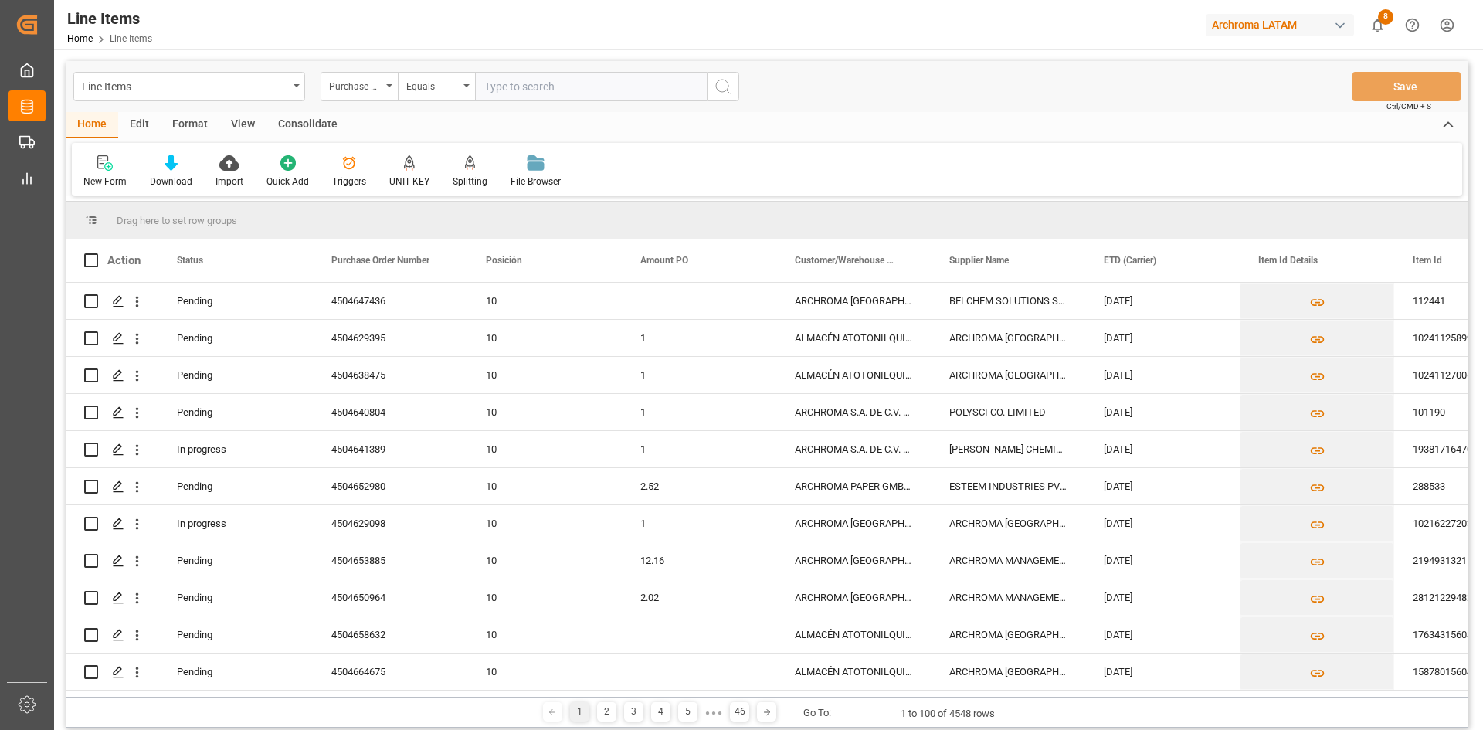
click at [470, 89] on div "Equals" at bounding box center [436, 86] width 77 height 29
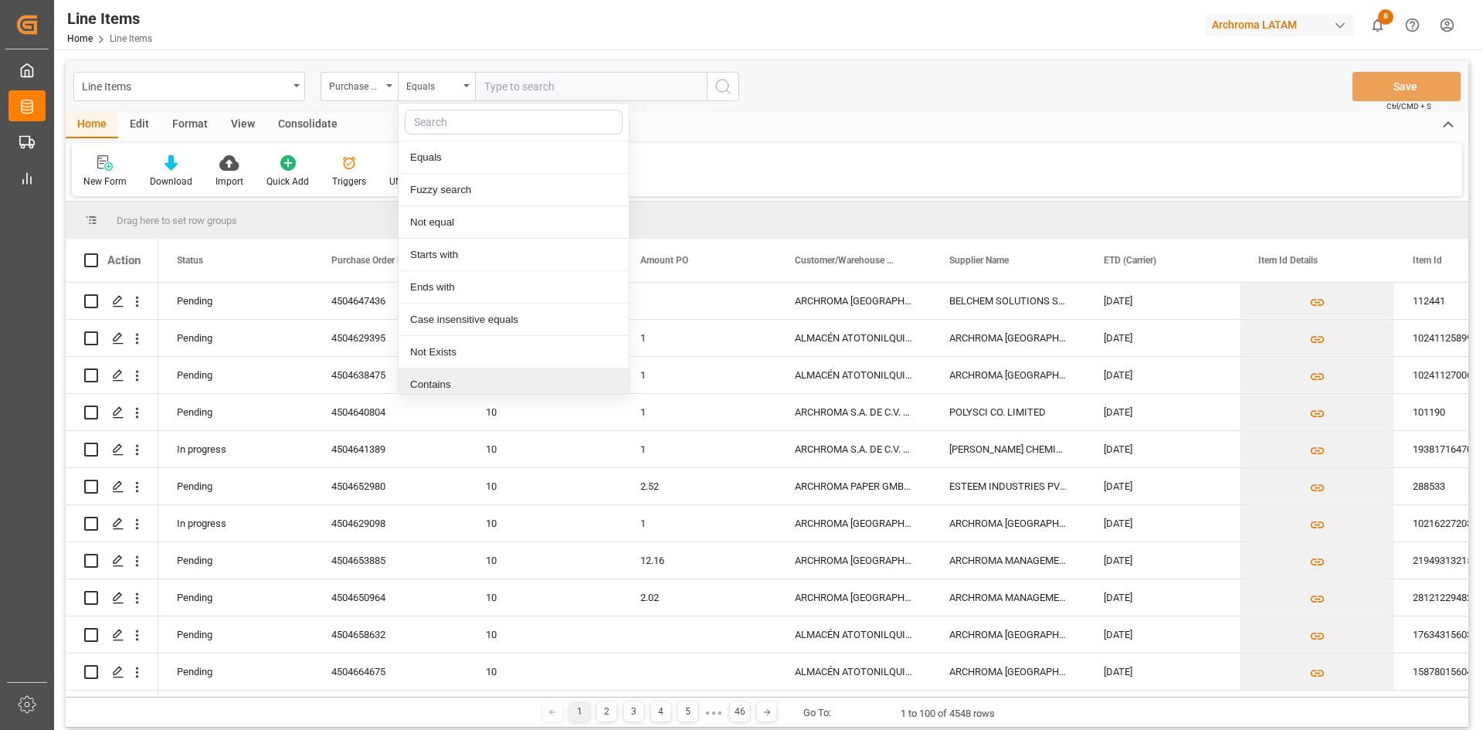
click at [463, 386] on div "Contains" at bounding box center [514, 385] width 230 height 32
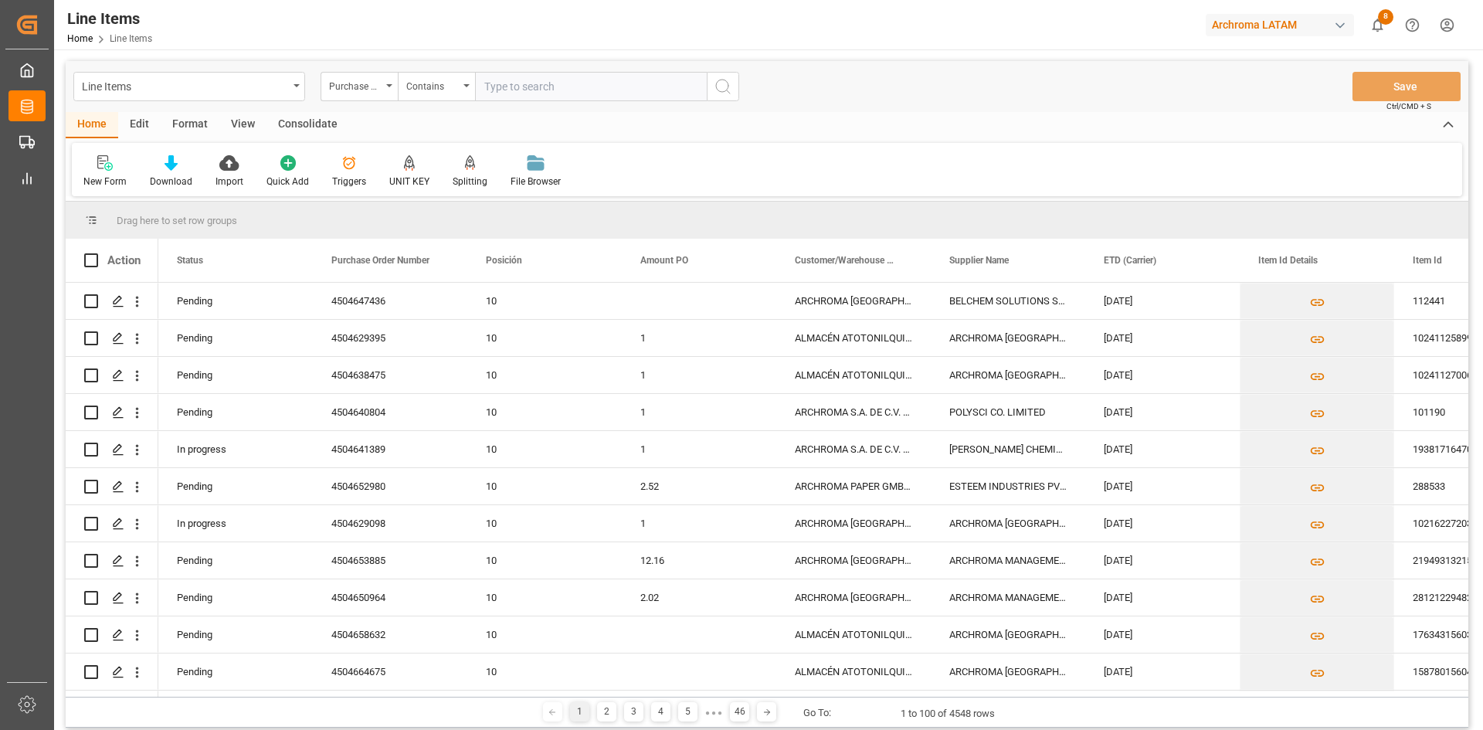
paste input "4504650037,4504656916,4504656917"
click at [545, 84] on input "4504650037,4504656916,4504656917" at bounding box center [591, 86] width 232 height 29
type input "450465003,4504656916,4504656917"
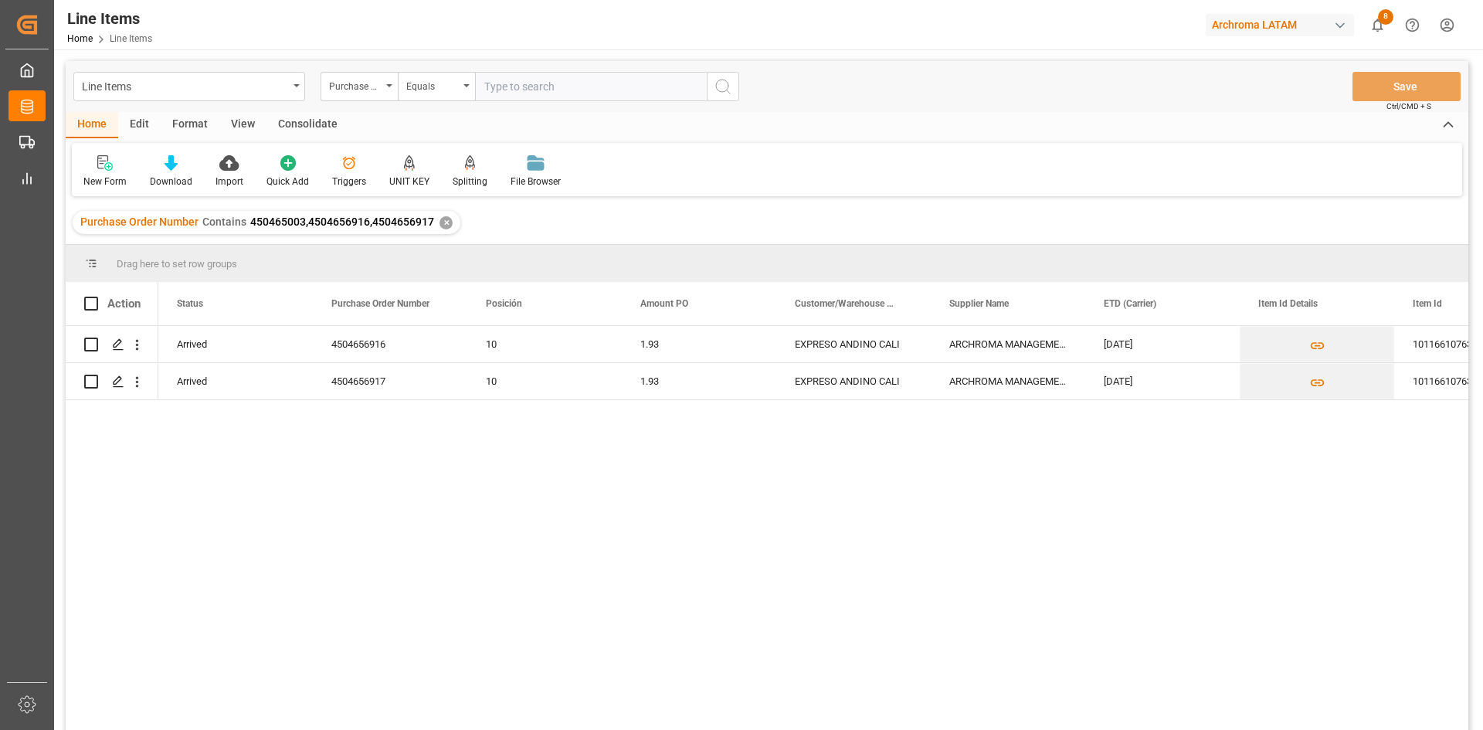
click at [245, 222] on div "Purchase Order Number Contains 450465003,4504656916,4504656917" at bounding box center [257, 222] width 354 height 16
drag, startPoint x: 247, startPoint y: 221, endPoint x: 436, endPoint y: 223, distance: 188.5
click at [436, 223] on div "Purchase Order Number Contains 450465003,4504656916,4504656917 ✕" at bounding box center [267, 222] width 388 height 23
copy span "450465003,4504656916,4504656917"
click at [447, 222] on div "✕" at bounding box center [446, 222] width 13 height 13
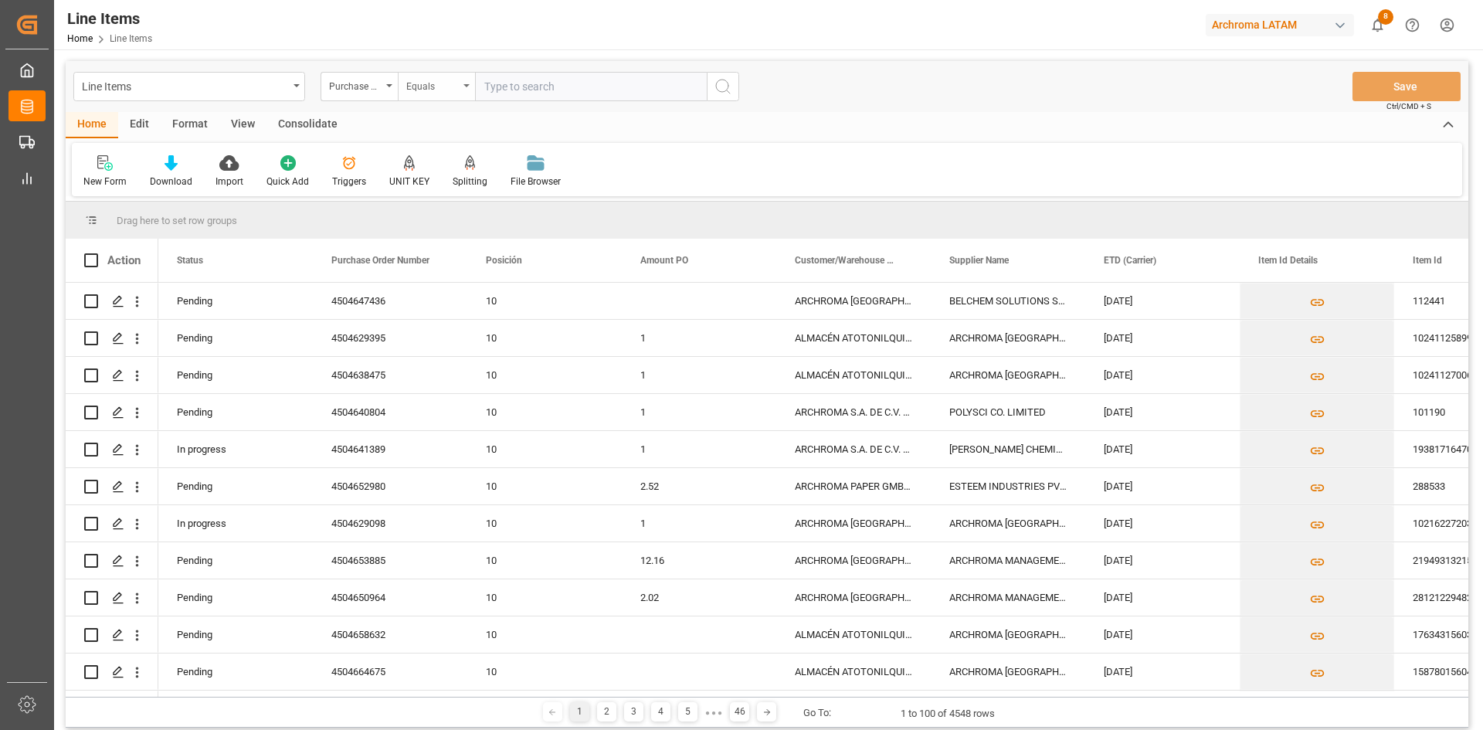
click at [464, 90] on div "Equals" at bounding box center [436, 86] width 77 height 29
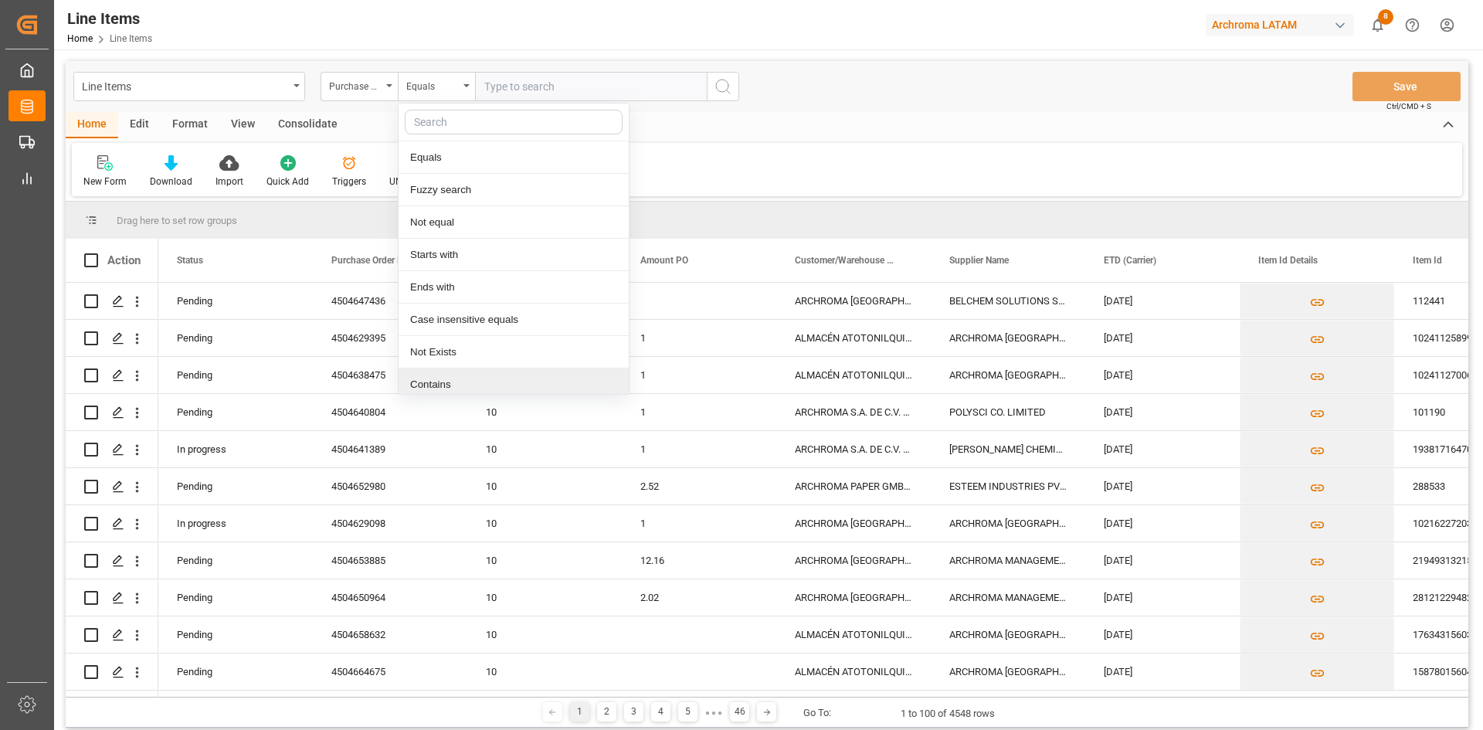
click at [474, 375] on div "Contains" at bounding box center [514, 385] width 230 height 32
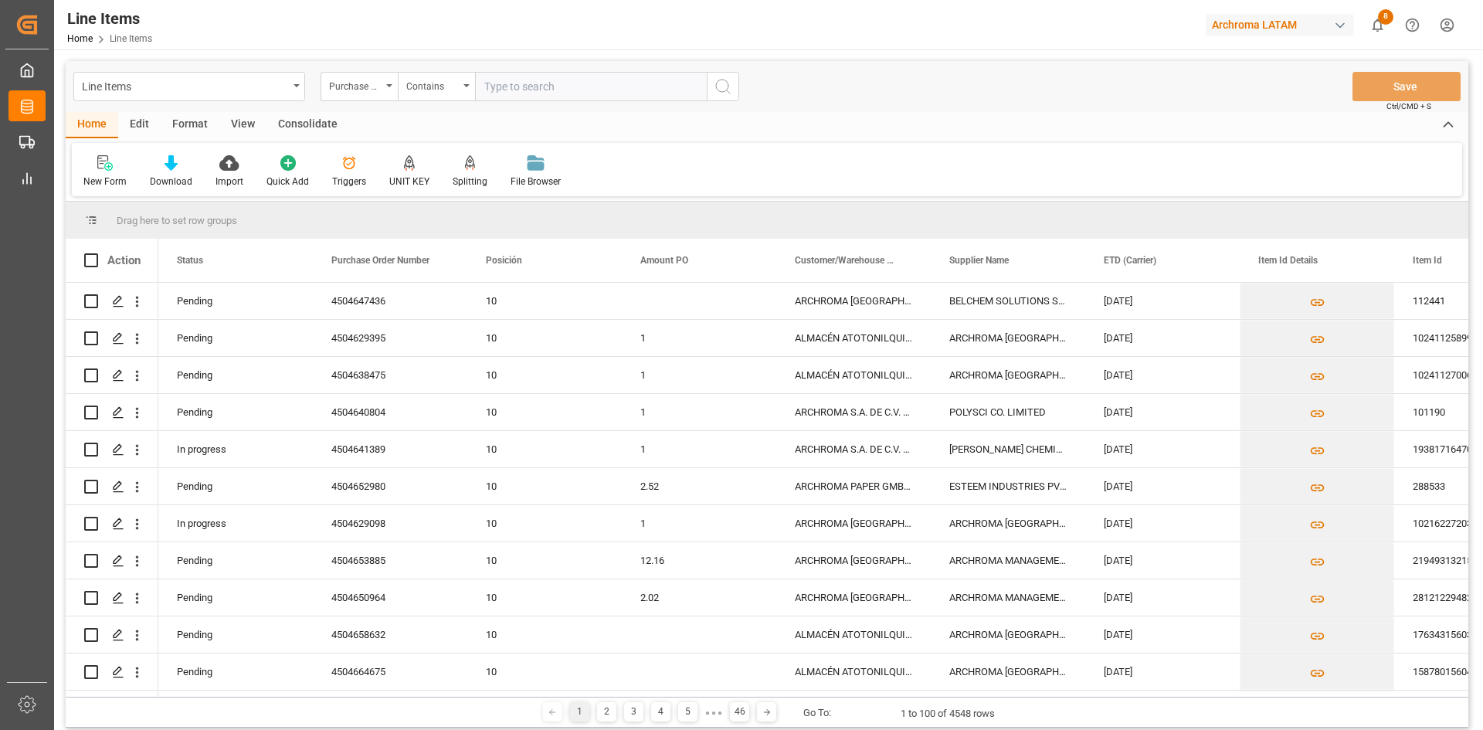
paste input "450465003,4504656916,4504656917"
click at [537, 87] on input "450465003,4504656916,4504656917" at bounding box center [591, 86] width 232 height 29
type input "4504650037,4504656916,4504656917"
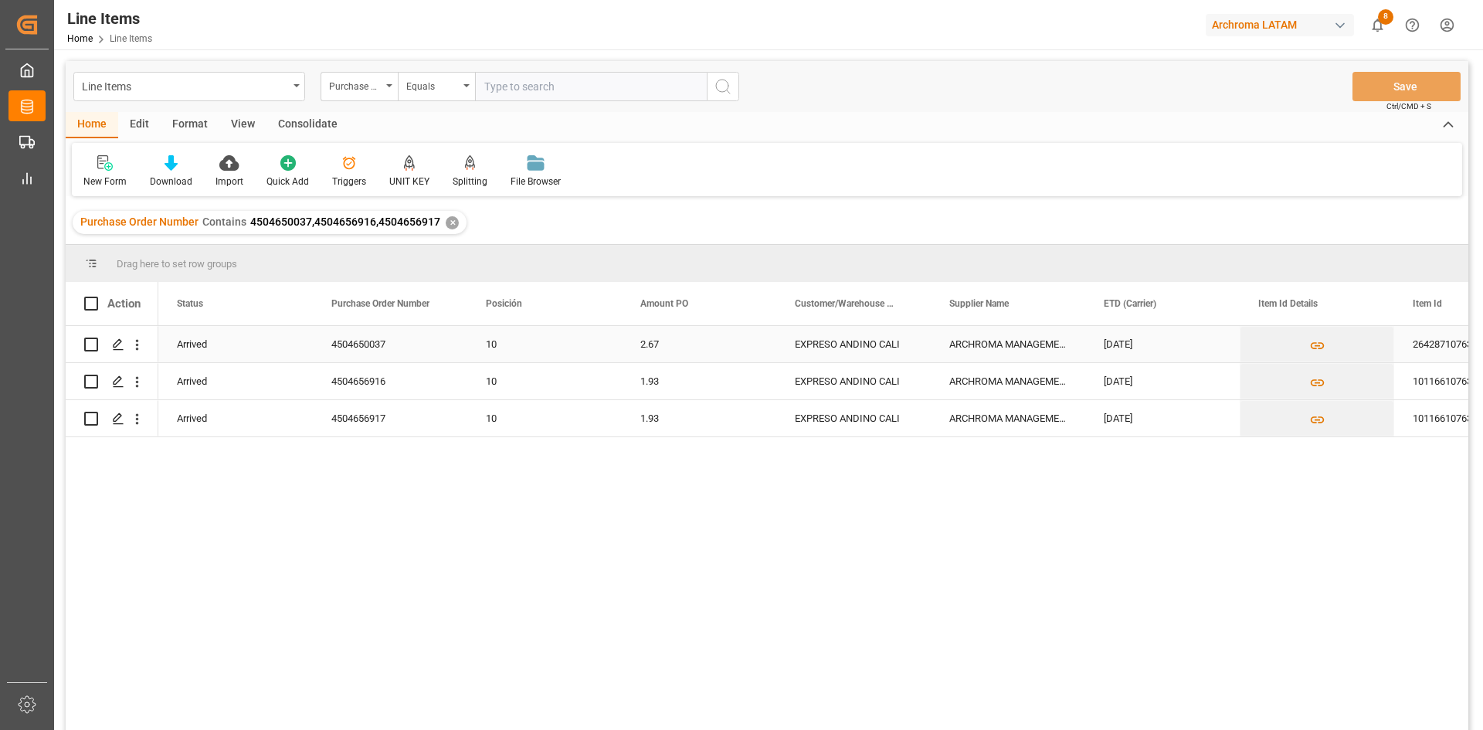
click at [708, 347] on div "2.67" at bounding box center [699, 344] width 155 height 36
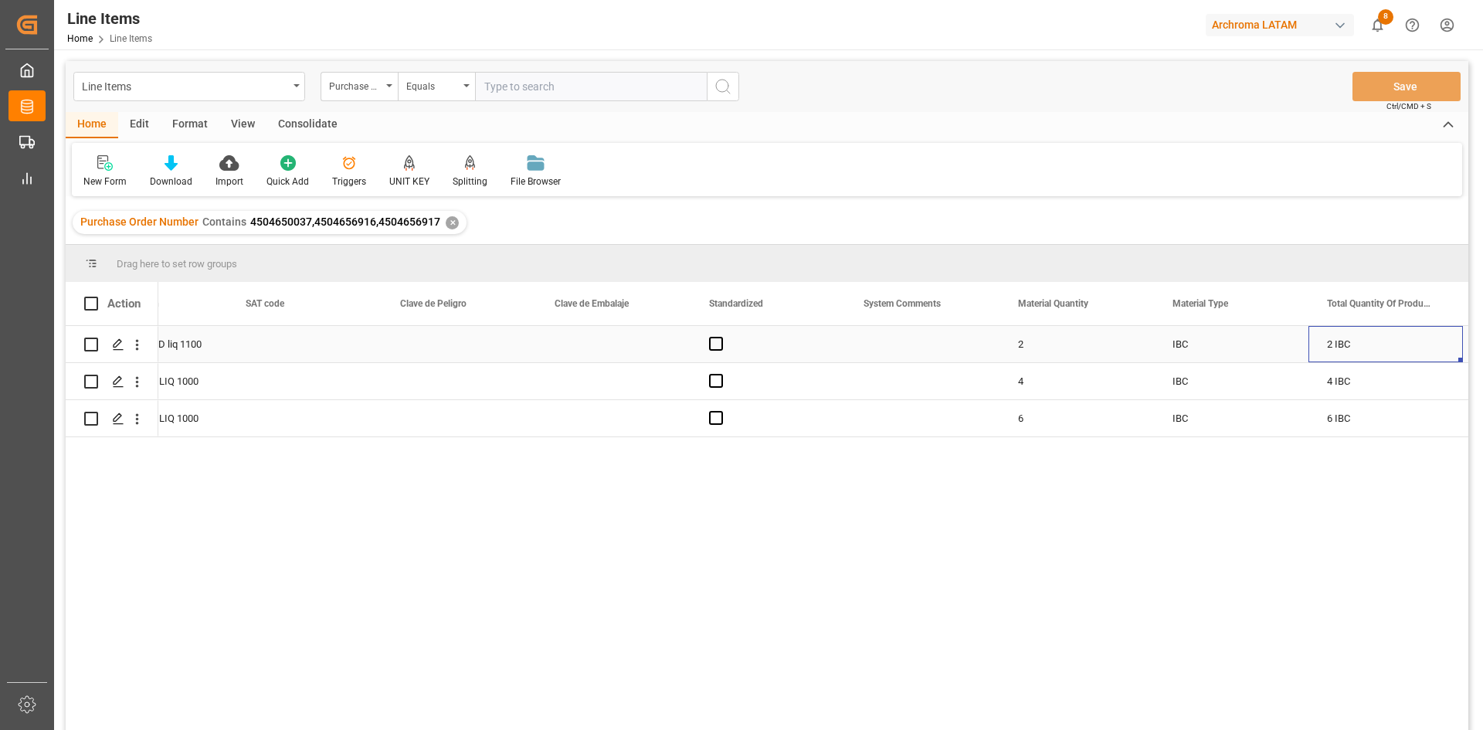
scroll to position [0, 1631]
click at [559, 341] on span "Press SPACE to select this row." at bounding box center [562, 344] width 14 height 14
click at [566, 337] on input "Press SPACE to select this row." at bounding box center [566, 337] width 0 height 0
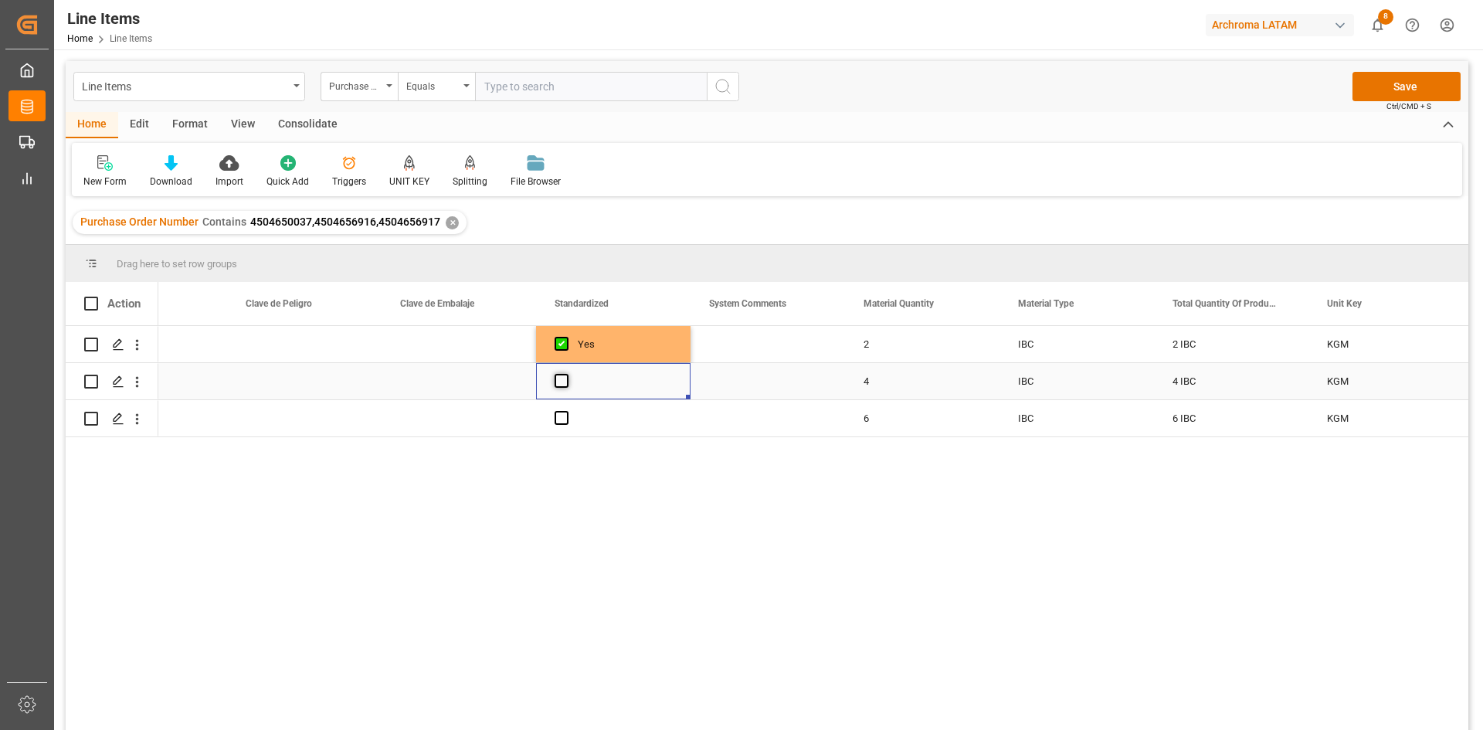
click at [568, 385] on span "Press SPACE to select this row." at bounding box center [562, 381] width 14 height 14
click at [566, 374] on input "Press SPACE to select this row." at bounding box center [566, 374] width 0 height 0
click at [567, 415] on span "Press SPACE to select this row." at bounding box center [562, 418] width 14 height 14
click at [566, 411] on input "Press SPACE to select this row." at bounding box center [566, 411] width 0 height 0
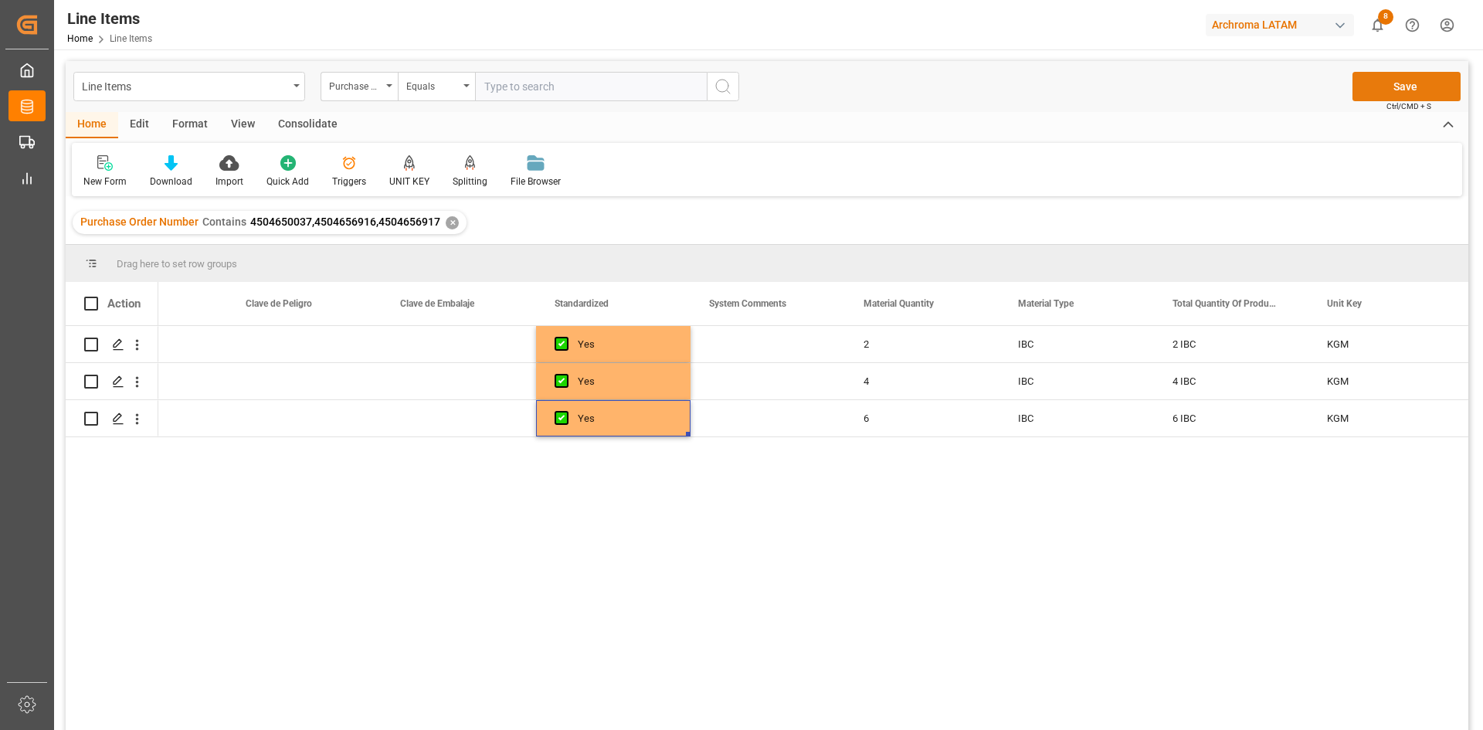
click at [1363, 83] on button "Save" at bounding box center [1407, 86] width 108 height 29
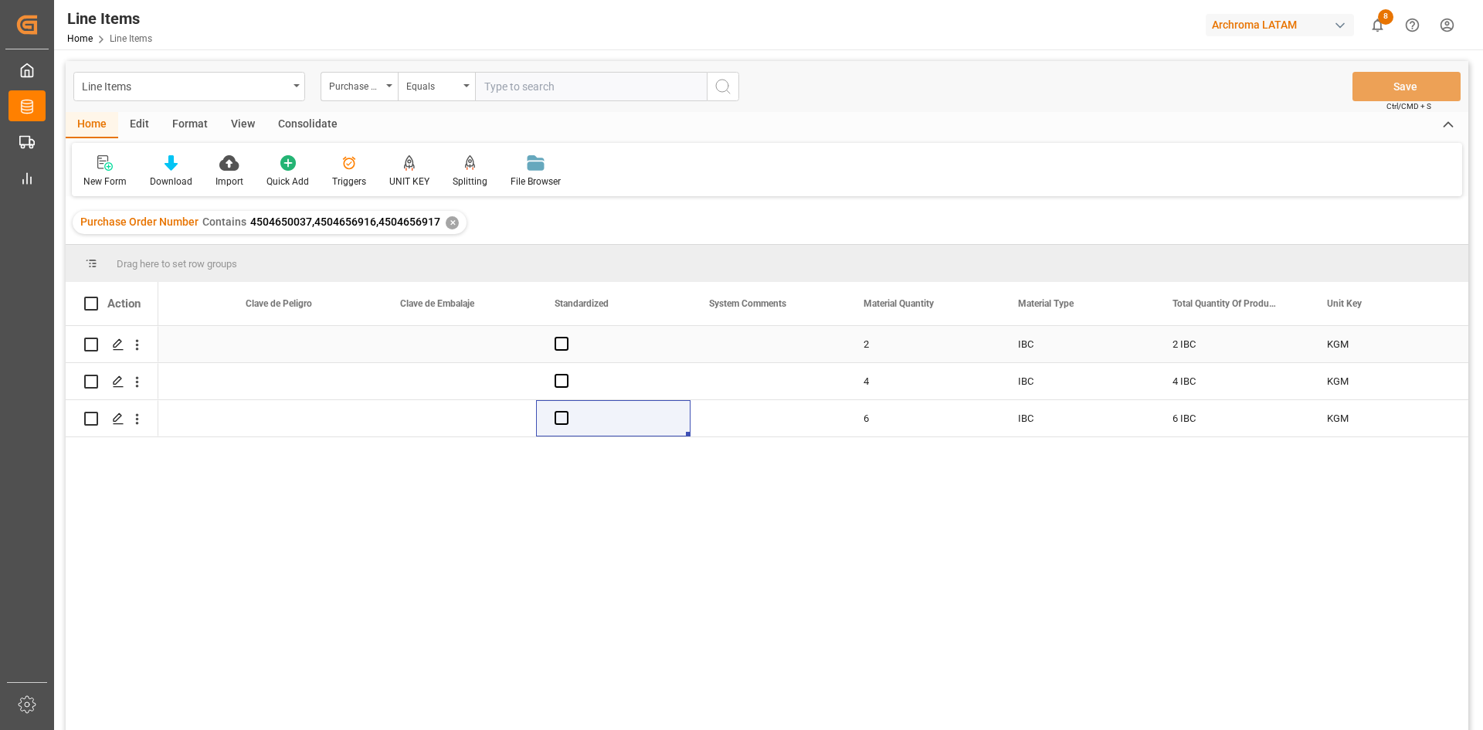
click at [780, 355] on div "Press SPACE to select this row." at bounding box center [768, 344] width 155 height 36
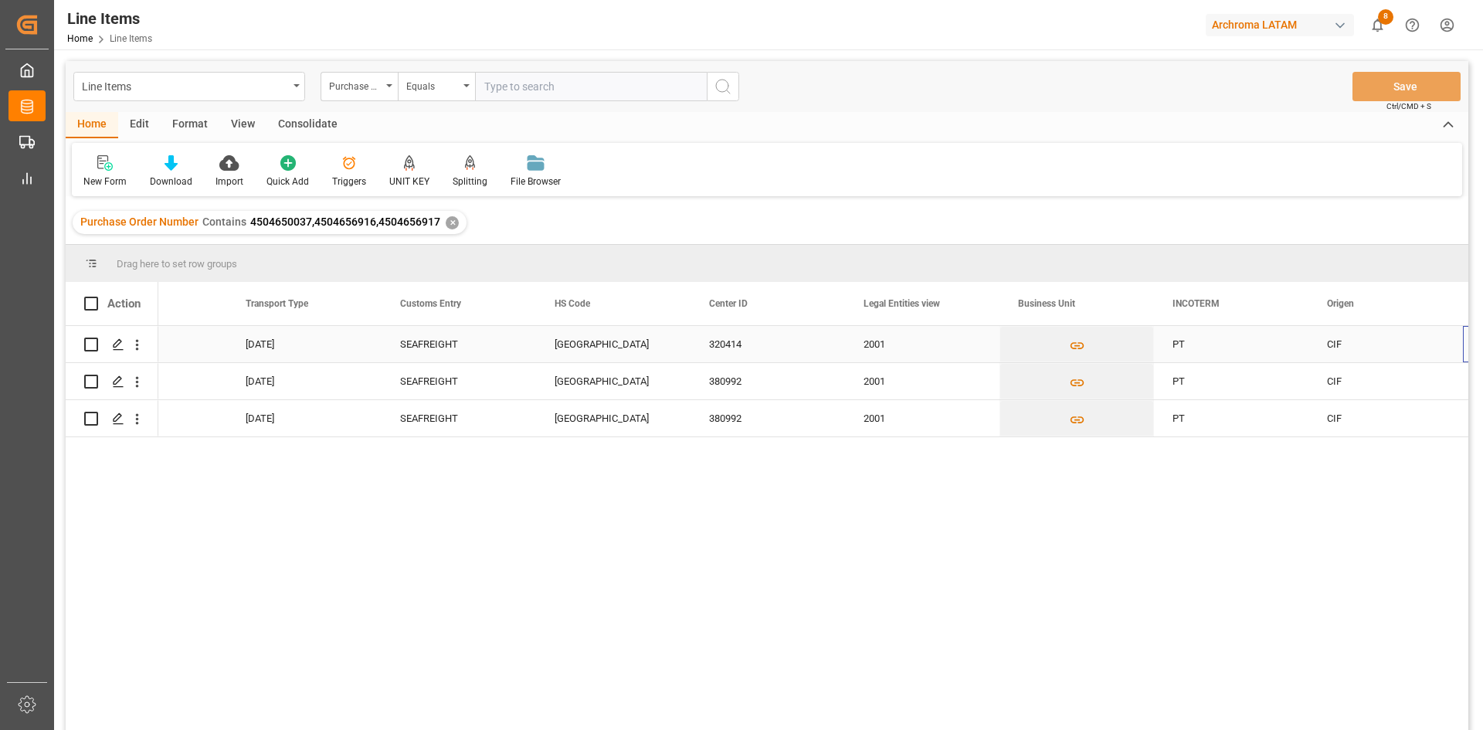
scroll to position [0, 4103]
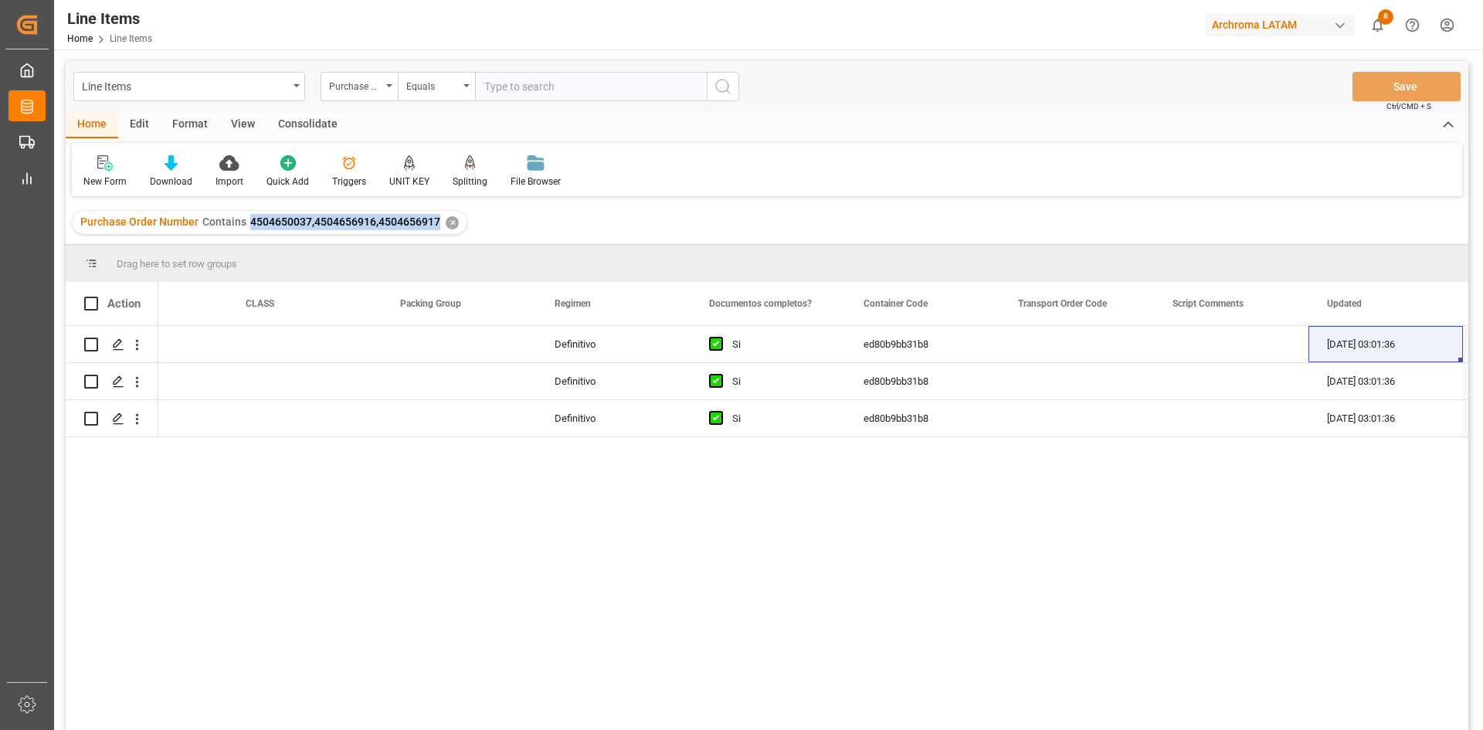
drag, startPoint x: 250, startPoint y: 222, endPoint x: 435, endPoint y: 228, distance: 185.5
click at [435, 228] on span "4504650037,4504656916,4504656917" at bounding box center [345, 222] width 190 height 12
copy span "4504650037,4504656916,4504656917"
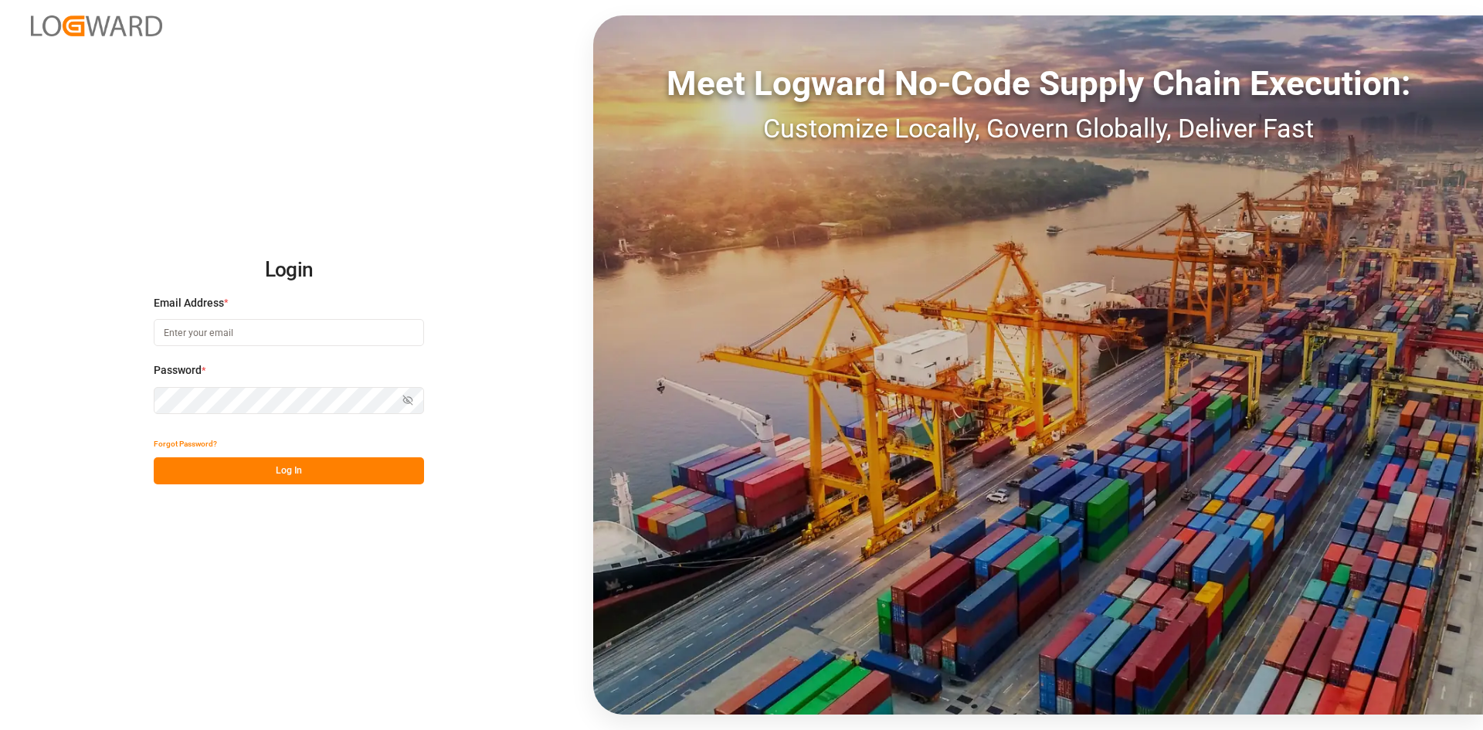
type input "[PERSON_NAME][EMAIL_ADDRESS][PERSON_NAME][DOMAIN_NAME]"
click at [314, 459] on button "Log In" at bounding box center [289, 470] width 270 height 27
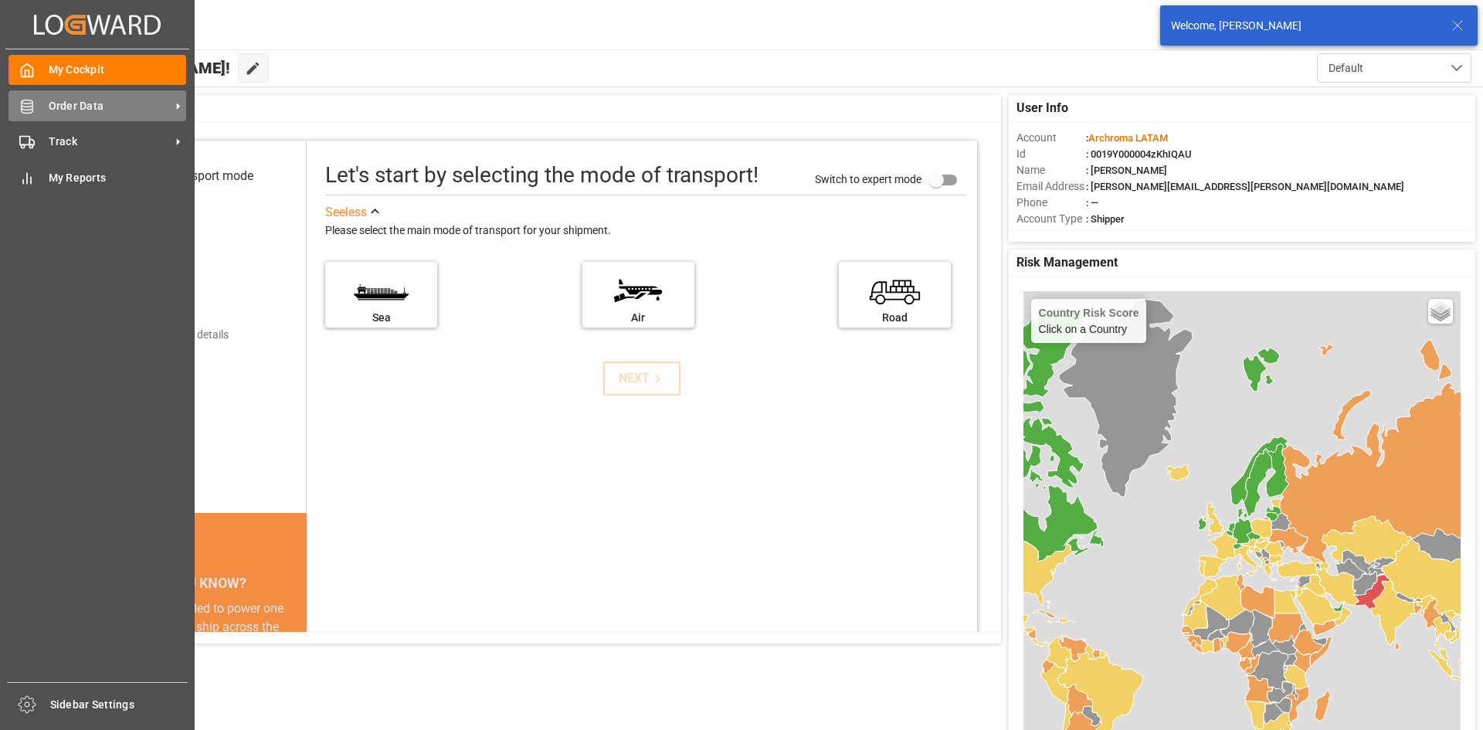
click at [32, 108] on icon at bounding box center [27, 107] width 12 height 14
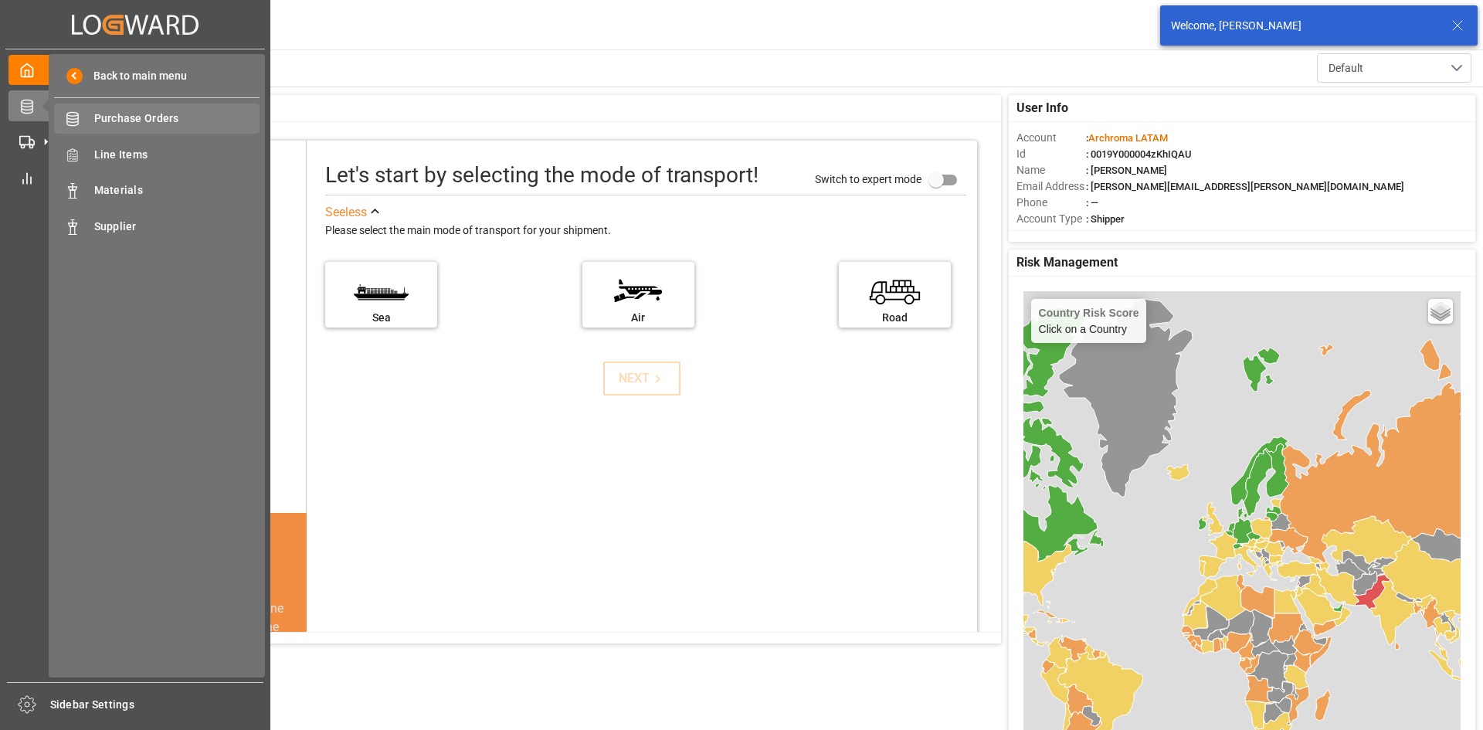
click at [131, 114] on span "Purchase Orders" at bounding box center [177, 118] width 166 height 16
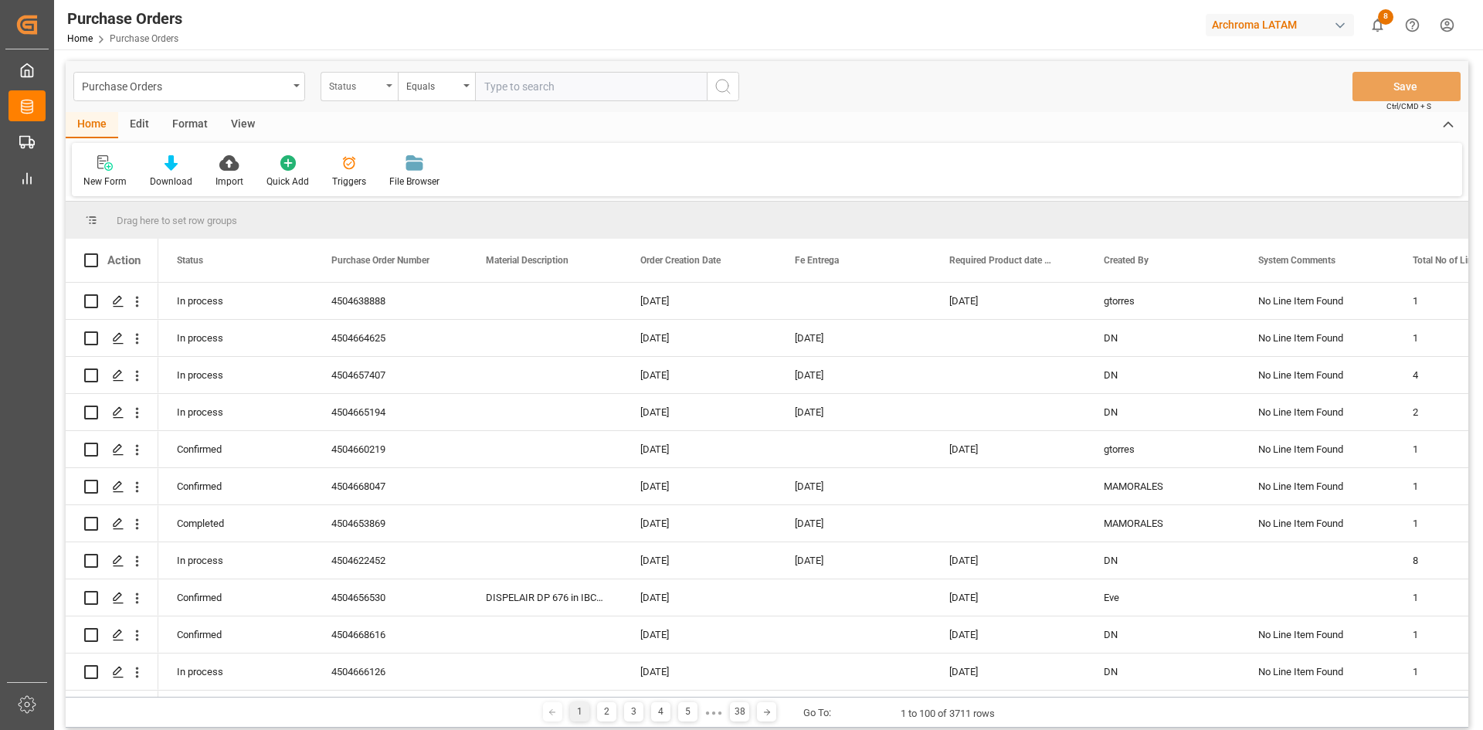
click at [355, 87] on div "Status" at bounding box center [355, 85] width 53 height 18
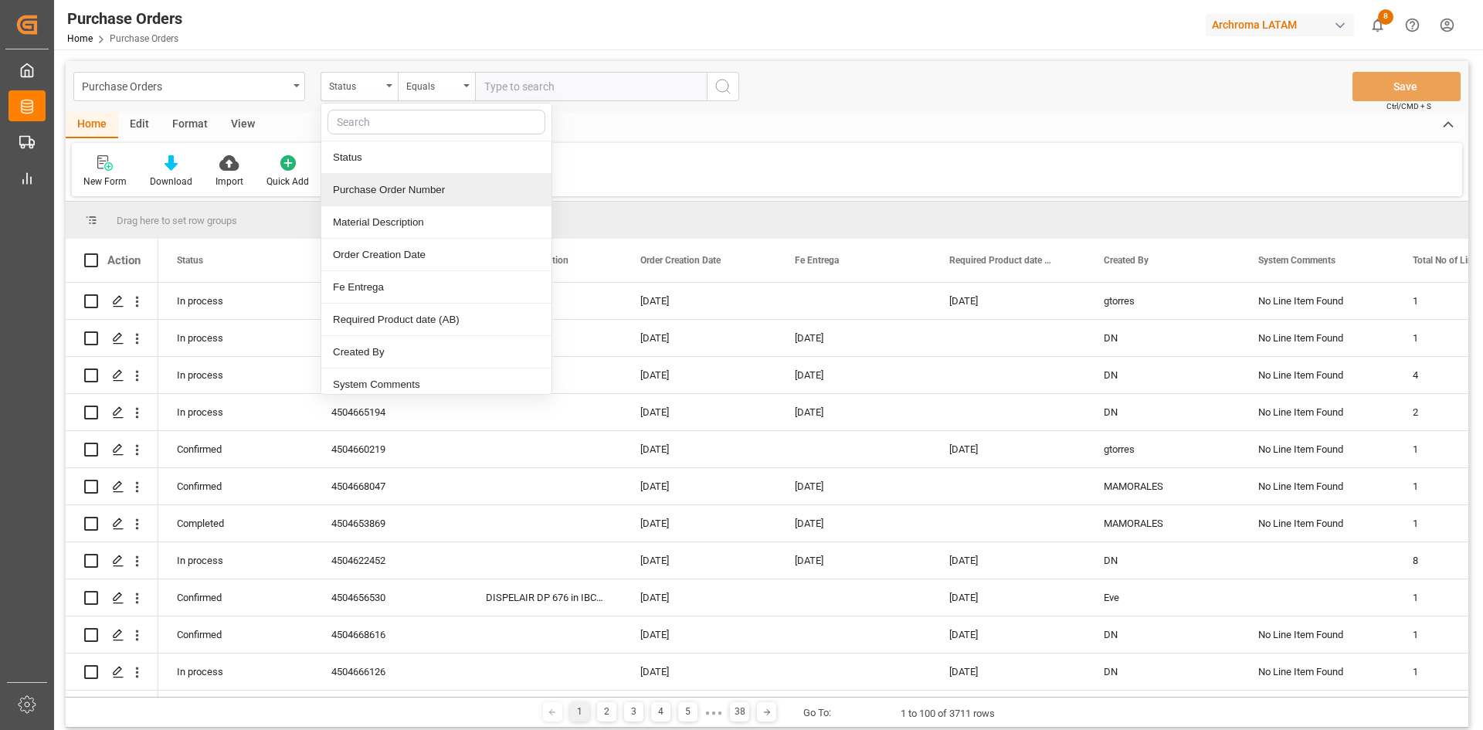
click at [416, 185] on div "Purchase Order Number" at bounding box center [436, 190] width 230 height 32
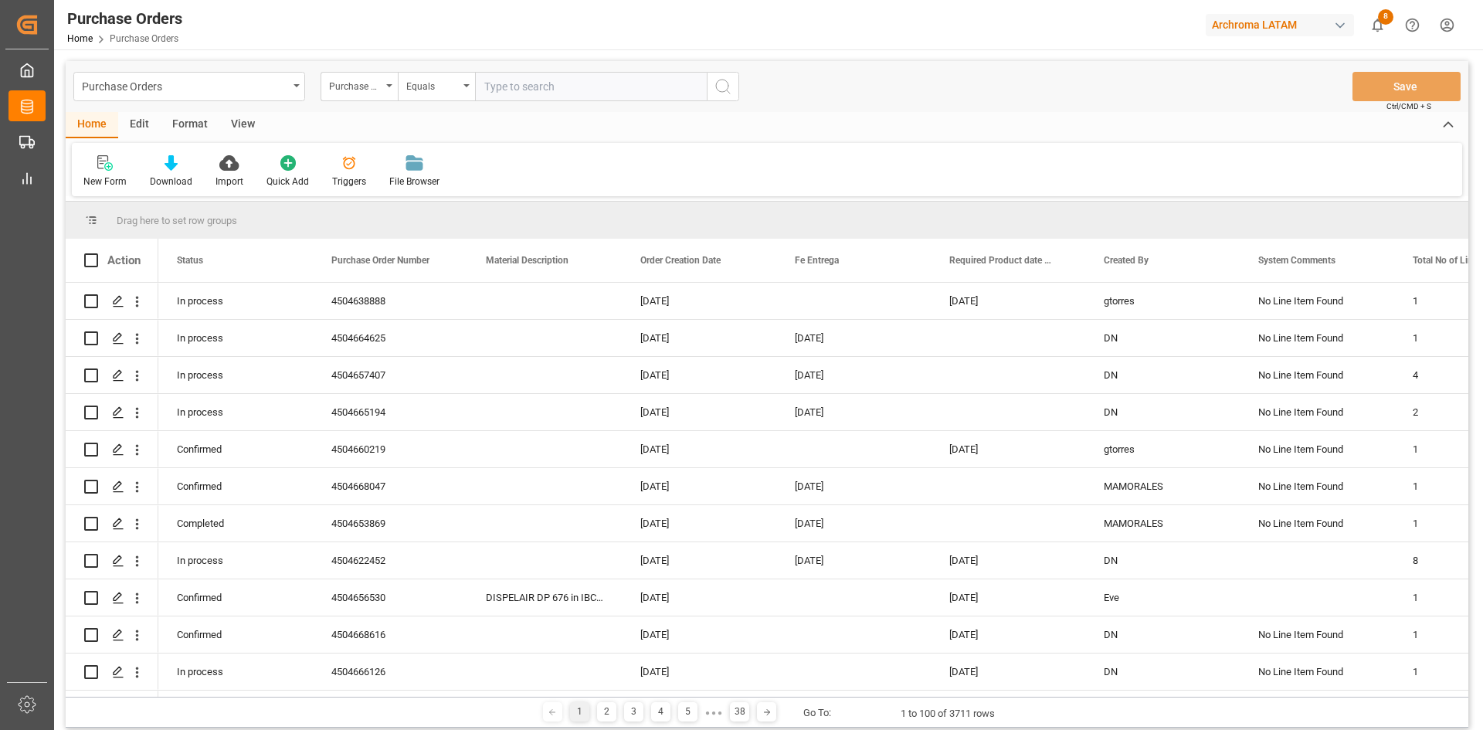
click at [511, 87] on input "text" at bounding box center [591, 86] width 232 height 29
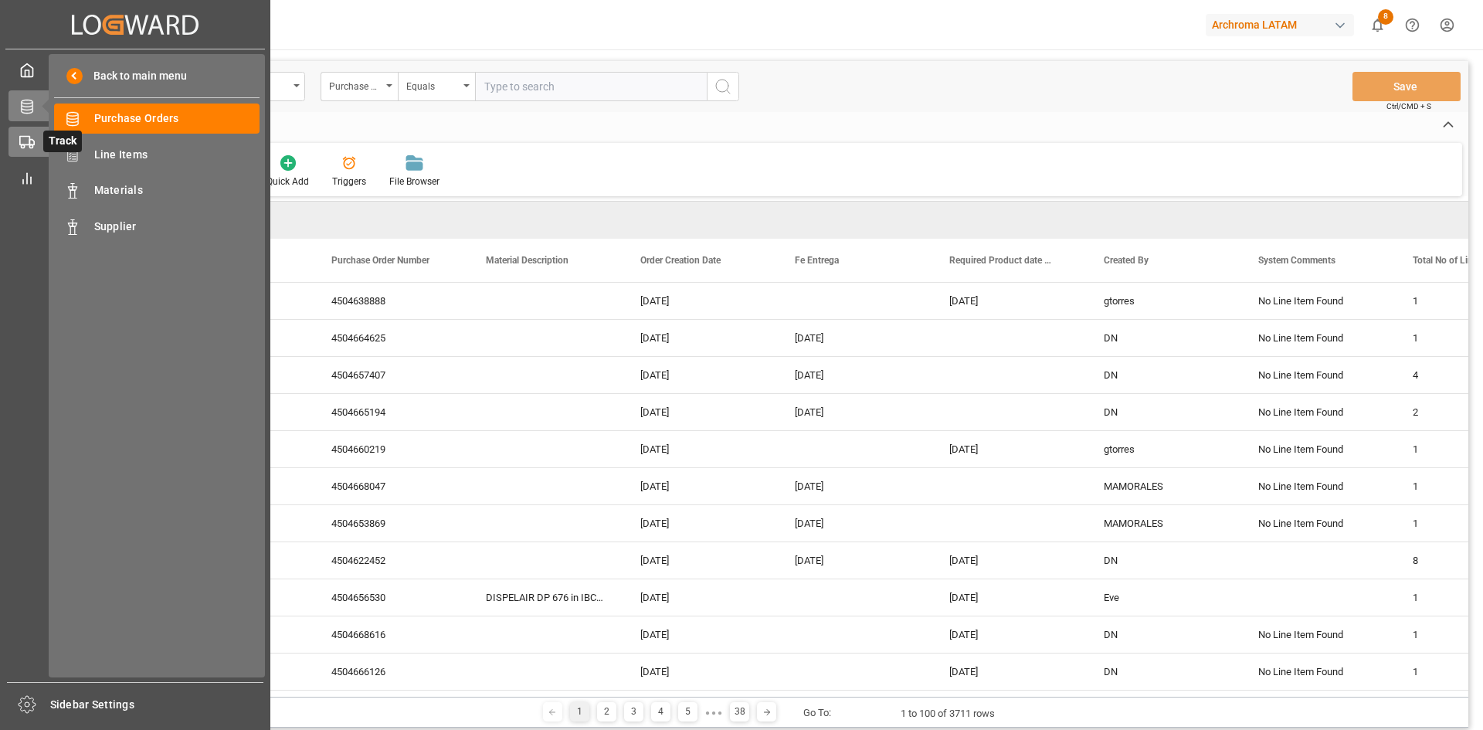
click at [32, 136] on icon at bounding box center [26, 141] width 15 height 15
click at [226, 119] on span "Container Schema" at bounding box center [177, 118] width 166 height 16
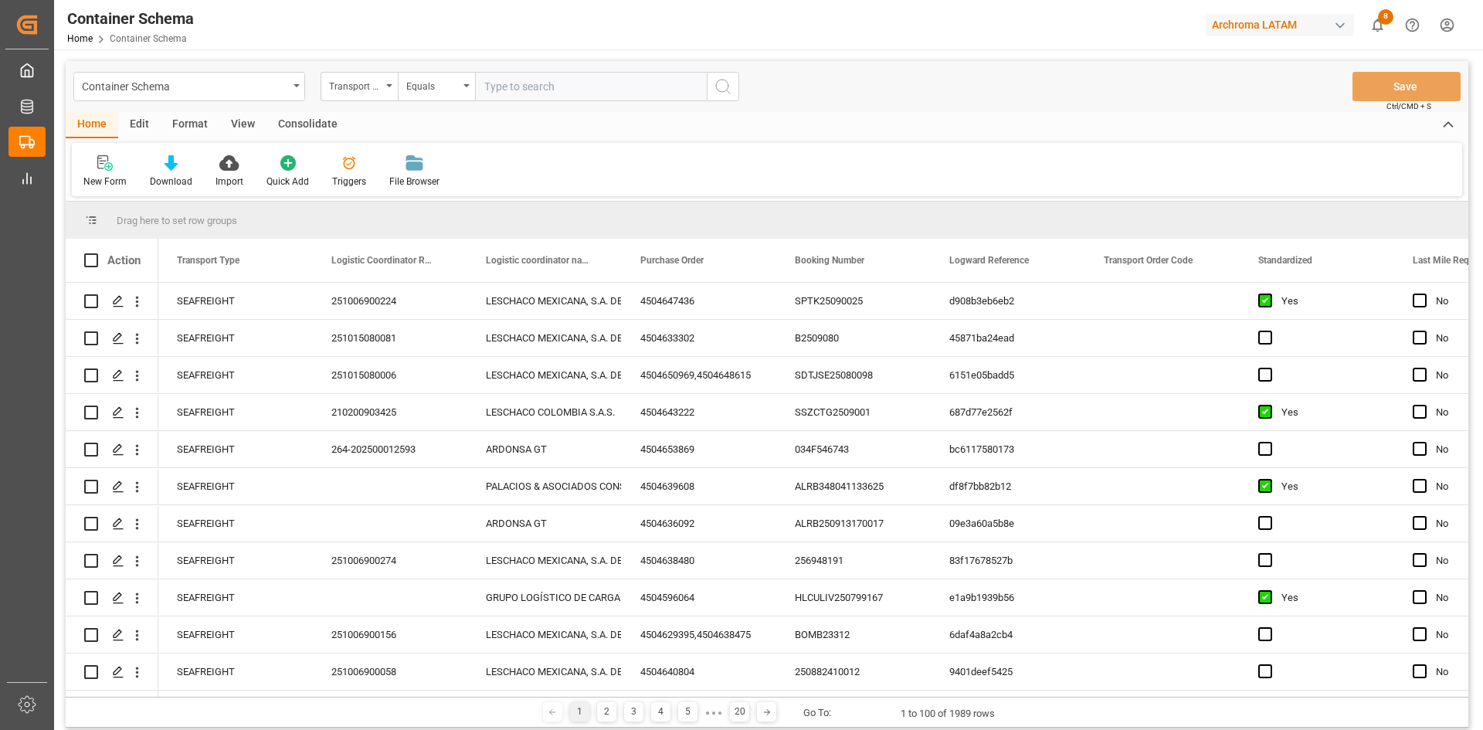
click at [545, 84] on input "text" at bounding box center [591, 86] width 232 height 29
click at [331, 83] on div "Transport Type" at bounding box center [355, 85] width 53 height 18
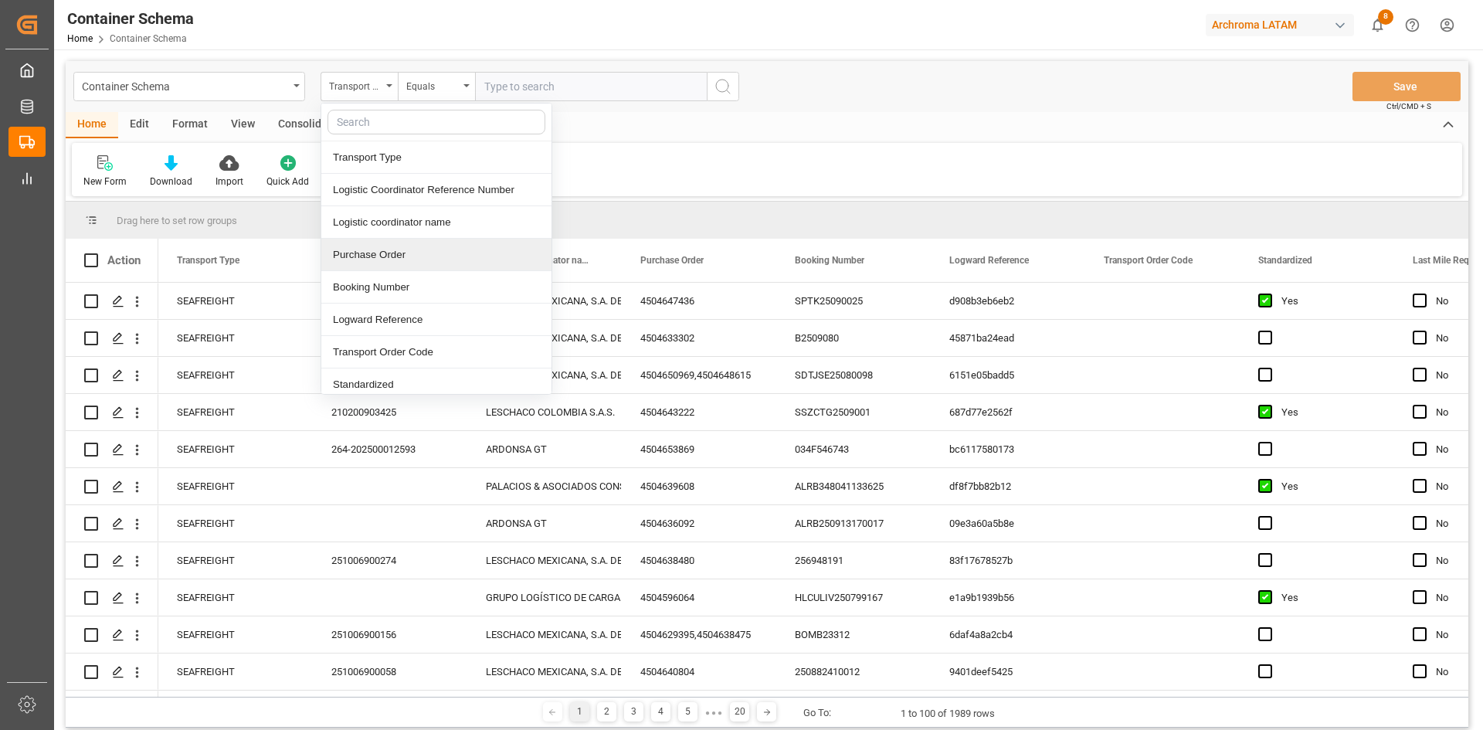
click at [419, 250] on div "Purchase Order" at bounding box center [436, 255] width 230 height 32
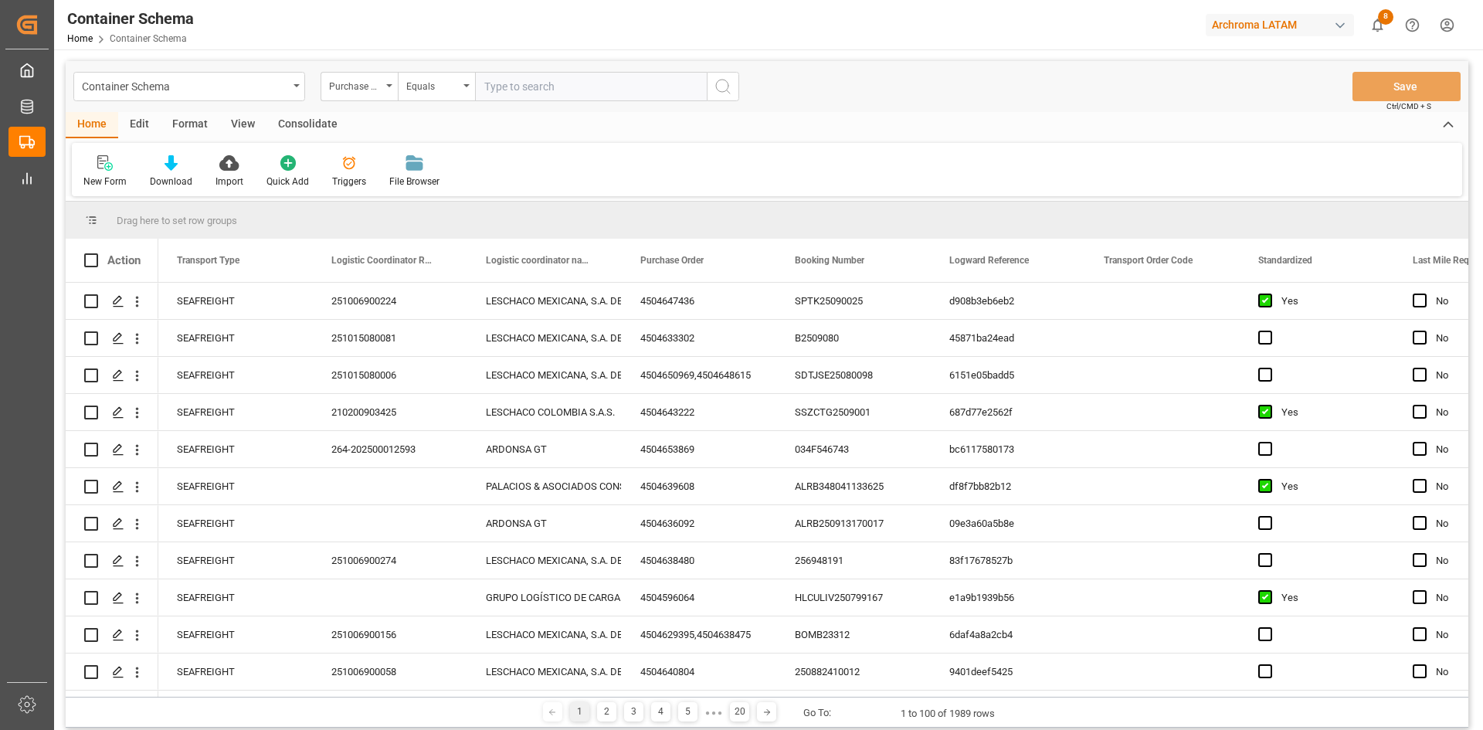
click at [521, 84] on input "text" at bounding box center [591, 86] width 232 height 29
paste input "4504646339"
type input "4504646339"
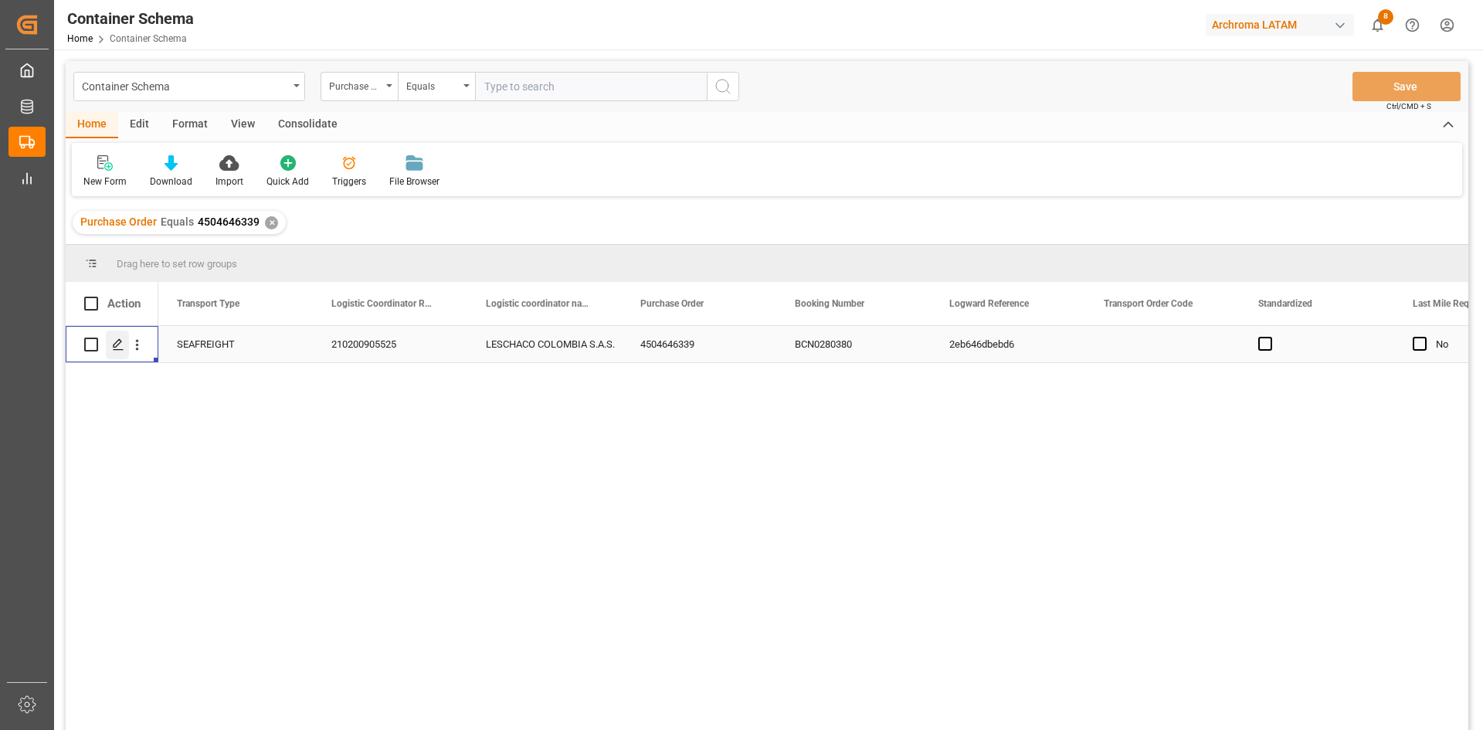
click at [121, 343] on polygon "Press SPACE to select this row." at bounding box center [118, 344] width 8 height 8
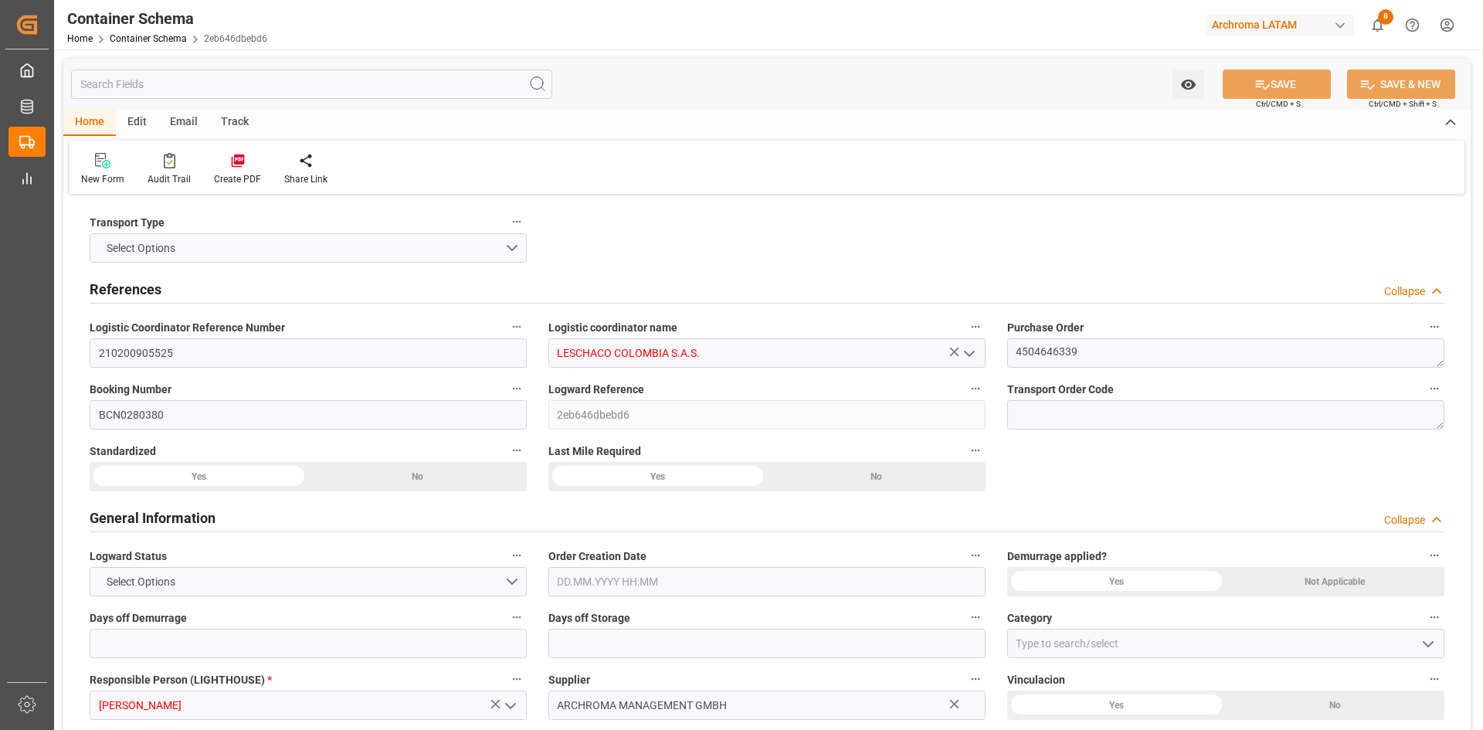
type input "0"
type input "1"
type input "84"
type input "2520"
type input "2688.84"
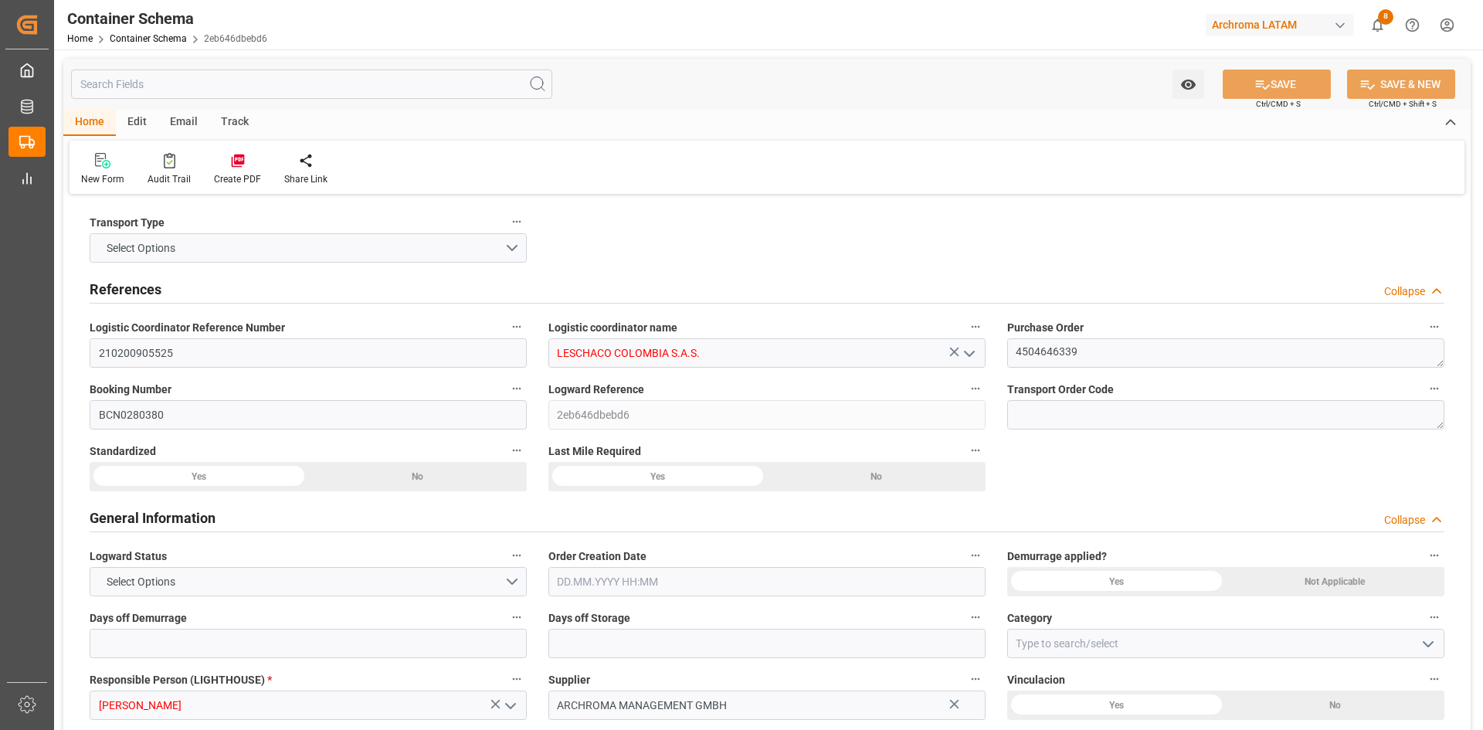
type input "CMACGM"
type input "CMA CGM Group"
type input "ESBCN"
type input "COCTG"
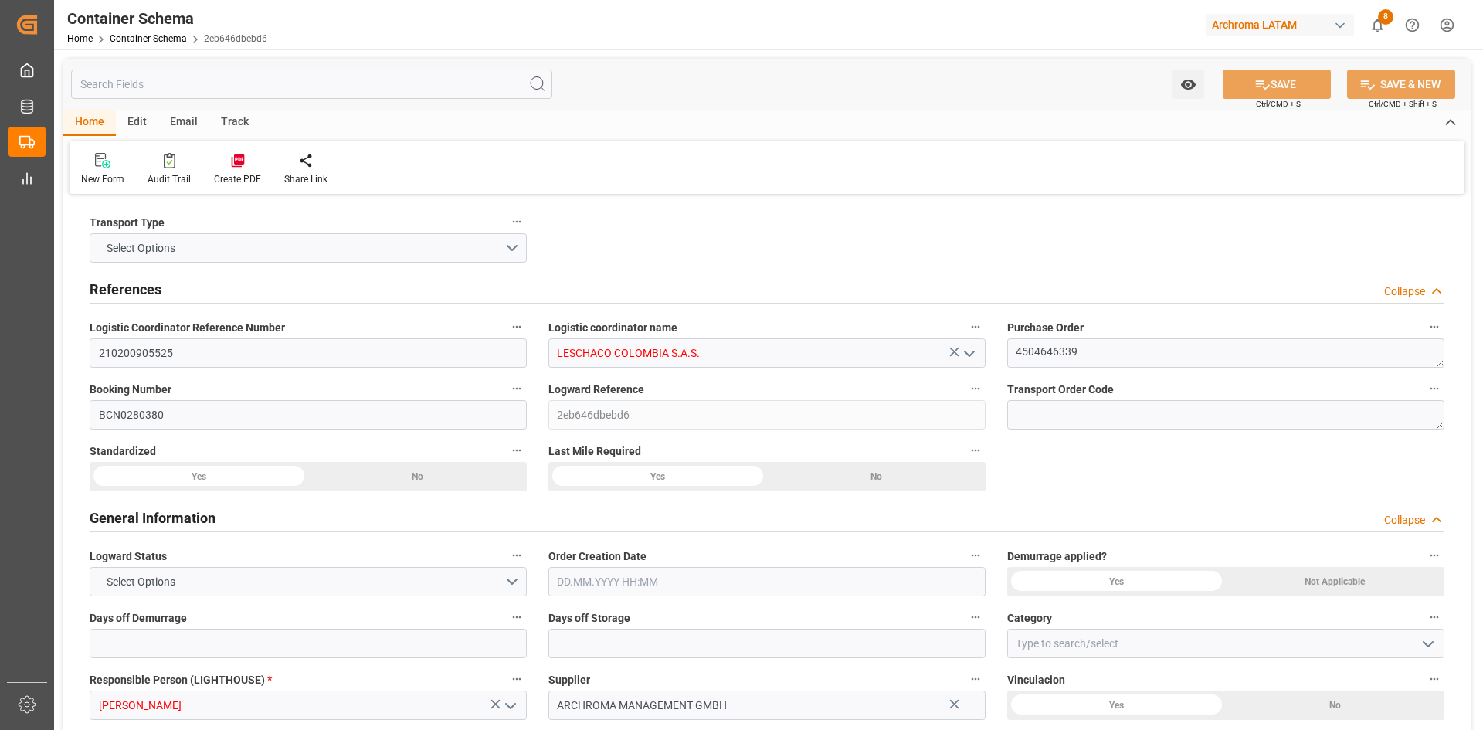
type input "9952830"
type input "0"
type input "[DATE] 00:00"
type input "[DATE]"
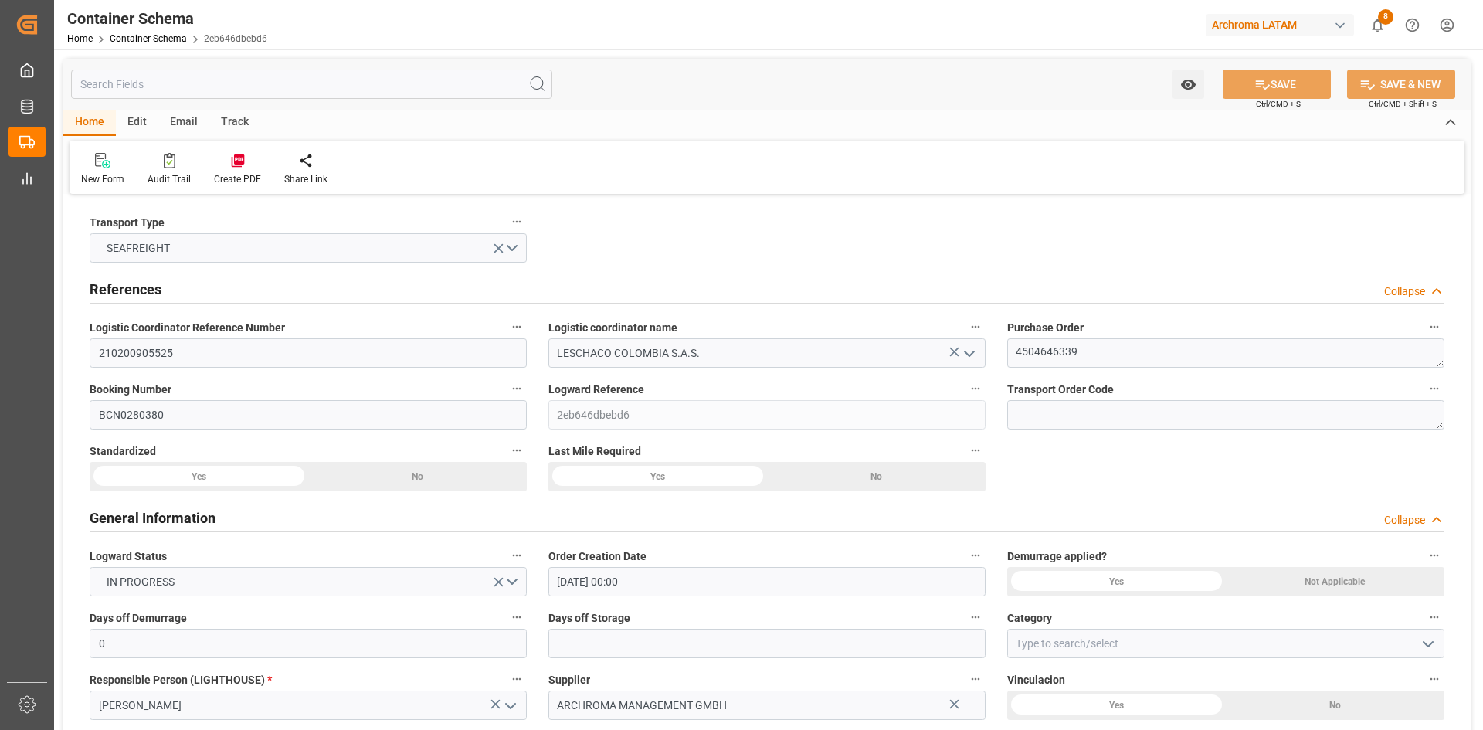
type input "[DATE]"
type input "[DATE] 05:11"
type input "[DATE] 05:08"
type input "[DATE]"
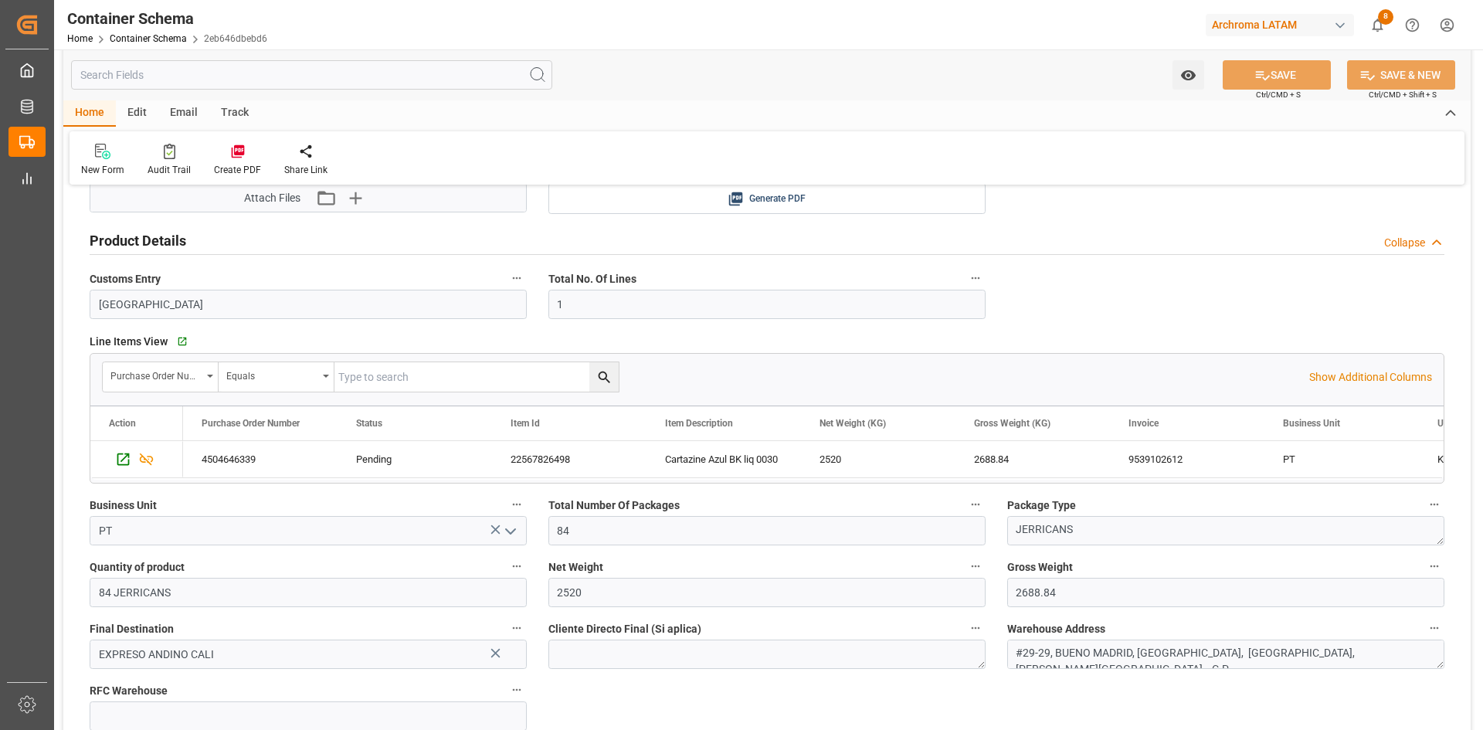
scroll to position [695, 0]
click at [172, 42] on link "Container Schema" at bounding box center [148, 38] width 77 height 11
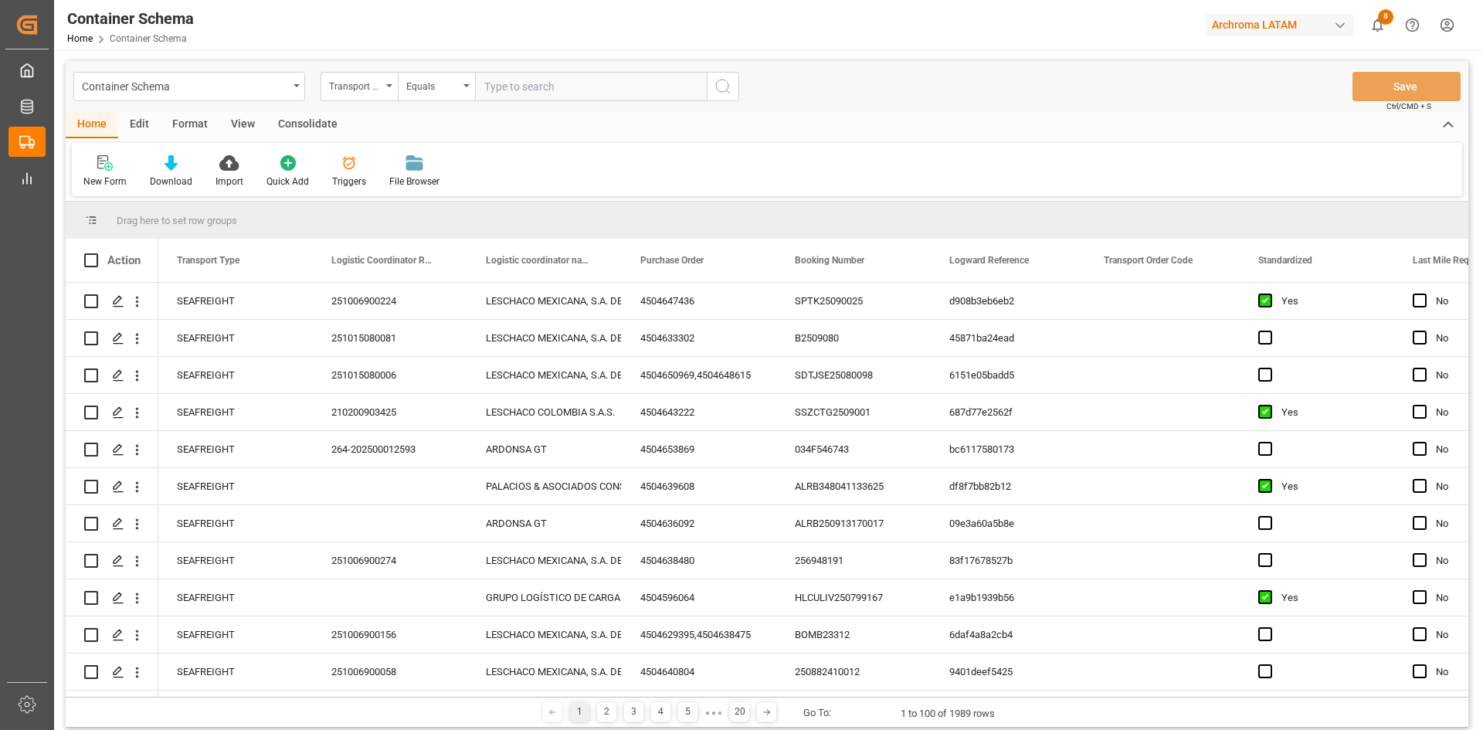
click at [389, 89] on div "Transport Type" at bounding box center [359, 86] width 77 height 29
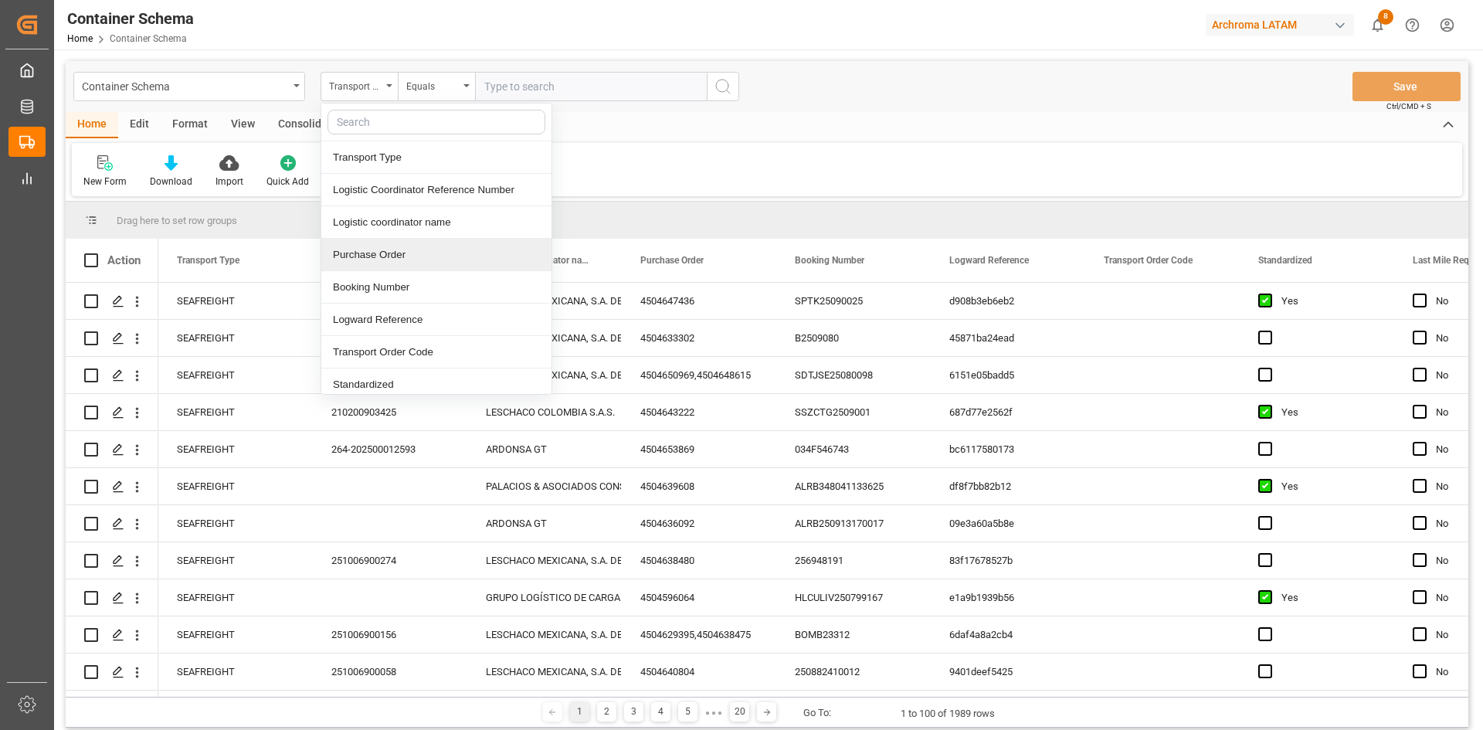
click at [399, 247] on div "Purchase Order" at bounding box center [436, 255] width 230 height 32
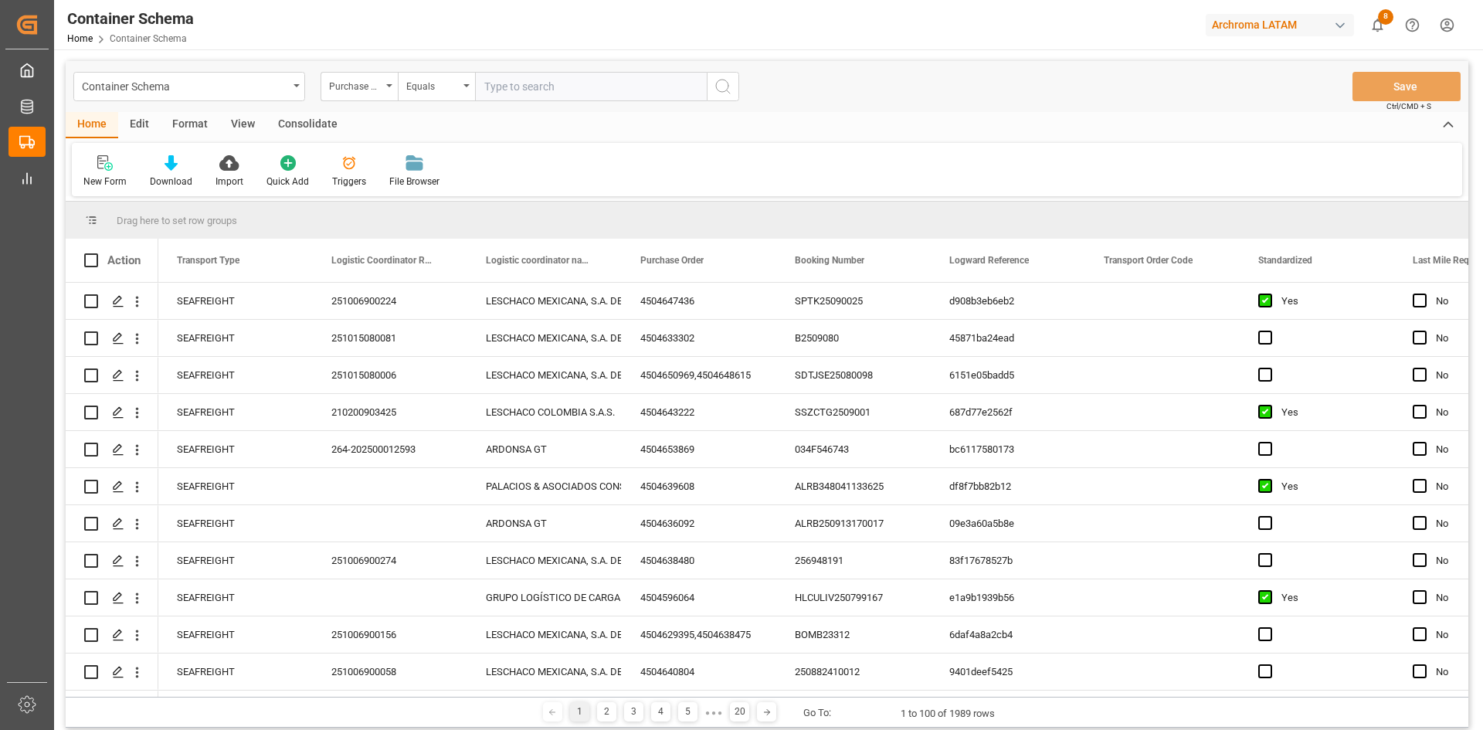
click at [545, 87] on input "text" at bounding box center [591, 86] width 232 height 29
paste input "4504650037"
type input "4504650037"
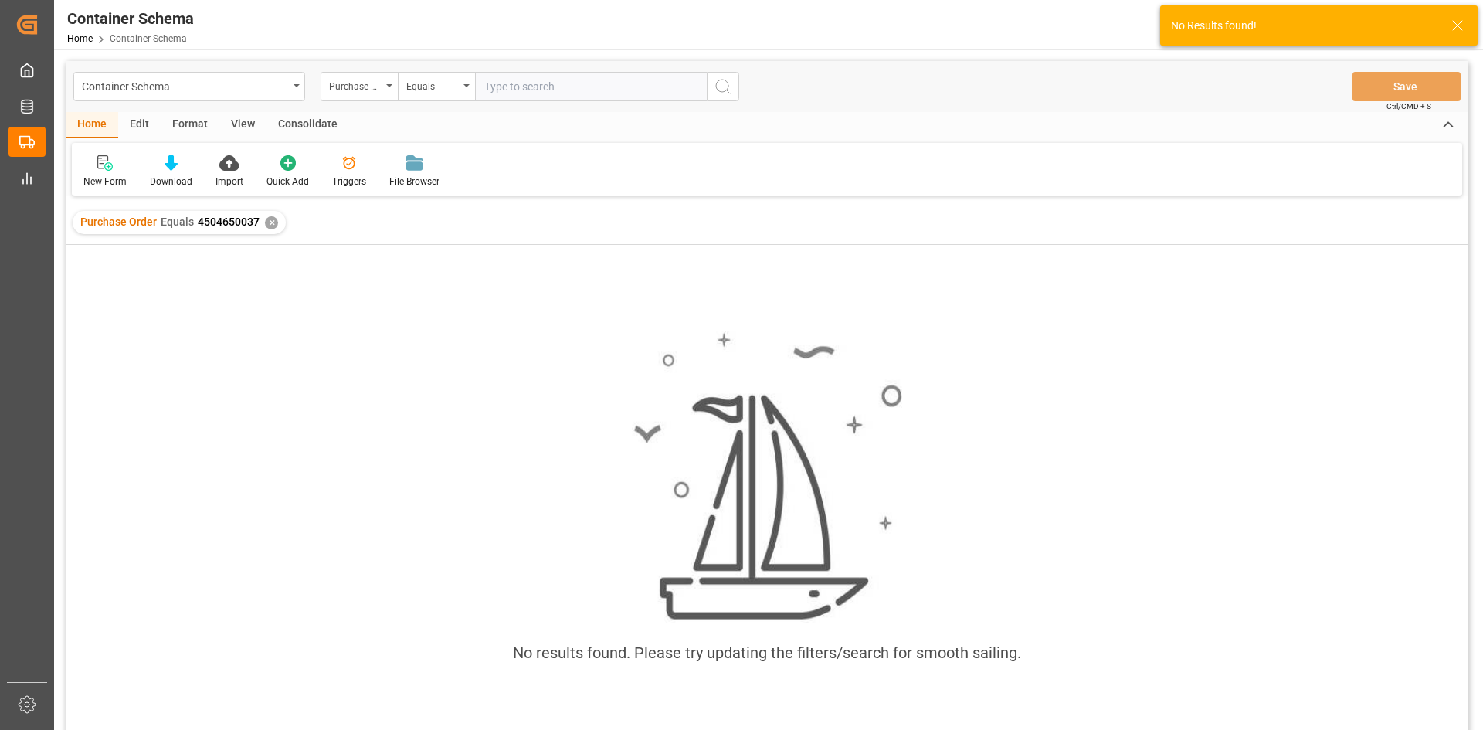
click at [271, 220] on div "✕" at bounding box center [271, 222] width 13 height 13
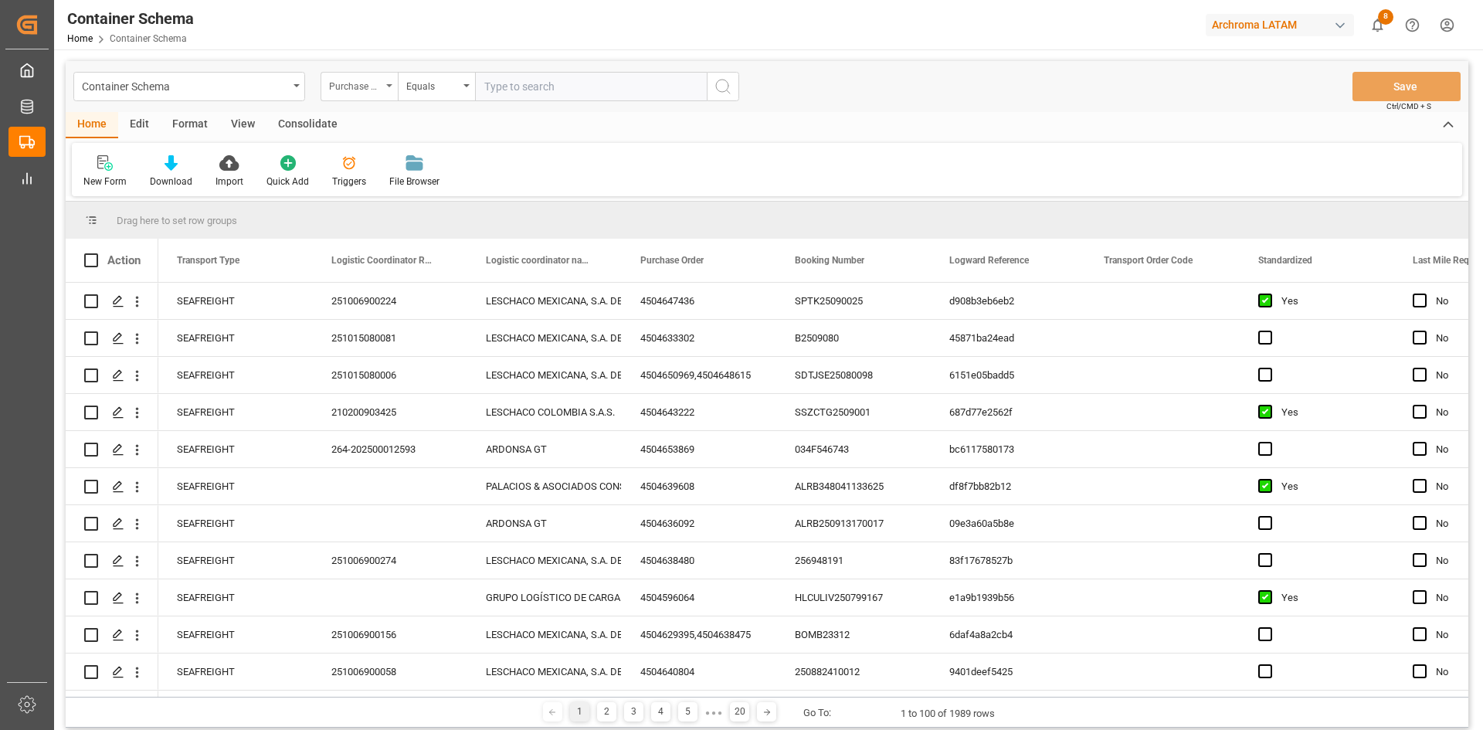
click at [374, 92] on div "Purchase Order" at bounding box center [355, 85] width 53 height 18
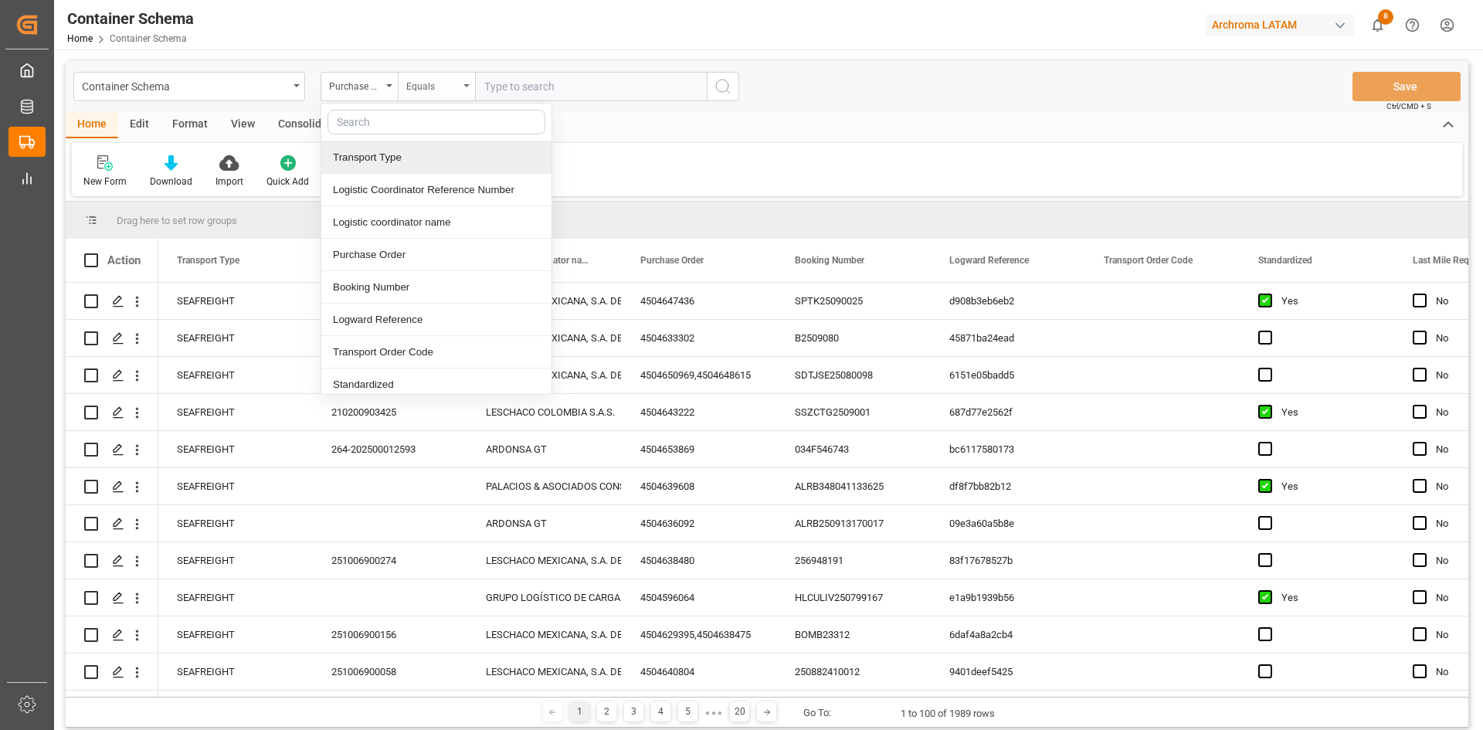
click at [440, 84] on div "Equals" at bounding box center [432, 85] width 53 height 18
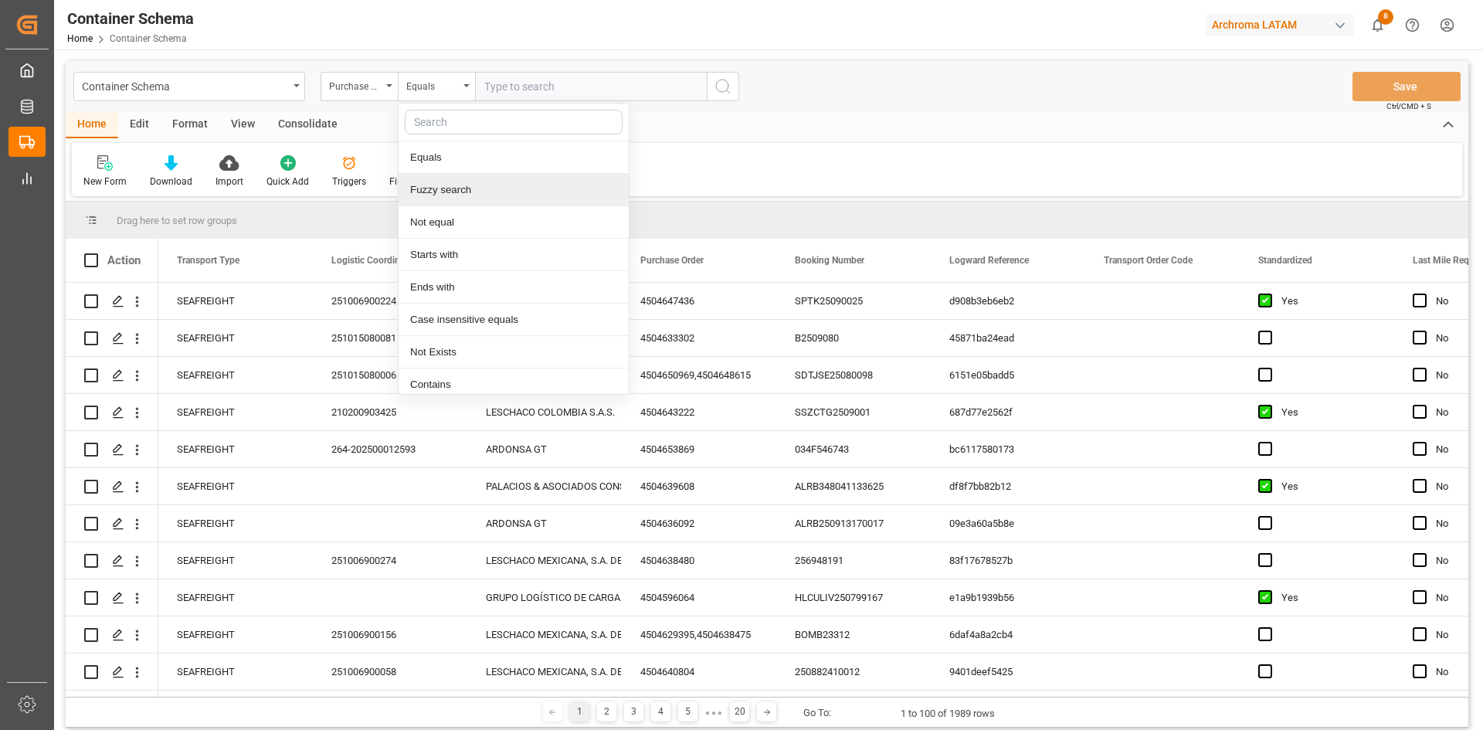
click at [459, 195] on div "Fuzzy search" at bounding box center [514, 190] width 230 height 32
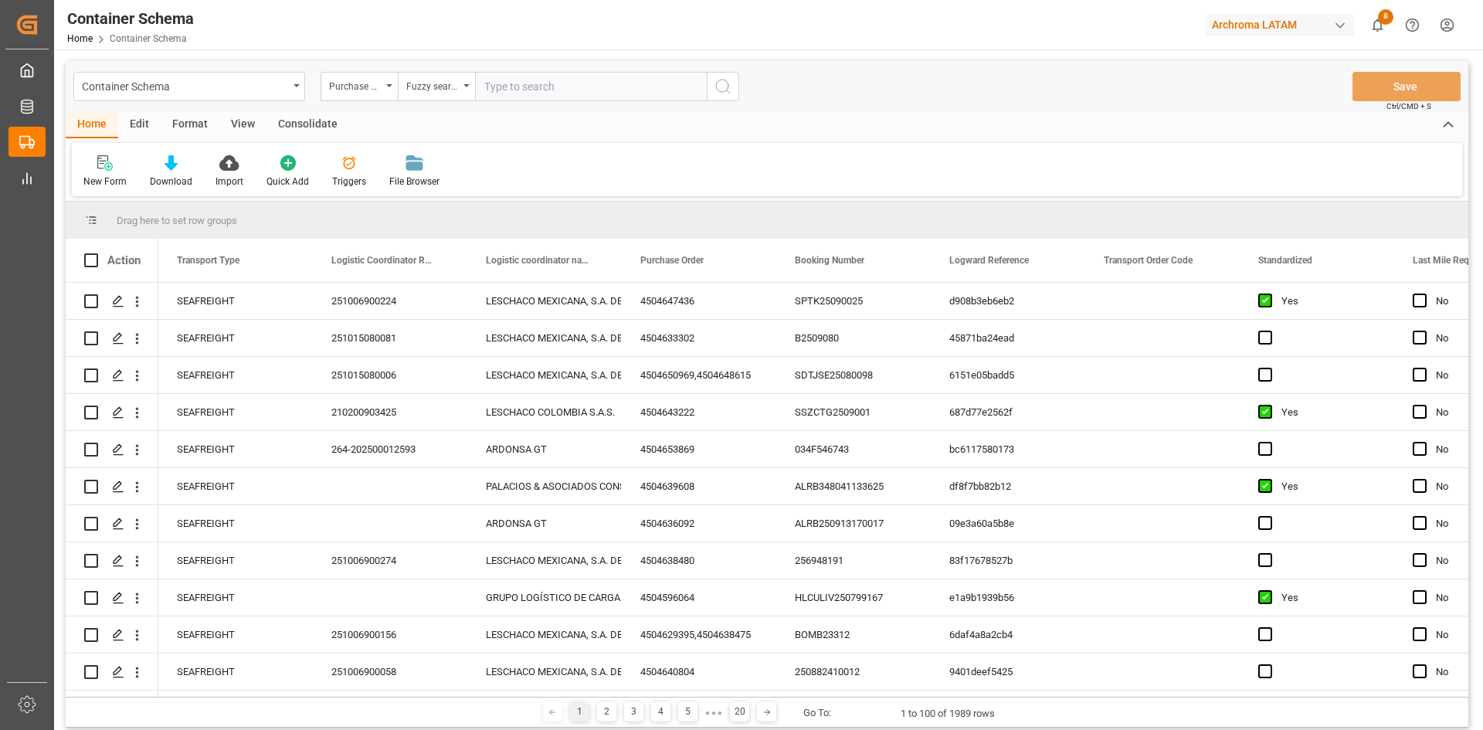
paste input "4504650037,4504656916,4504656917"
type input "4504650037,4504656916,4504656917"
click at [725, 79] on icon "search button" at bounding box center [723, 86] width 19 height 19
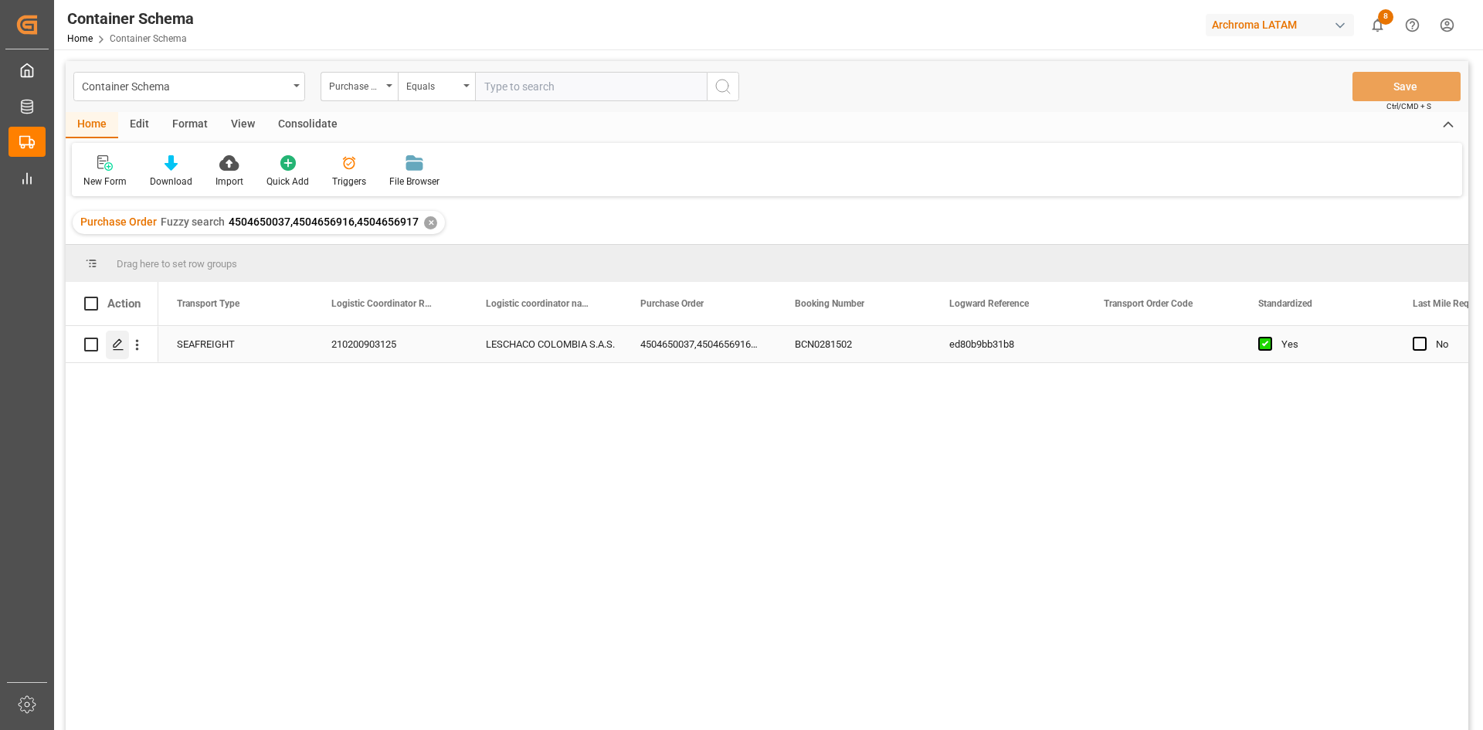
click at [124, 344] on icon "Press SPACE to select this row." at bounding box center [118, 344] width 12 height 12
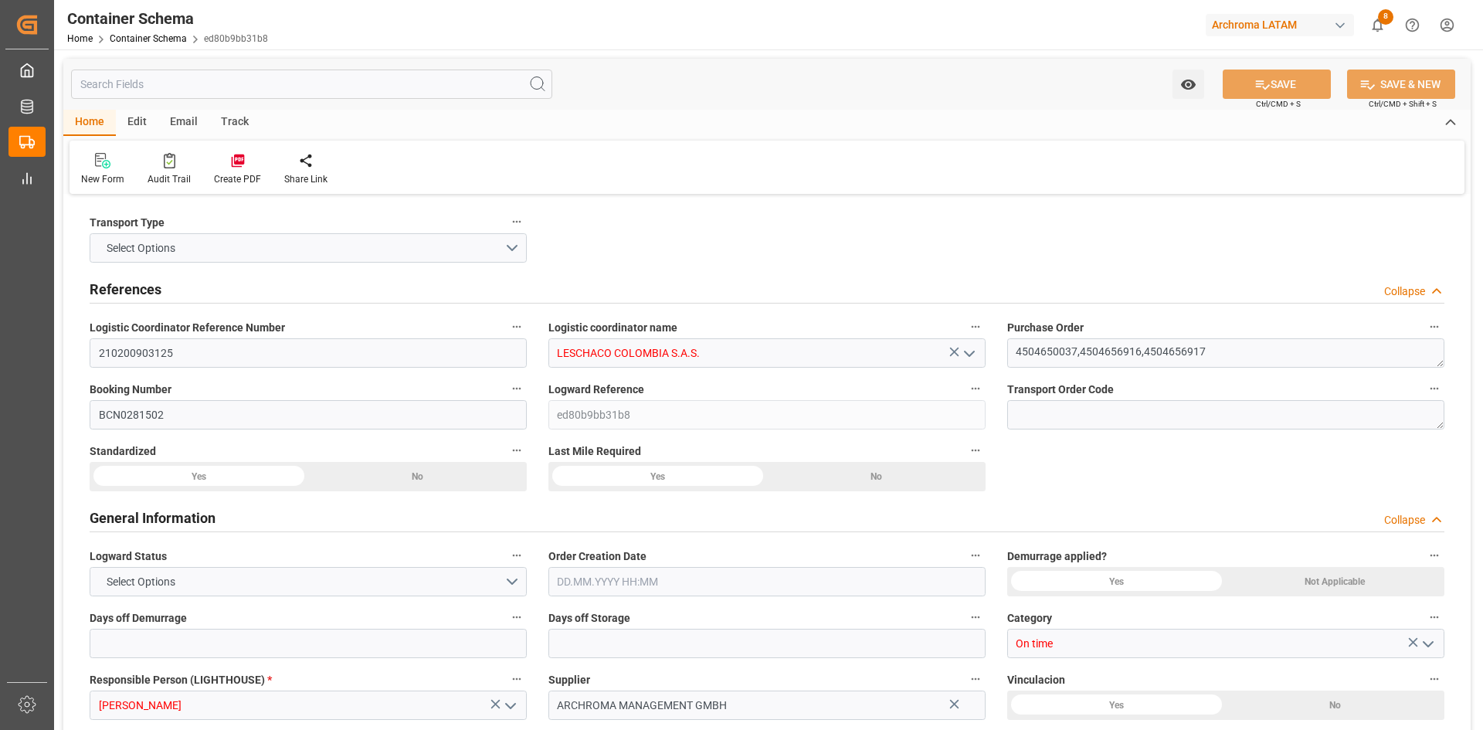
type input "10"
type input "0"
type input "3"
type input "6600"
type input "12200"
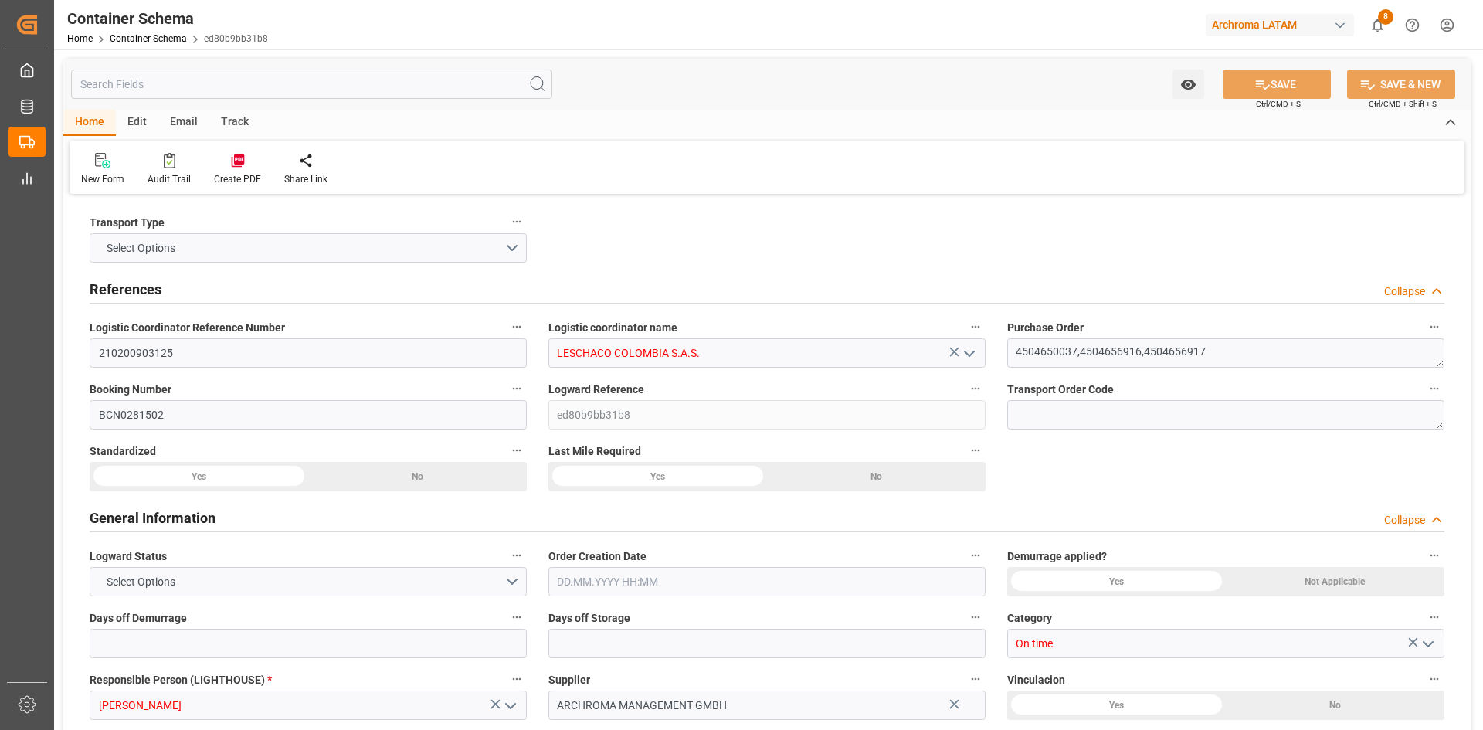
type input "12908.8"
type input "MSC"
type input "Mediterranean Shipping Company"
type input "ESBCN"
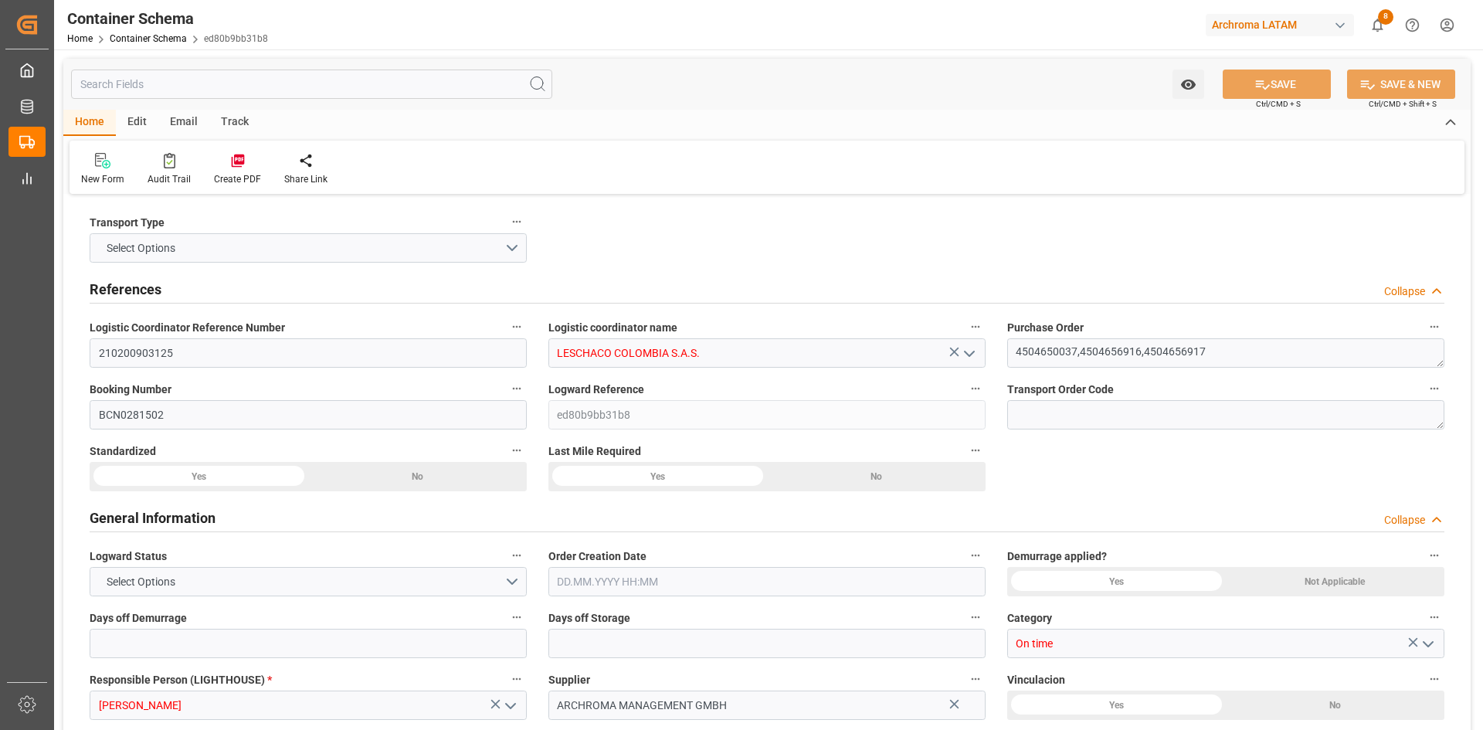
type input "COCTG"
type input "9724049"
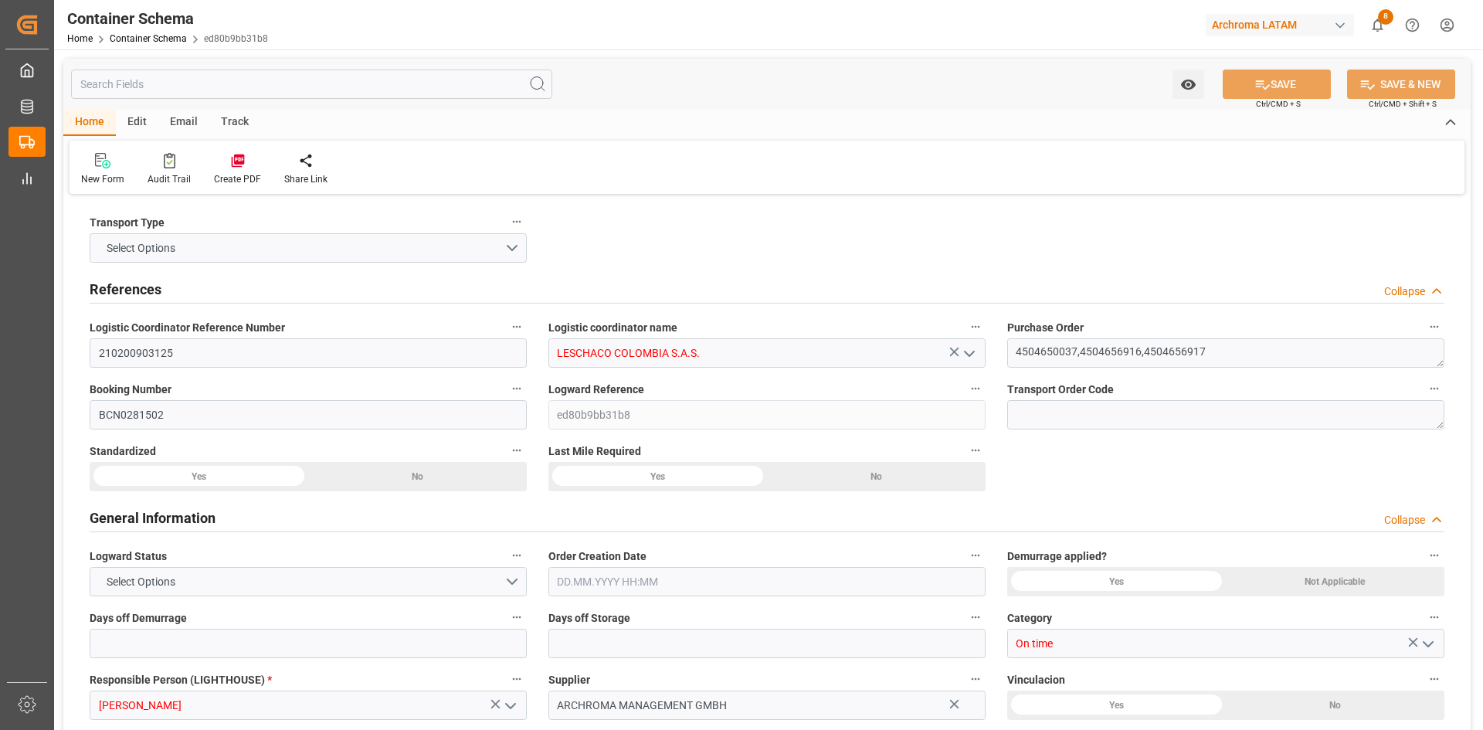
type input "9724049"
type input "0"
type input "24"
type input "0"
type input "-1"
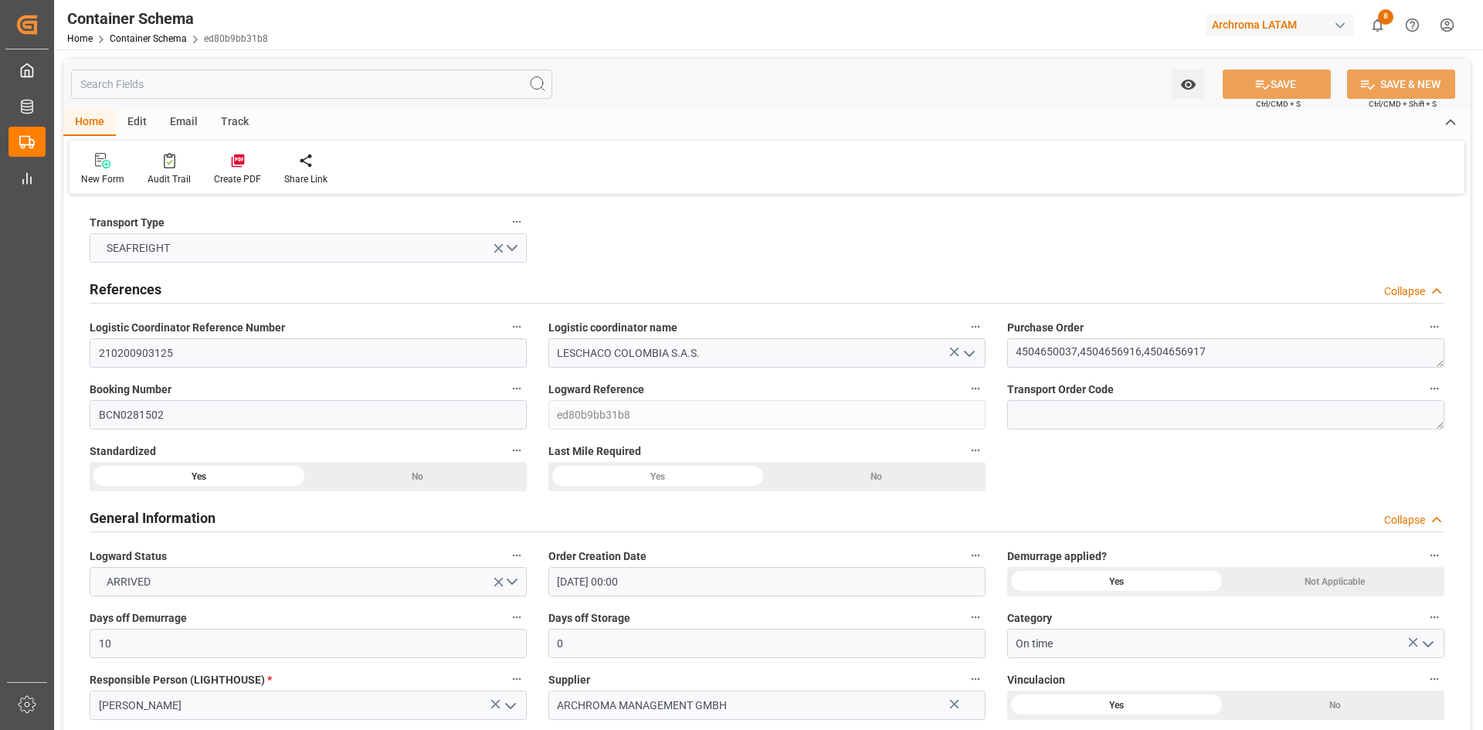
type input "08.09.2025 00:00"
type input "[DATE]"
type input "03.10.2025 02:54"
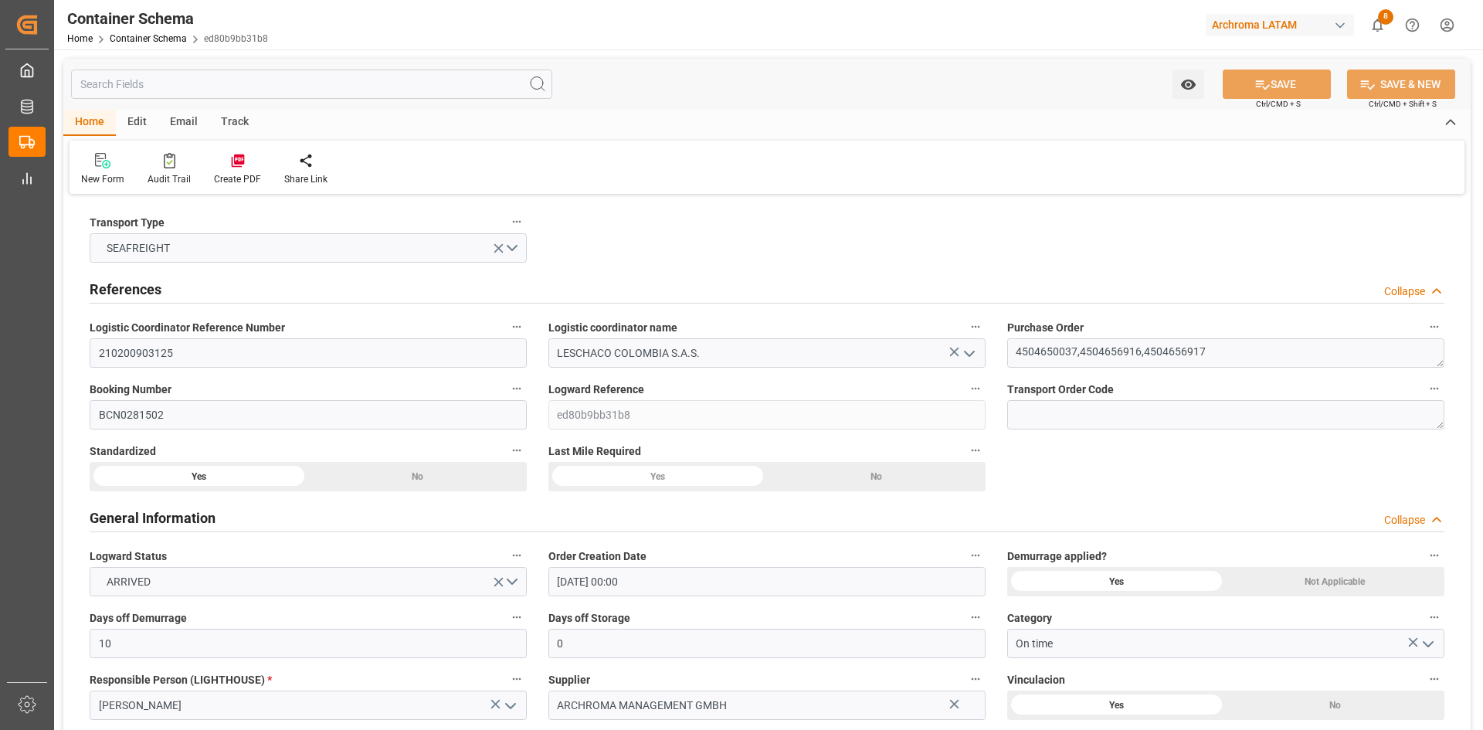
type input "09.09.2025 03:04"
type input "[DATE]"
